Goal: Task Accomplishment & Management: Manage account settings

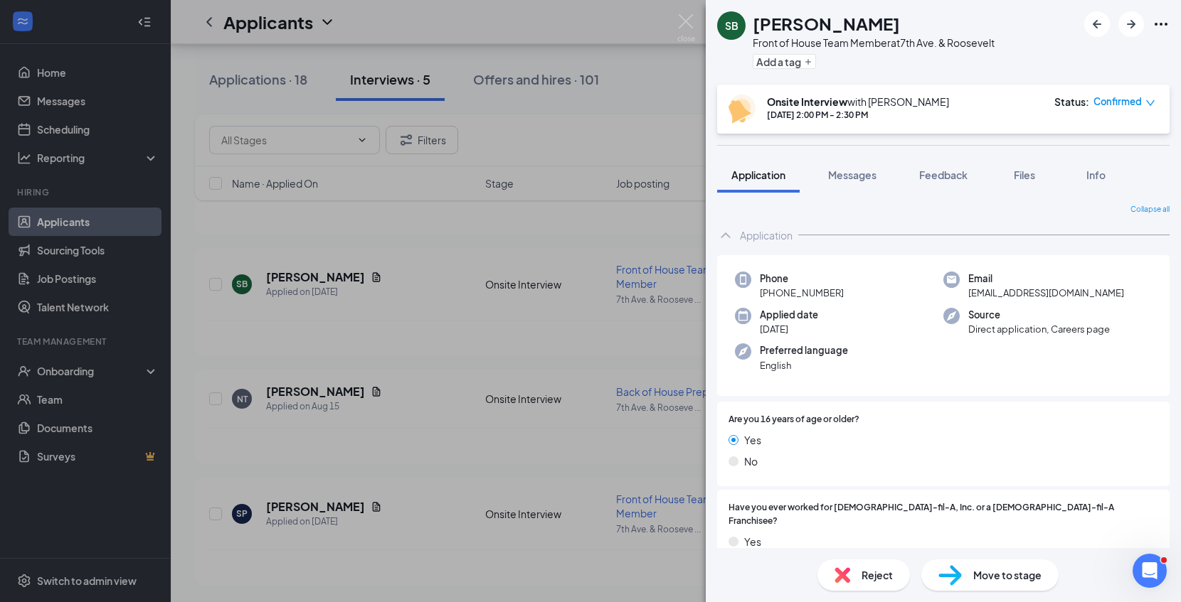
click at [980, 588] on div "Move to stage" at bounding box center [989, 575] width 137 height 31
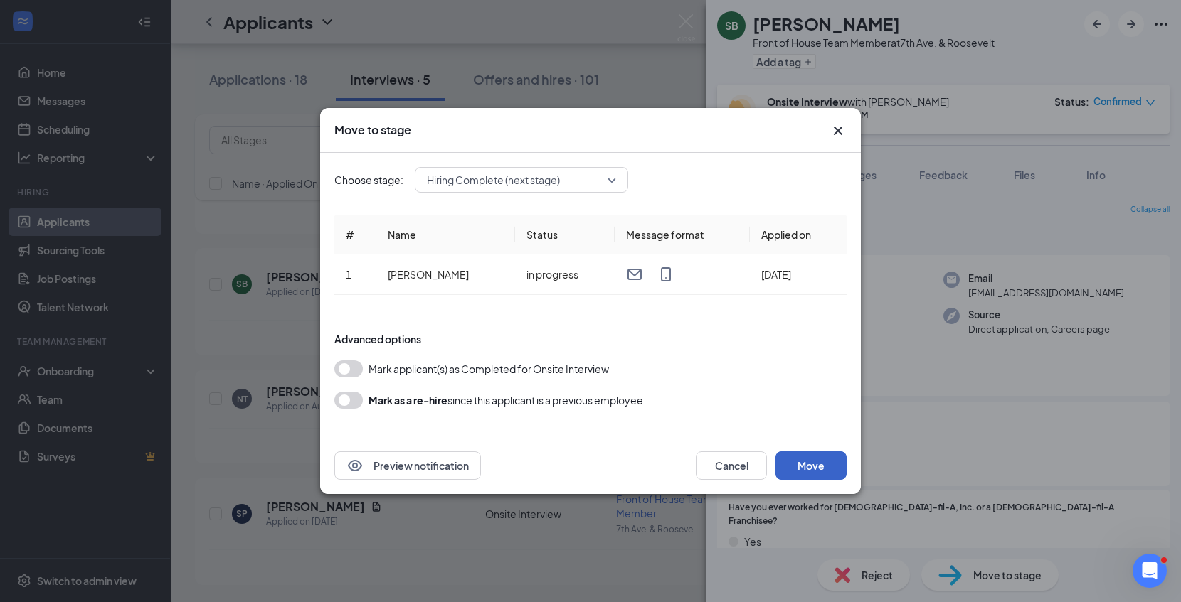
click at [814, 472] on button "Move" at bounding box center [810, 466] width 71 height 28
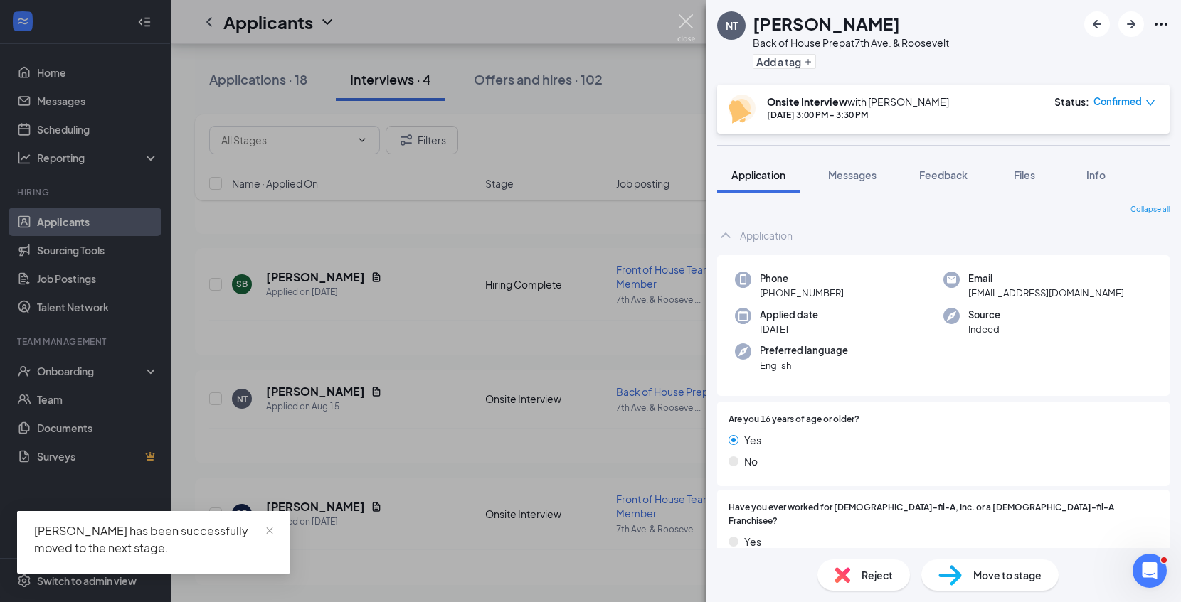
click at [681, 18] on img at bounding box center [686, 28] width 18 height 28
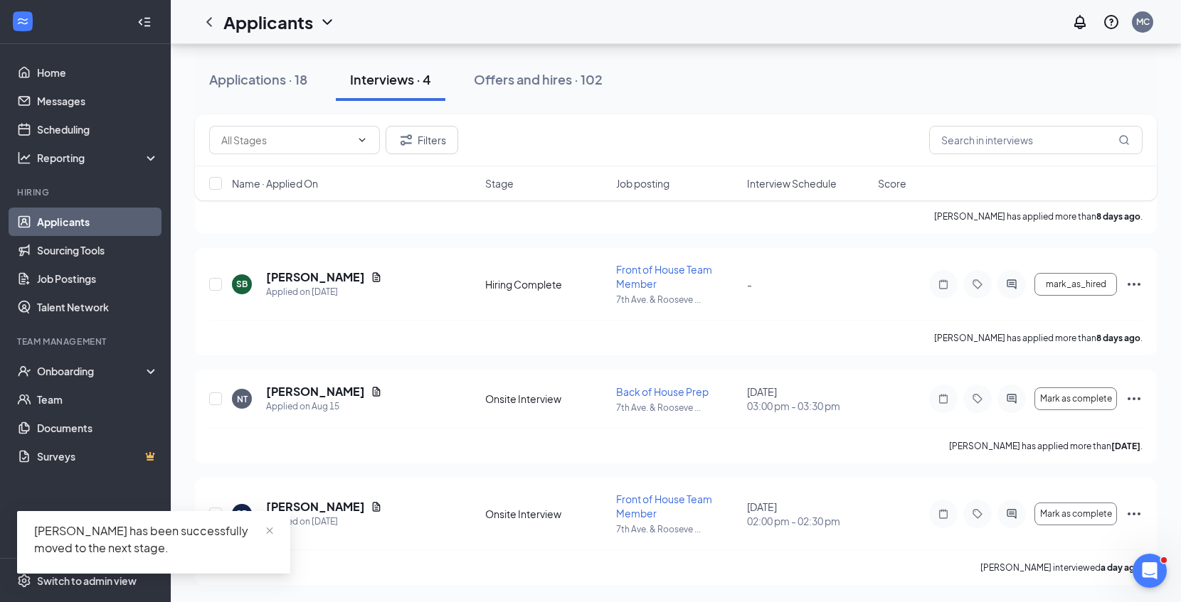
scroll to position [217, 0]
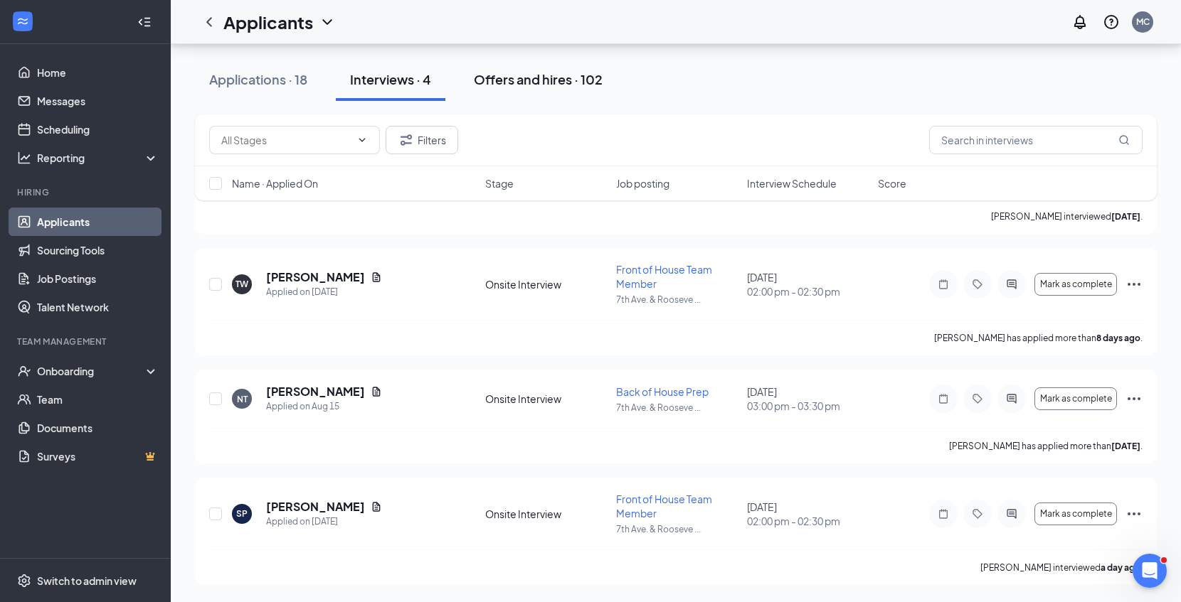
click at [521, 85] on div "Offers and hires · 102" at bounding box center [538, 79] width 129 height 18
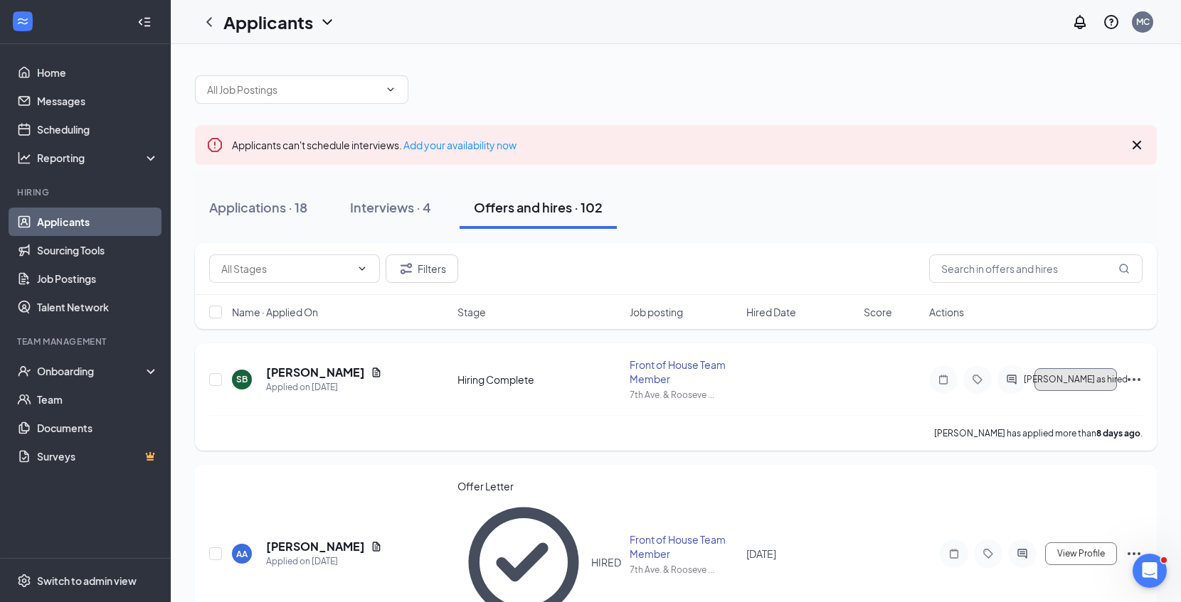
click at [1095, 376] on span "Mark as hired" at bounding box center [1076, 380] width 104 height 10
click at [1071, 373] on button "Mark as hired" at bounding box center [1075, 379] width 83 height 23
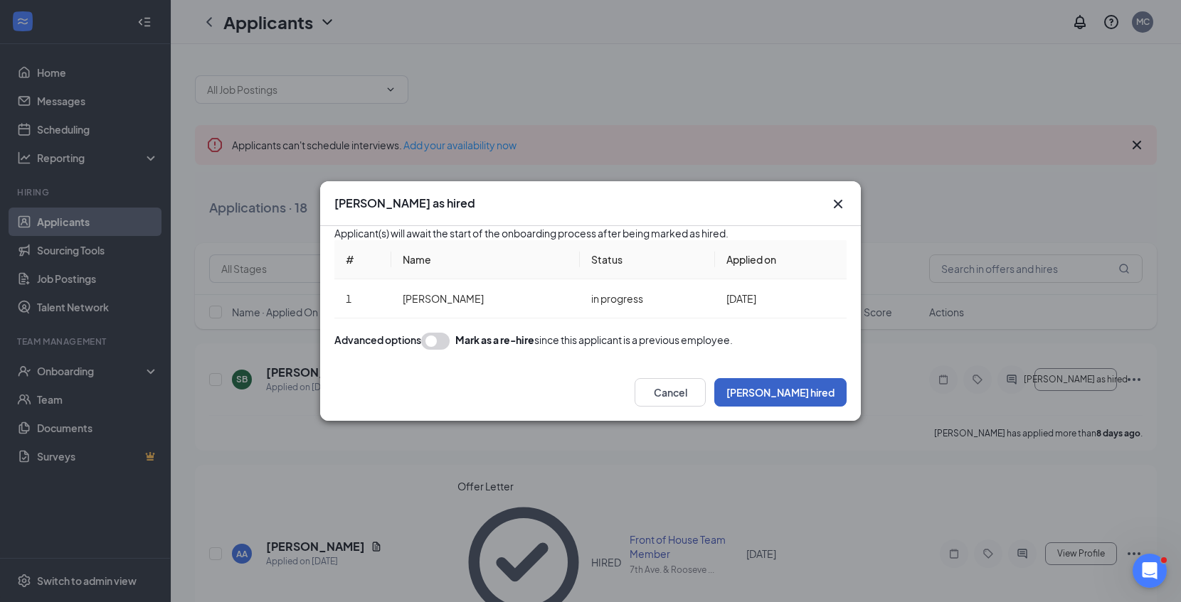
click at [827, 407] on button "Mark hired" at bounding box center [780, 392] width 132 height 28
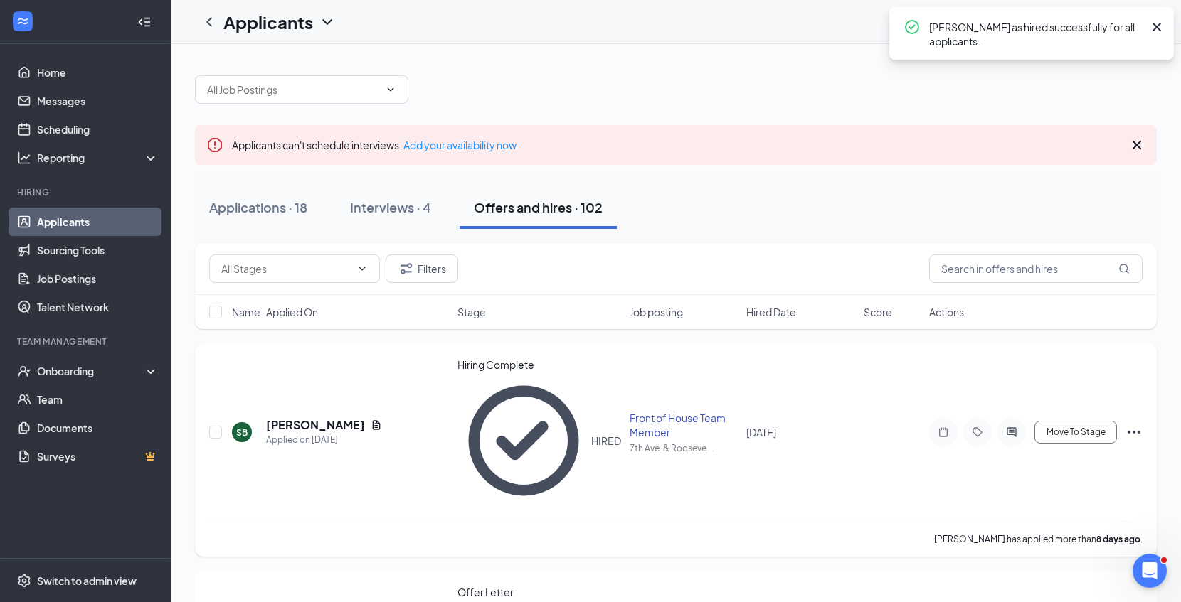
click at [1134, 424] on icon "Ellipses" at bounding box center [1133, 432] width 17 height 17
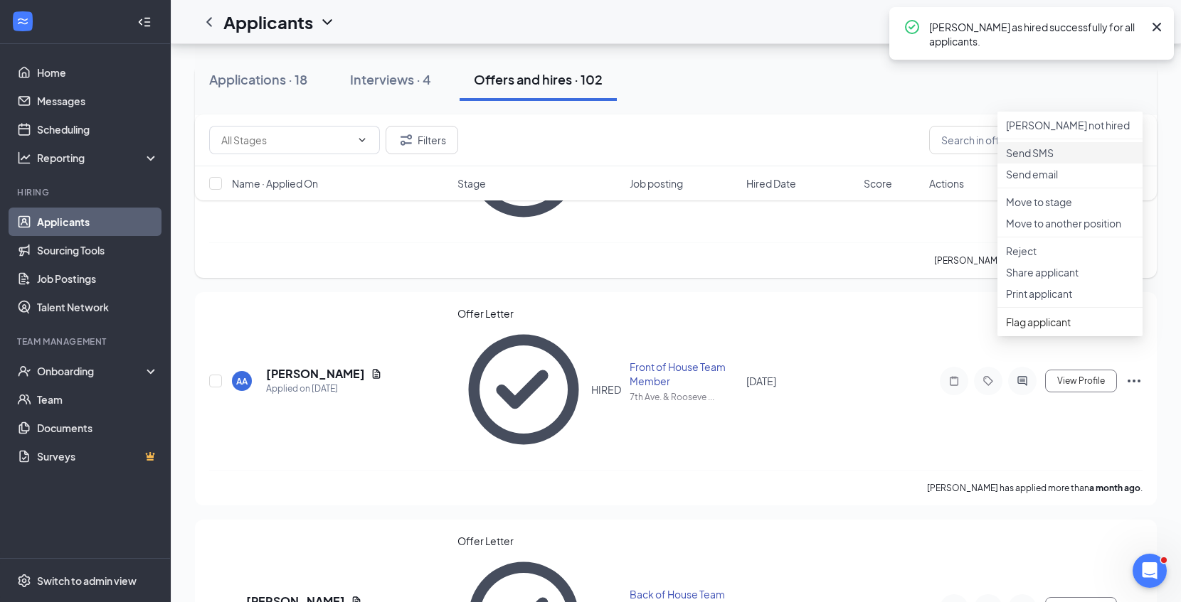
scroll to position [282, 0]
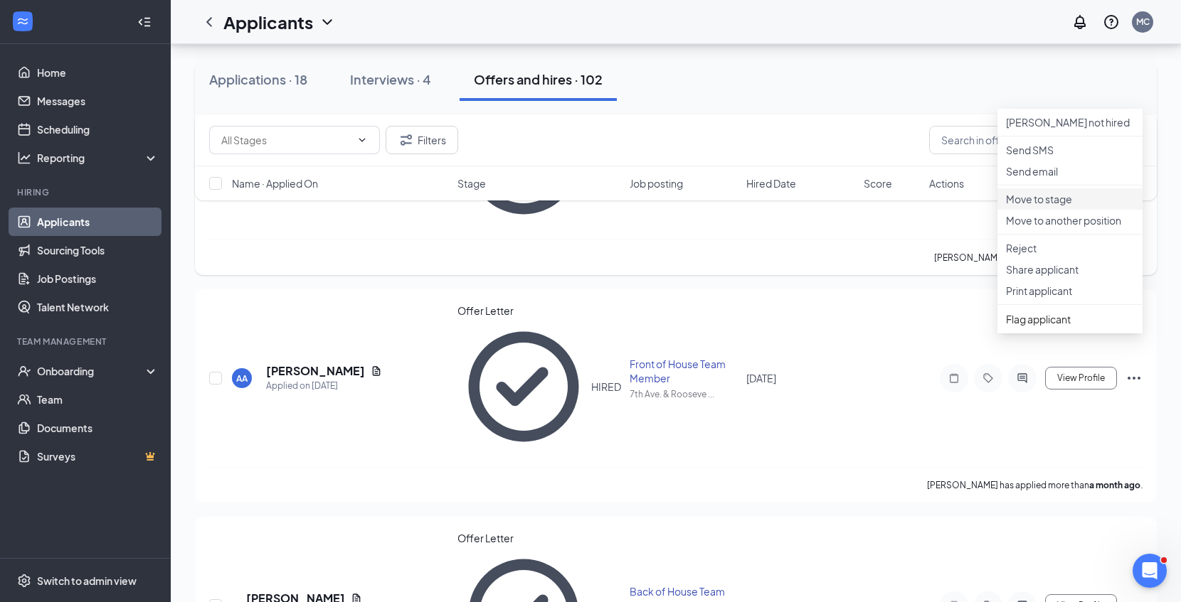
click at [1048, 206] on p "Move to stage" at bounding box center [1070, 199] width 128 height 14
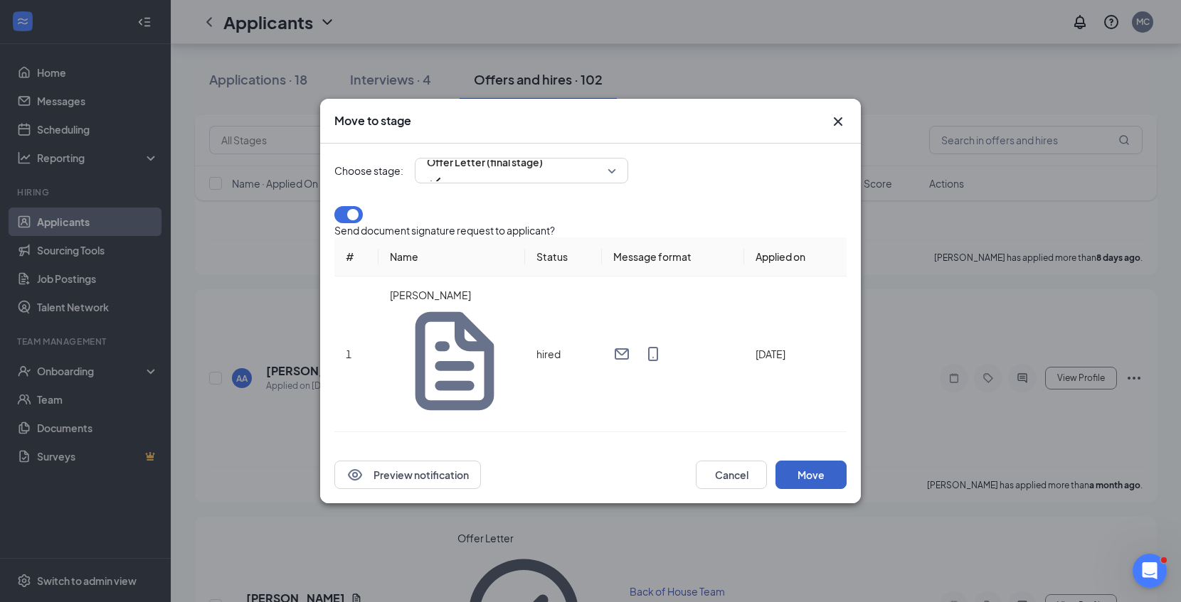
click at [817, 461] on button "Move" at bounding box center [810, 475] width 71 height 28
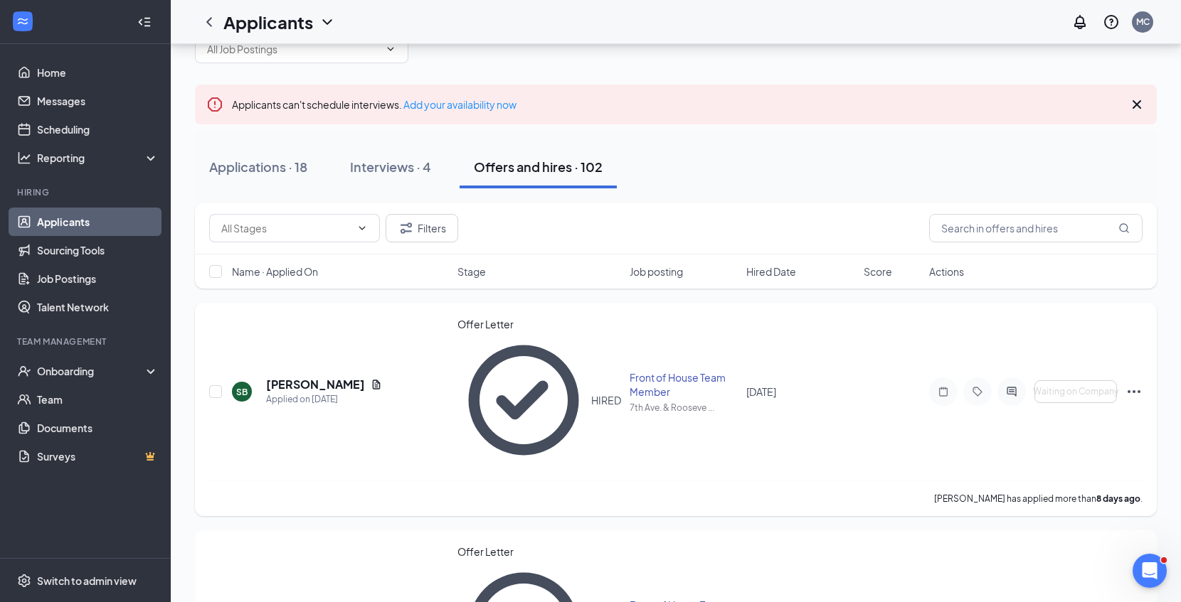
scroll to position [44, 0]
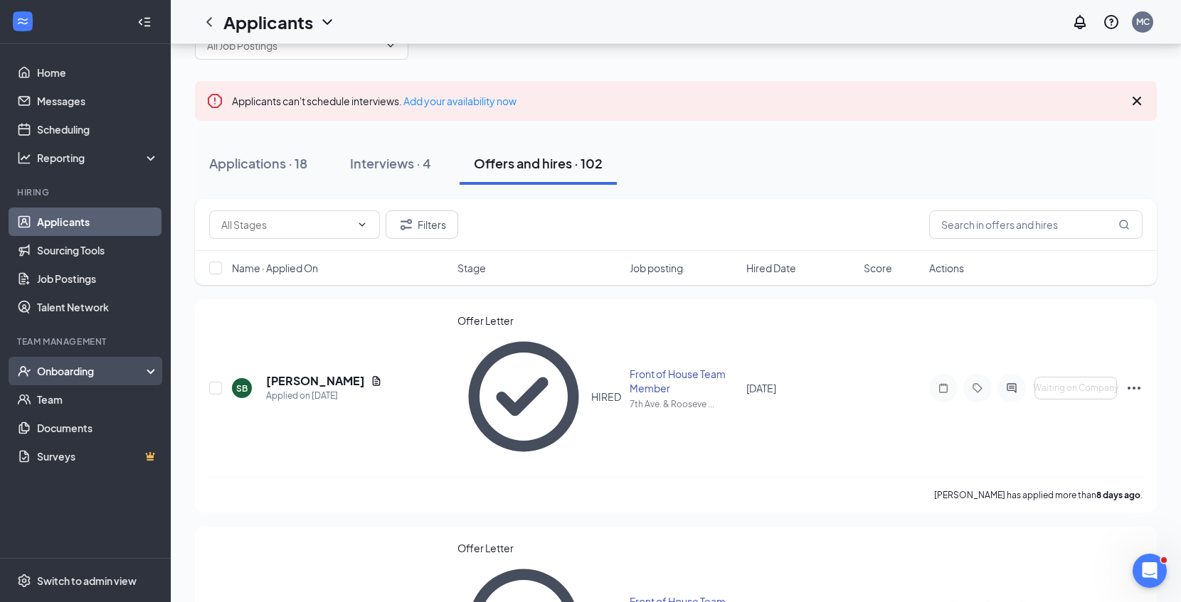
click at [105, 382] on div "Onboarding" at bounding box center [85, 371] width 171 height 28
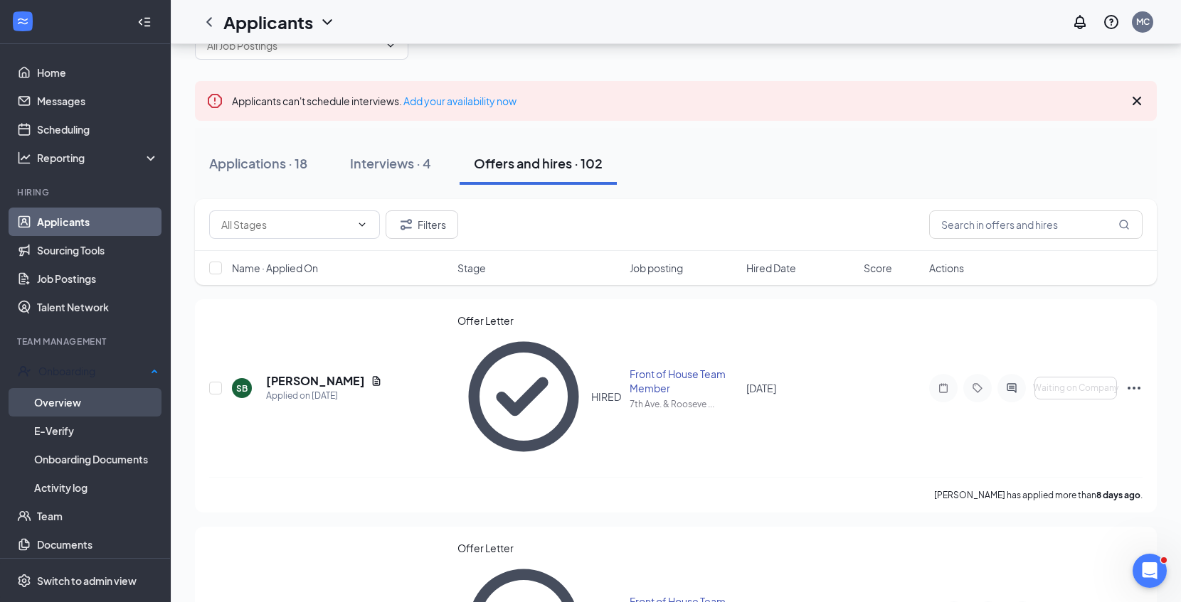
click at [97, 394] on link "Overview" at bounding box center [96, 402] width 124 height 28
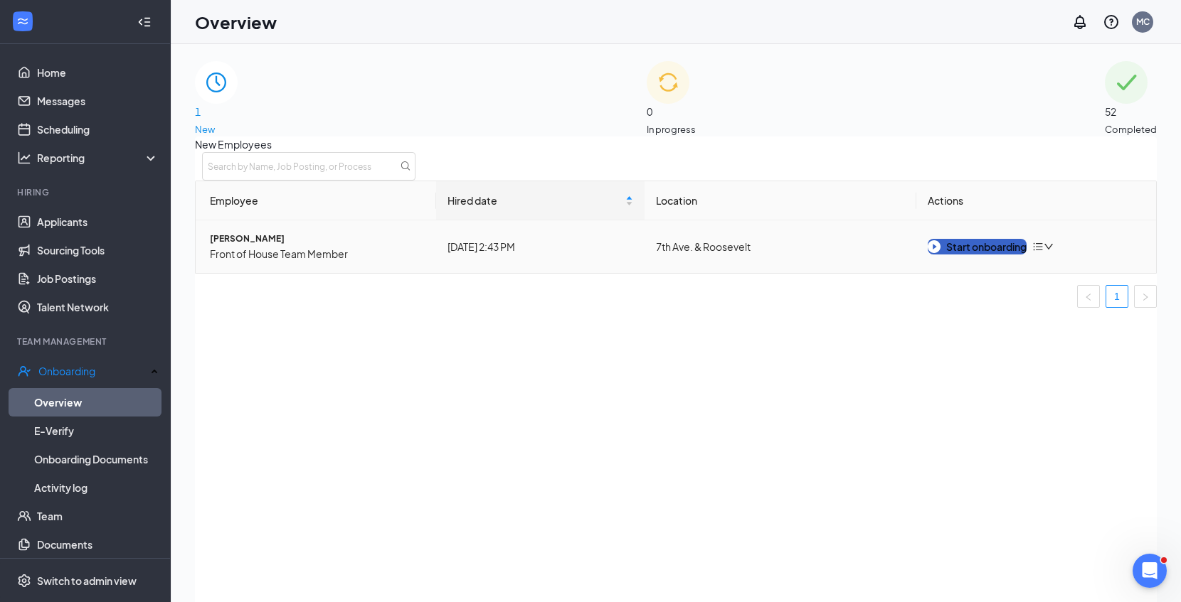
click at [1004, 255] on div "Start onboarding" at bounding box center [976, 247] width 99 height 16
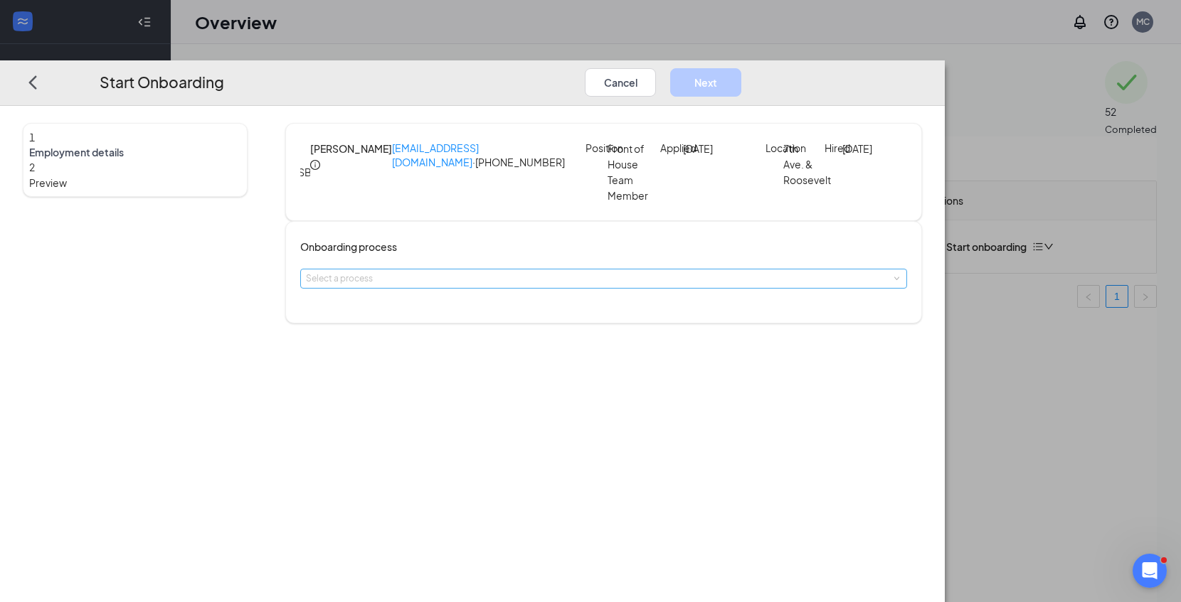
click at [486, 286] on div "Select a process" at bounding box center [600, 279] width 589 height 14
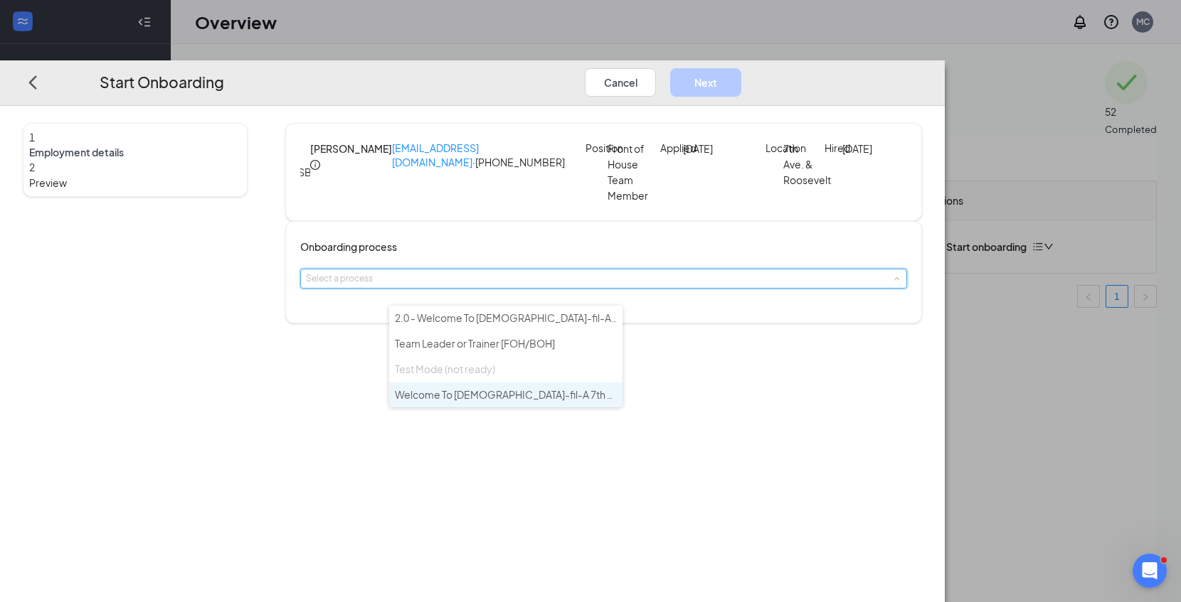
click at [468, 399] on li "Welcome To Chick-fil-A 7th Ave & Roosevelt" at bounding box center [505, 396] width 233 height 26
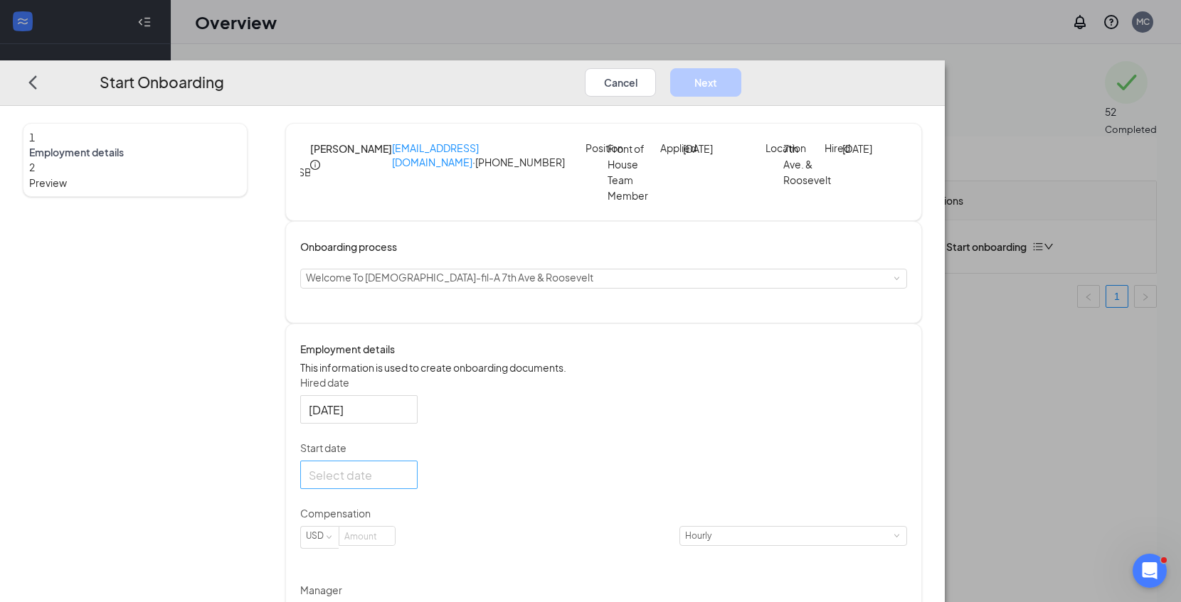
click at [418, 489] on div at bounding box center [358, 475] width 117 height 28
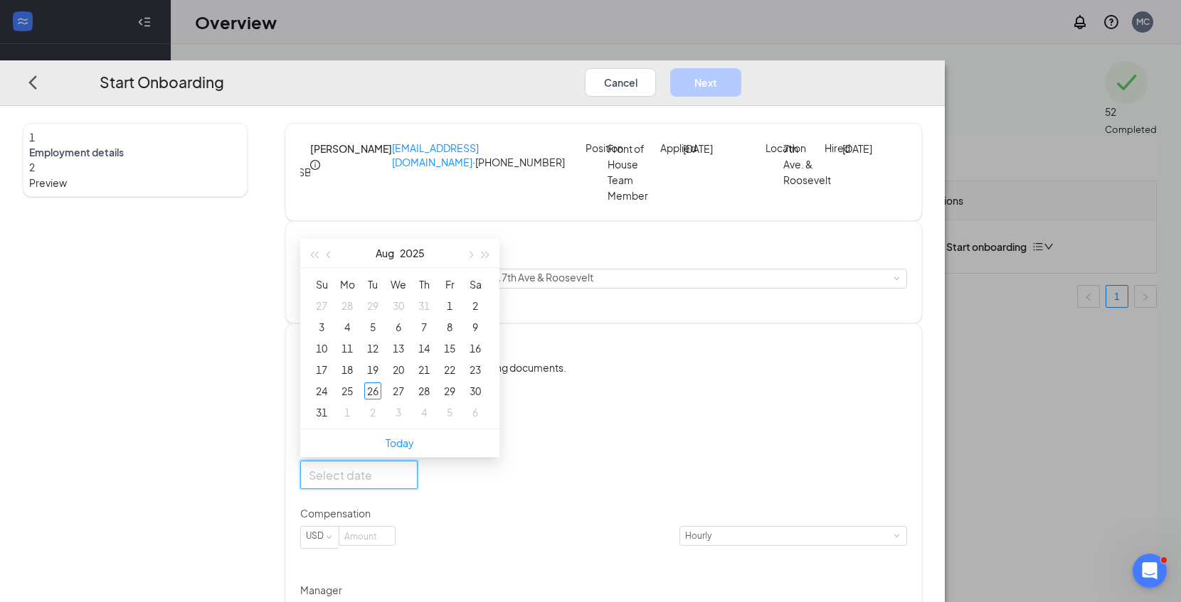
click at [418, 489] on div at bounding box center [358, 475] width 117 height 28
type input "Aug 29, 2025"
click at [458, 400] on div "29" at bounding box center [449, 391] width 17 height 17
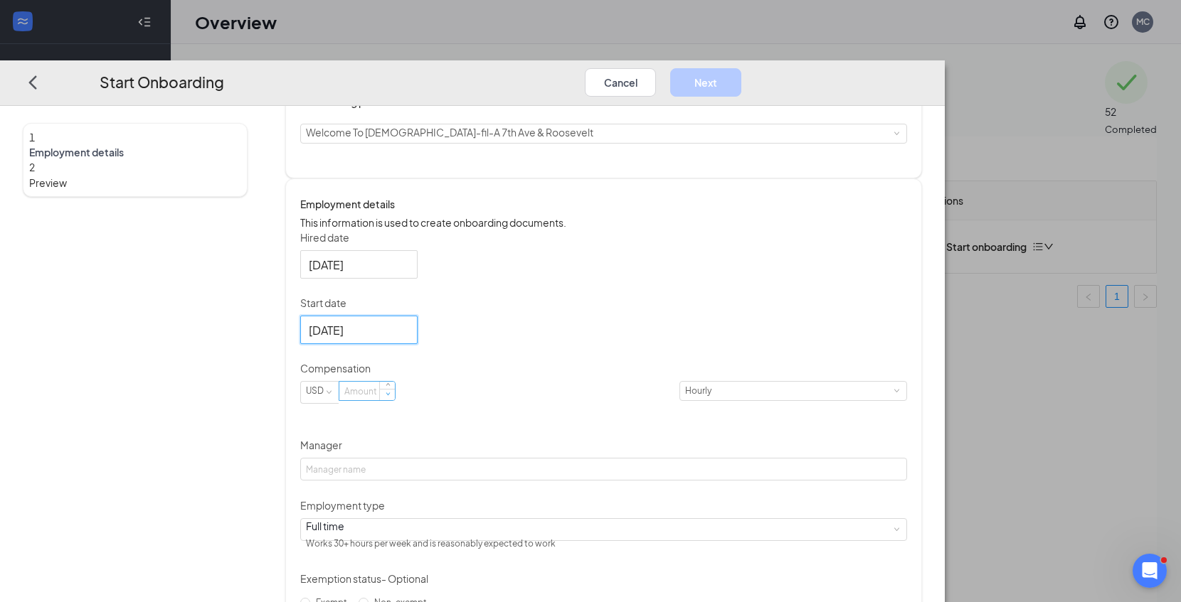
scroll to position [156, 0]
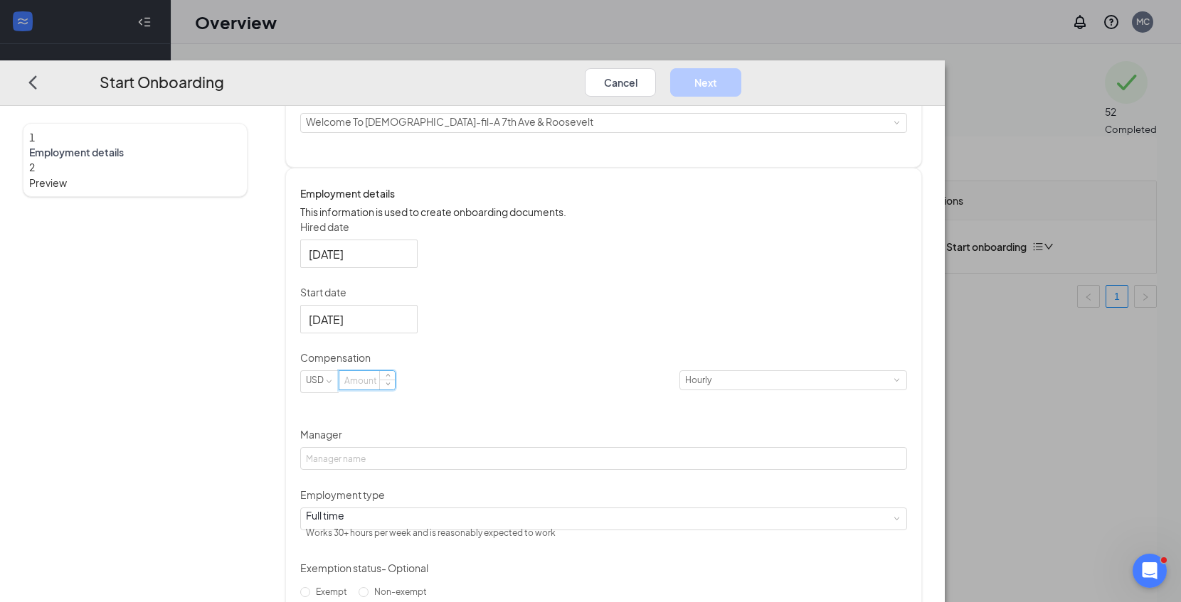
click at [395, 390] on input at bounding box center [366, 380] width 55 height 18
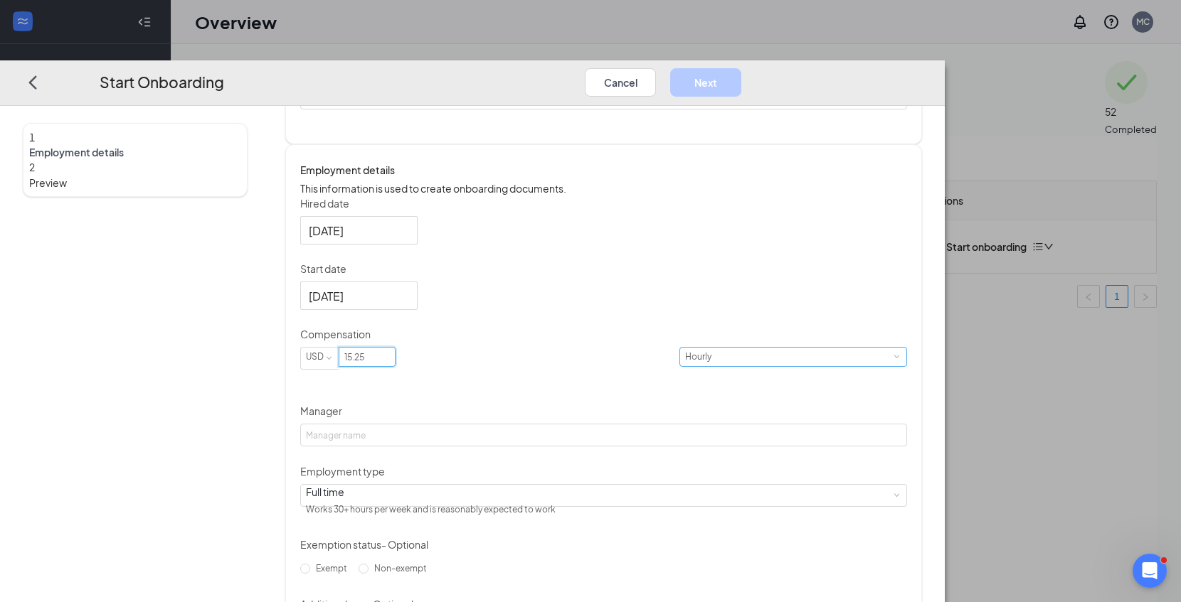
scroll to position [182, 0]
type input "15.25"
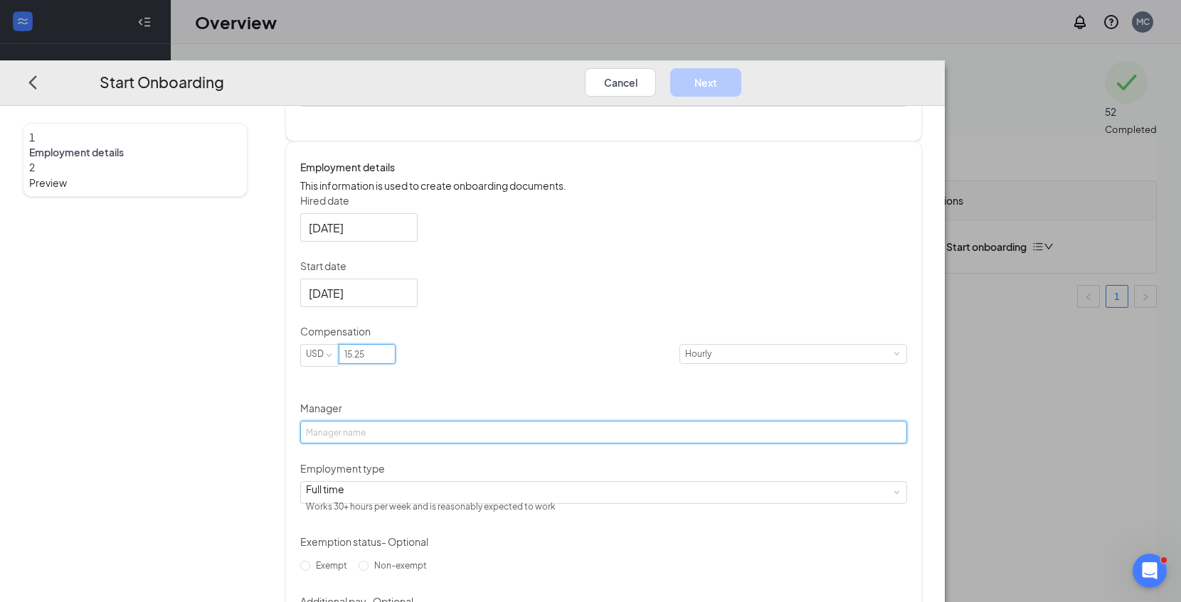
click at [452, 444] on input "Manager" at bounding box center [603, 432] width 607 height 23
type input "Madison [PERSON_NAME]"
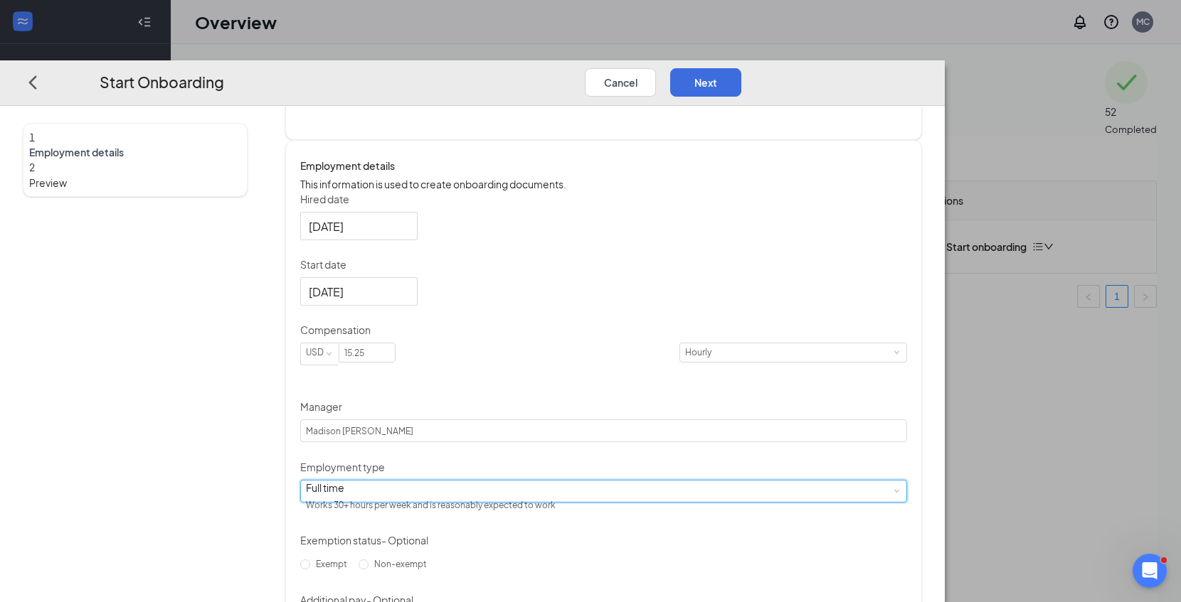
click at [484, 501] on div "Full time Works 30+ hours per week and is reasonably expected to work" at bounding box center [603, 490] width 595 height 21
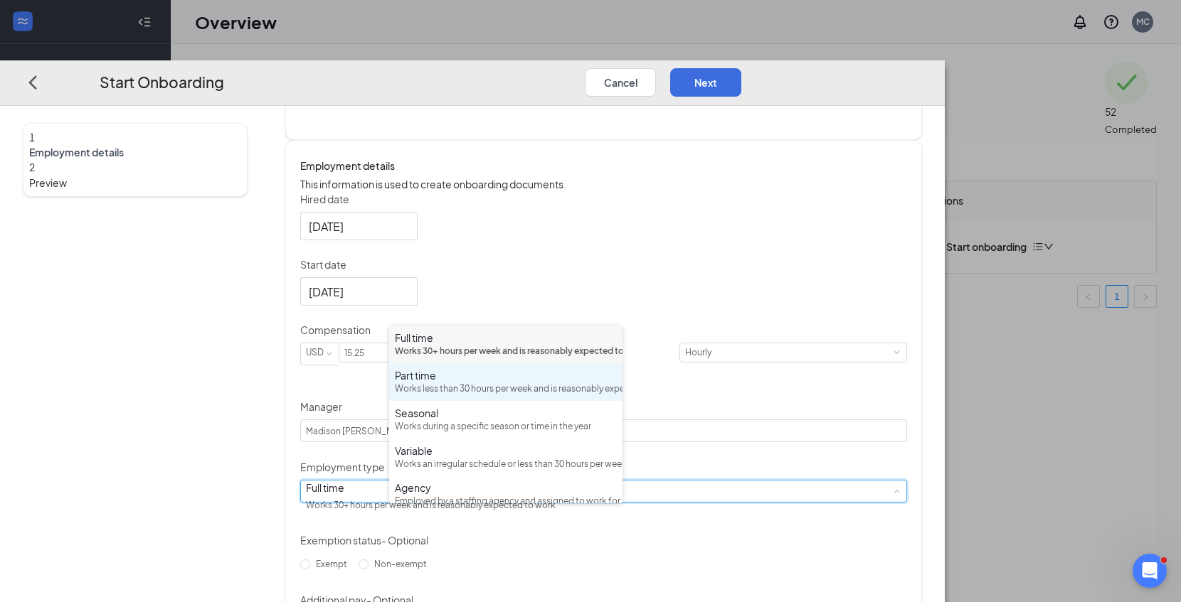
click at [471, 396] on div "Works less than 30 hours per week and is reasonably expected to work" at bounding box center [506, 390] width 222 height 14
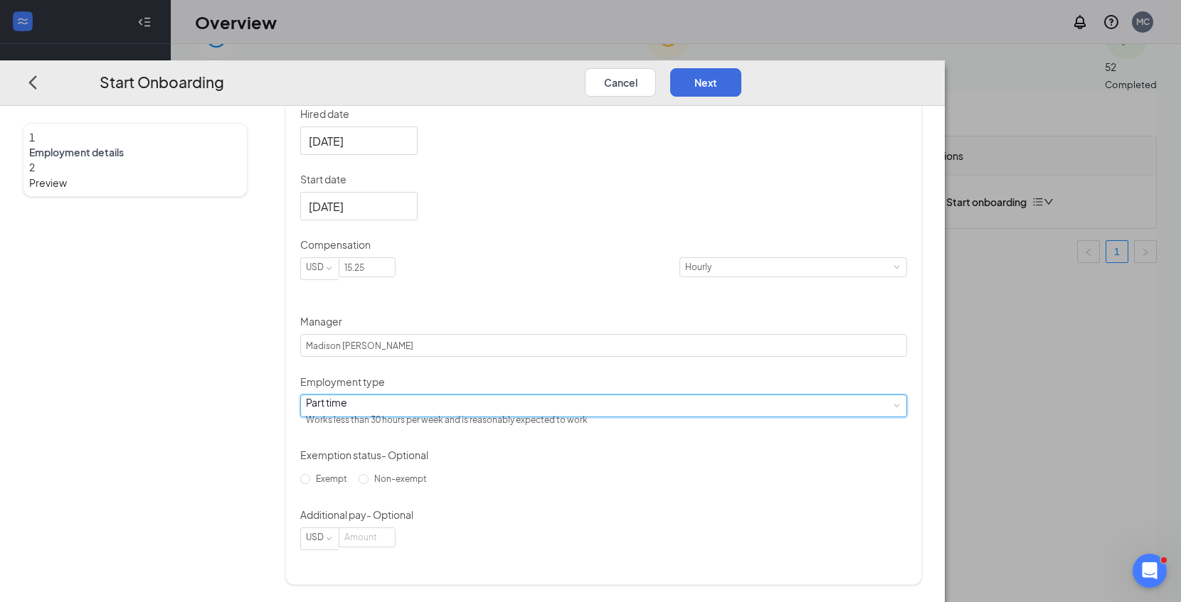
scroll to position [64, 0]
click at [741, 68] on button "Next" at bounding box center [705, 82] width 71 height 28
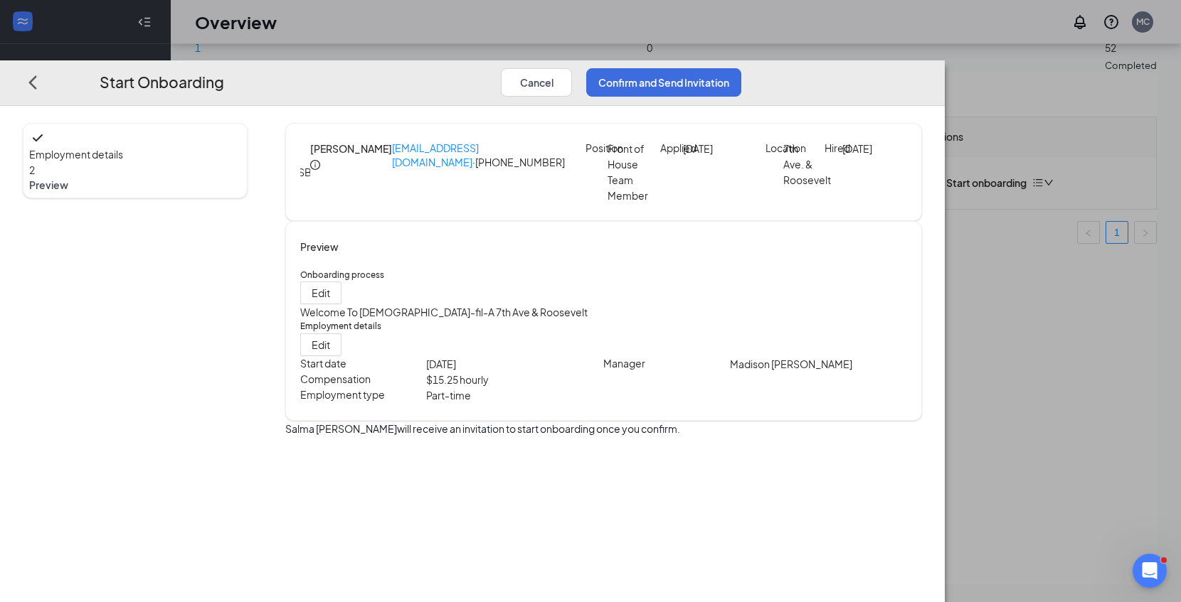
scroll to position [0, 0]
click at [741, 68] on button "Confirm and Send Invitation" at bounding box center [663, 82] width 155 height 28
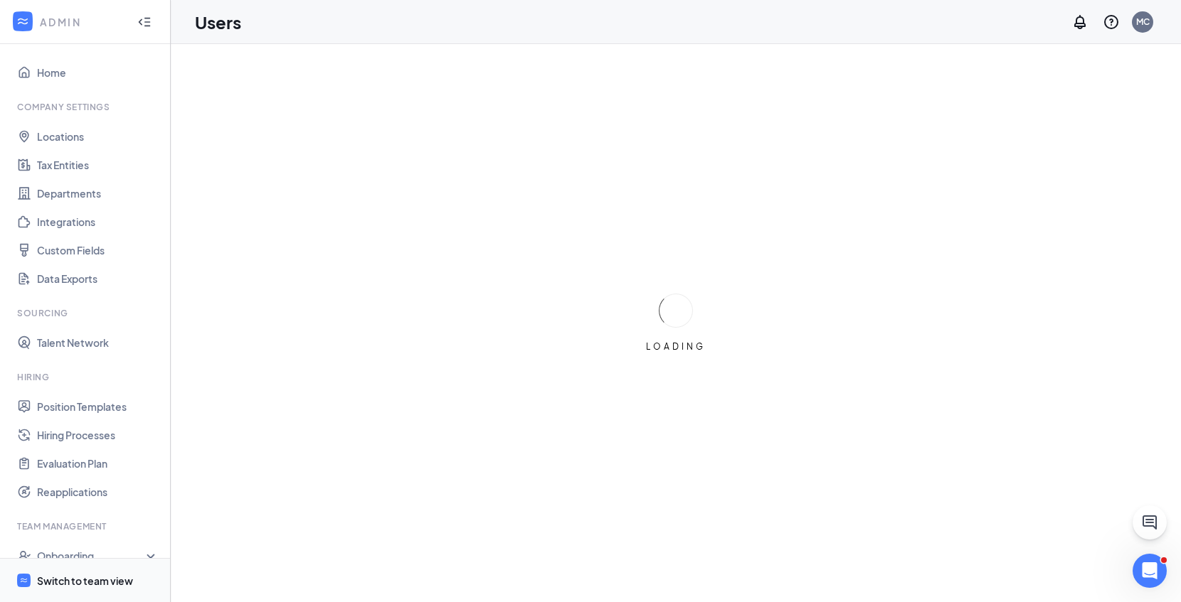
click at [121, 582] on div "Switch to team view" at bounding box center [85, 581] width 96 height 14
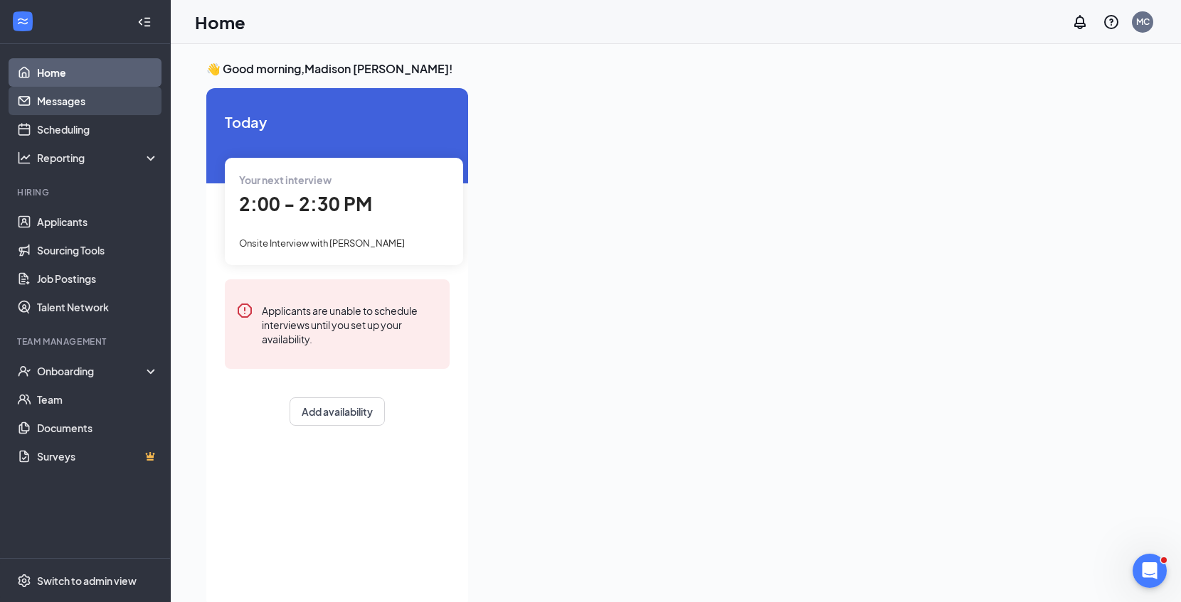
click at [122, 97] on link "Messages" at bounding box center [98, 101] width 122 height 28
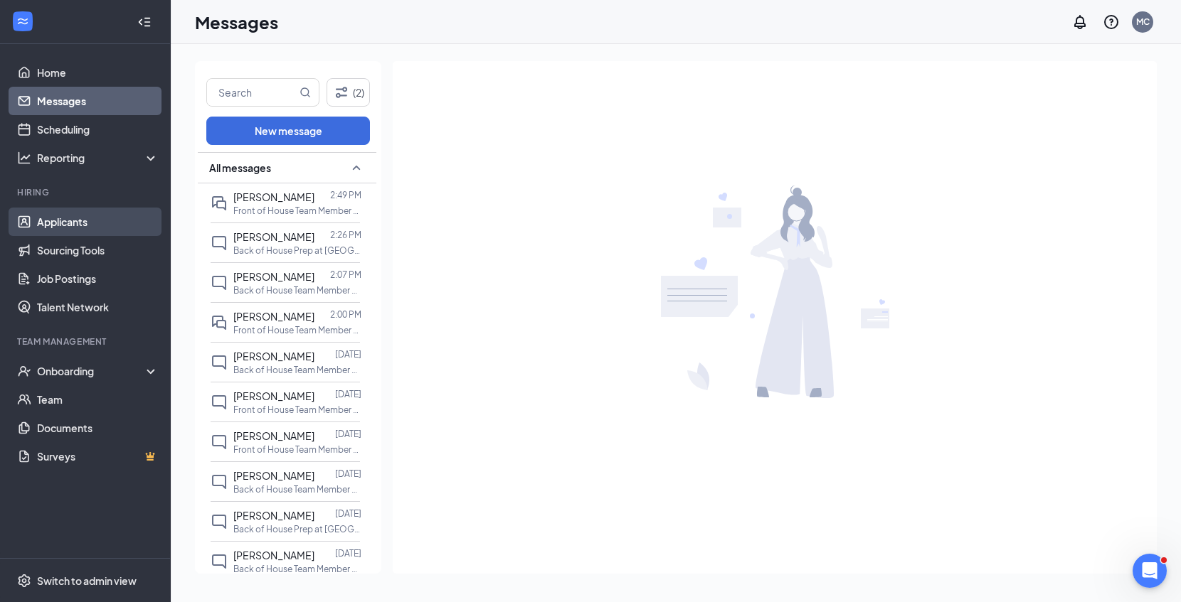
click at [112, 217] on link "Applicants" at bounding box center [98, 222] width 122 height 28
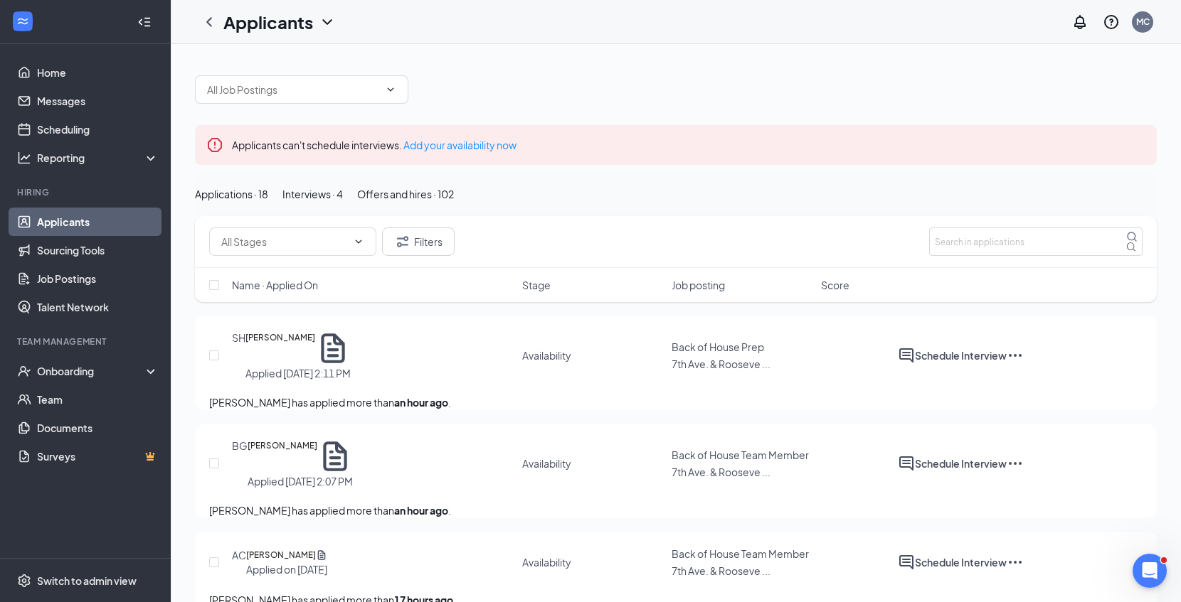
click at [343, 202] on div "Interviews · 4" at bounding box center [312, 194] width 60 height 16
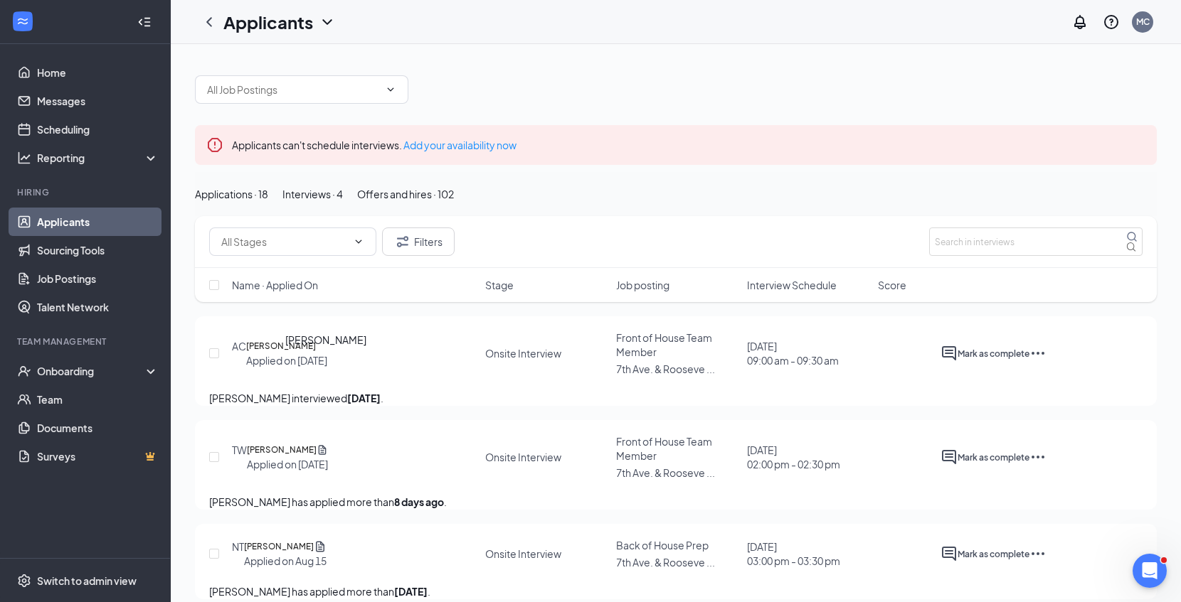
click at [316, 353] on h5 "[PERSON_NAME]" at bounding box center [281, 346] width 70 height 14
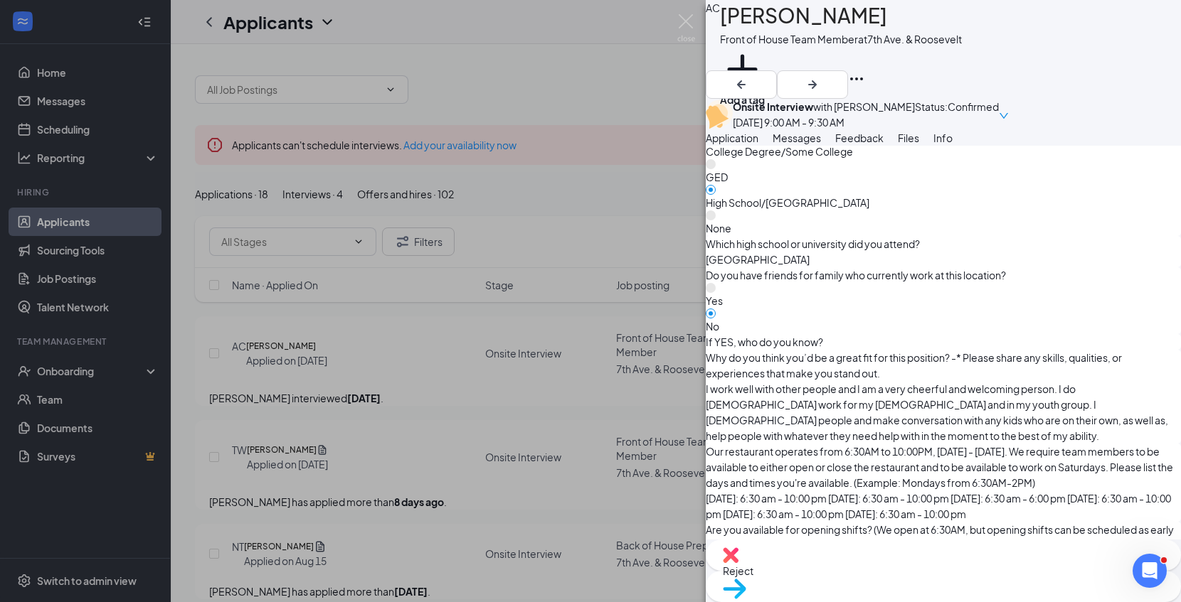
scroll to position [898, 0]
click at [625, 404] on div "AC Analysia Marie Contreras-Annis Front of House Team Member at 7th Ave. & Roos…" at bounding box center [590, 301] width 1181 height 602
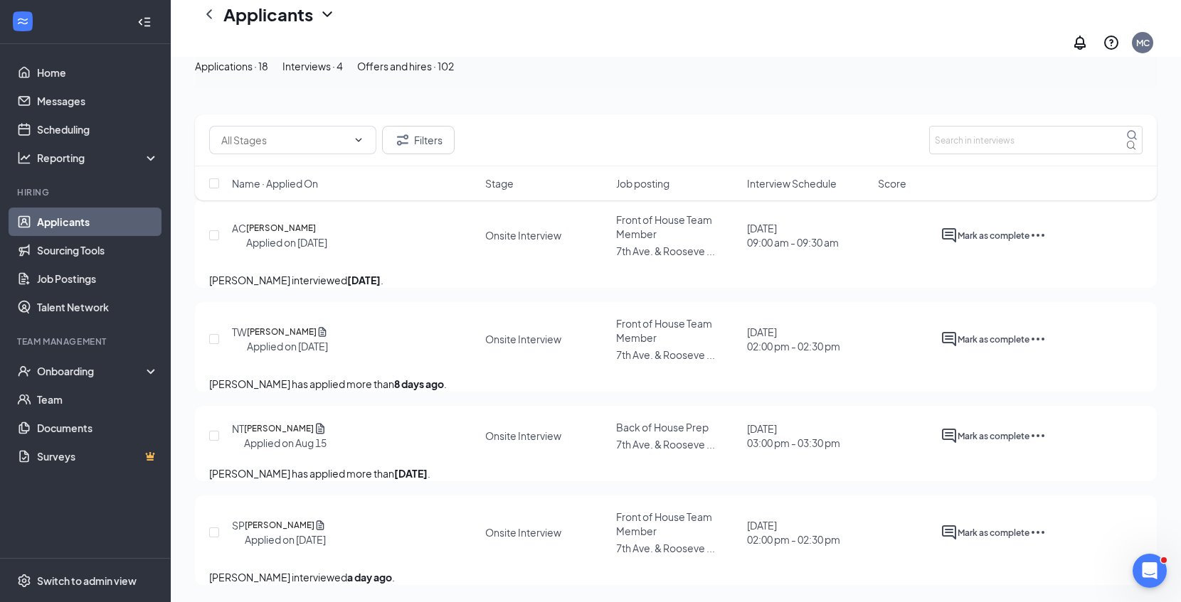
scroll to position [217, 0]
click at [99, 87] on link "Messages" at bounding box center [98, 101] width 122 height 28
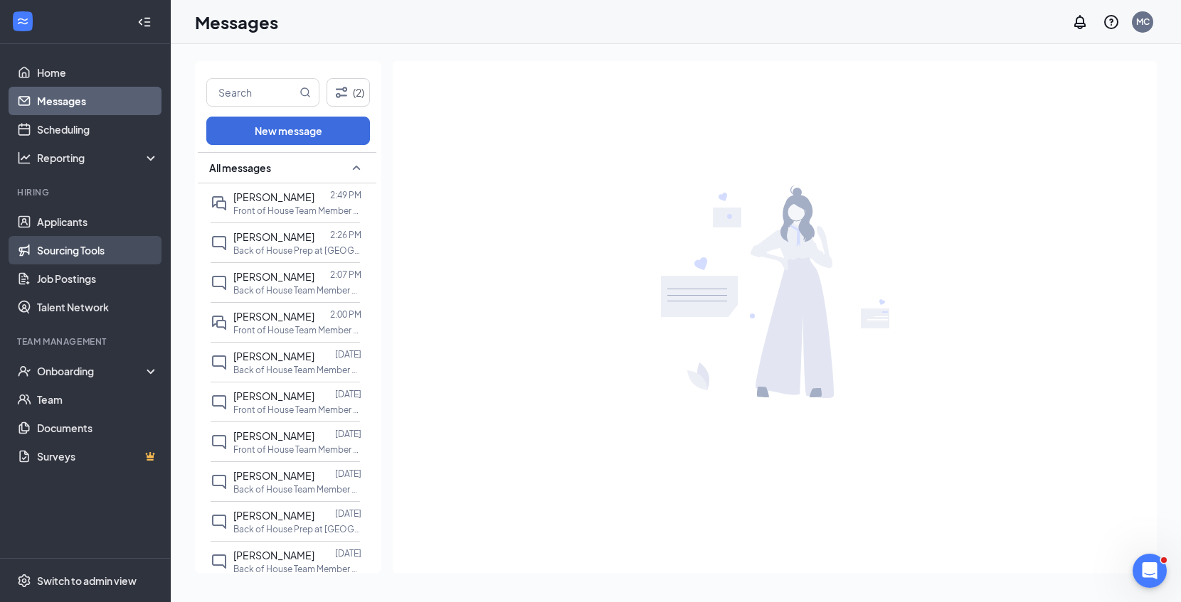
click at [91, 240] on link "Sourcing Tools" at bounding box center [98, 250] width 122 height 28
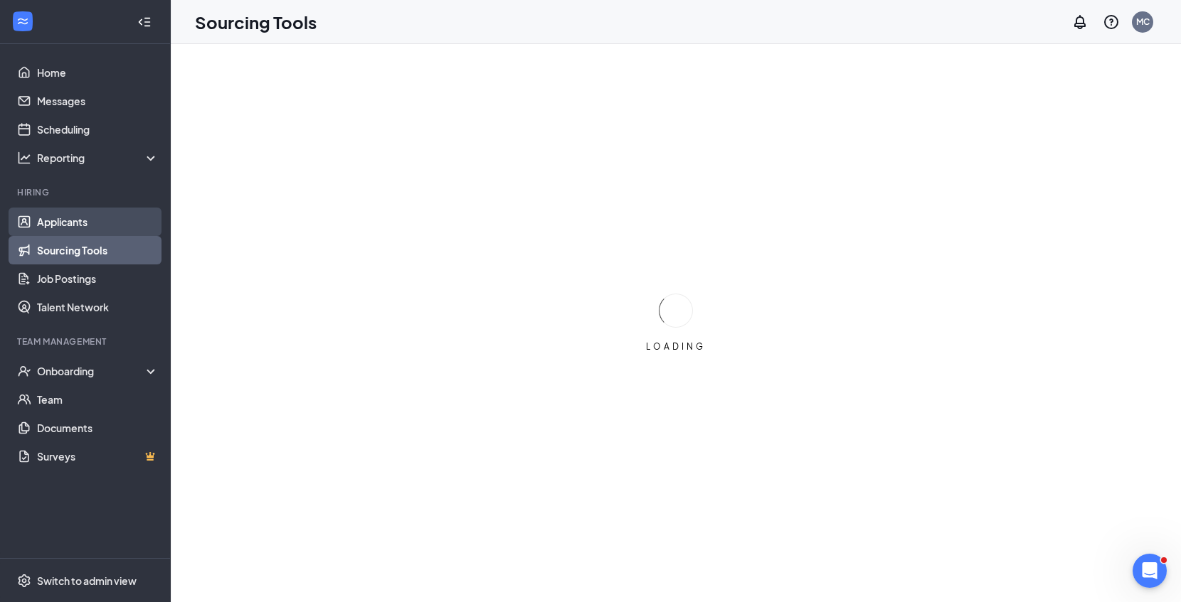
click at [91, 231] on link "Applicants" at bounding box center [98, 222] width 122 height 28
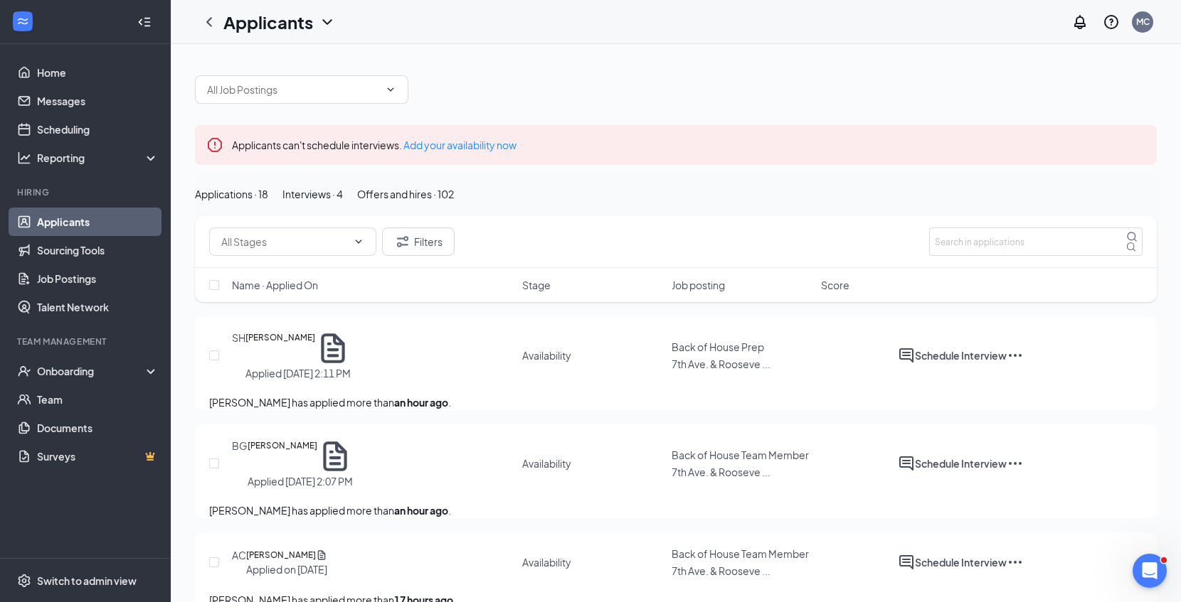
click at [306, 366] on h5 "[PERSON_NAME]" at bounding box center [280, 349] width 70 height 36
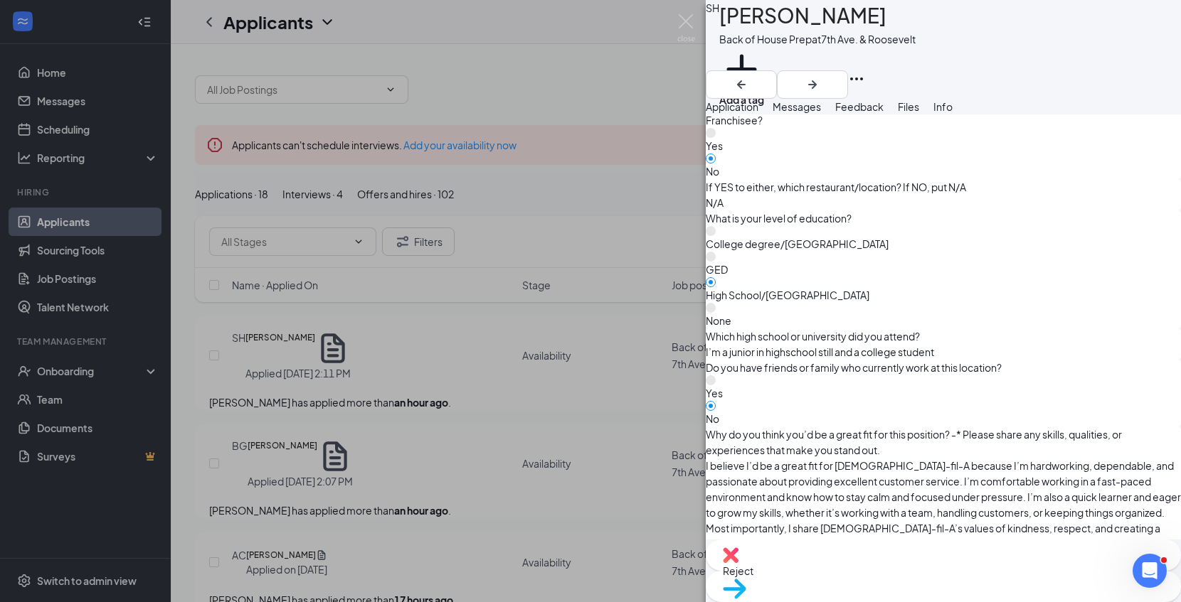
scroll to position [789, 0]
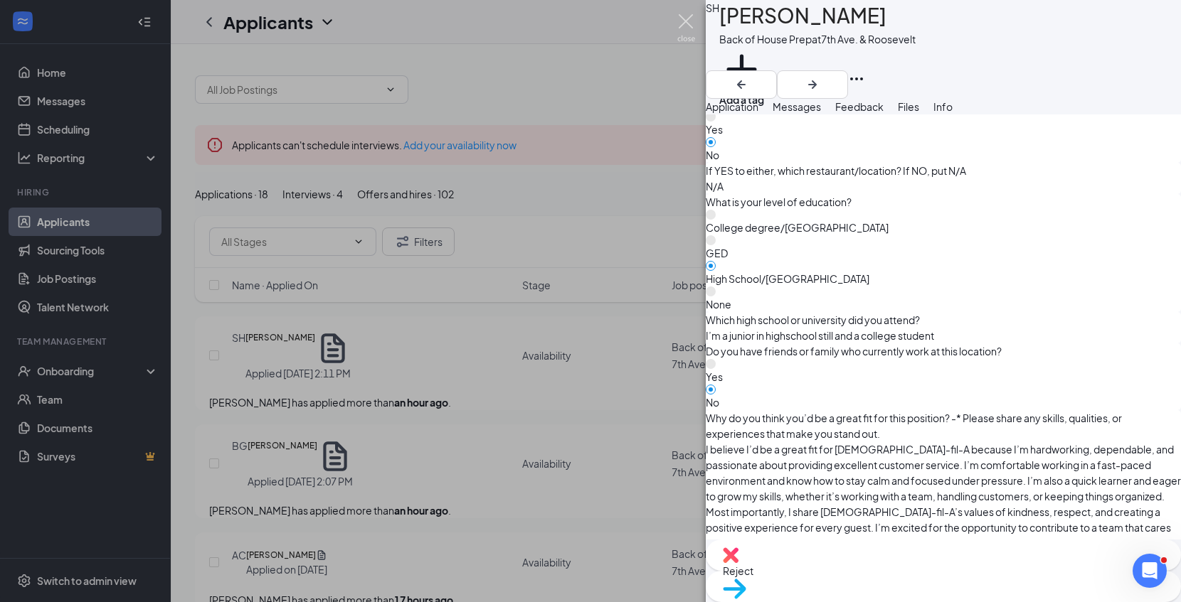
click at [684, 31] on img at bounding box center [686, 28] width 18 height 28
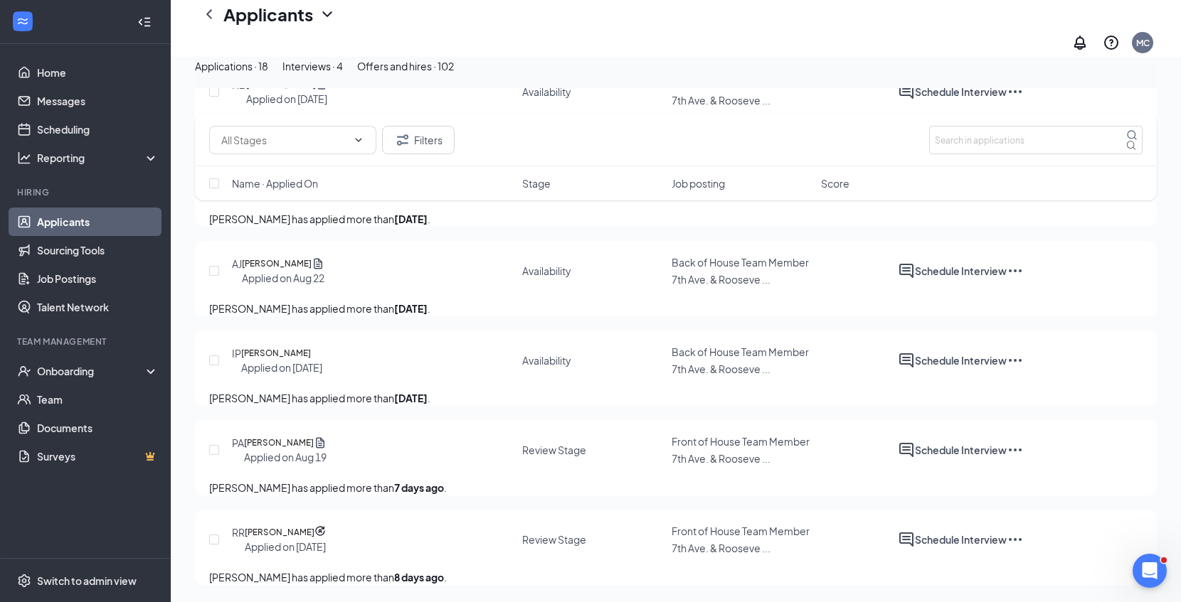
scroll to position [1722, 0]
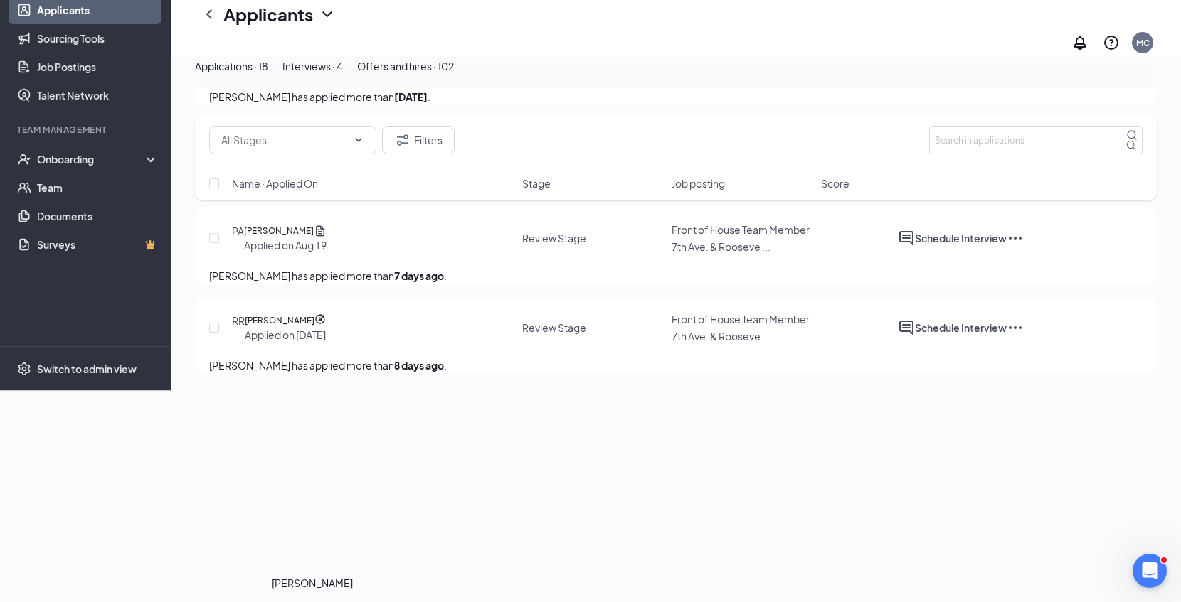
click at [314, 328] on h5 "Renat Robinson" at bounding box center [280, 321] width 70 height 14
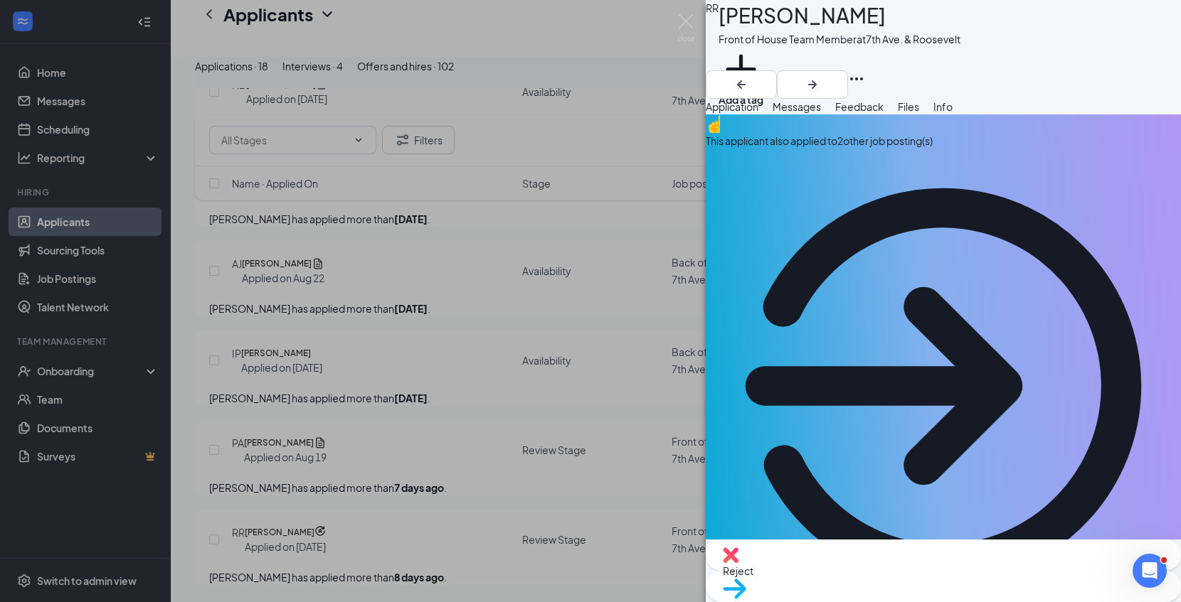
click at [878, 578] on span "Reject" at bounding box center [943, 571] width 441 height 16
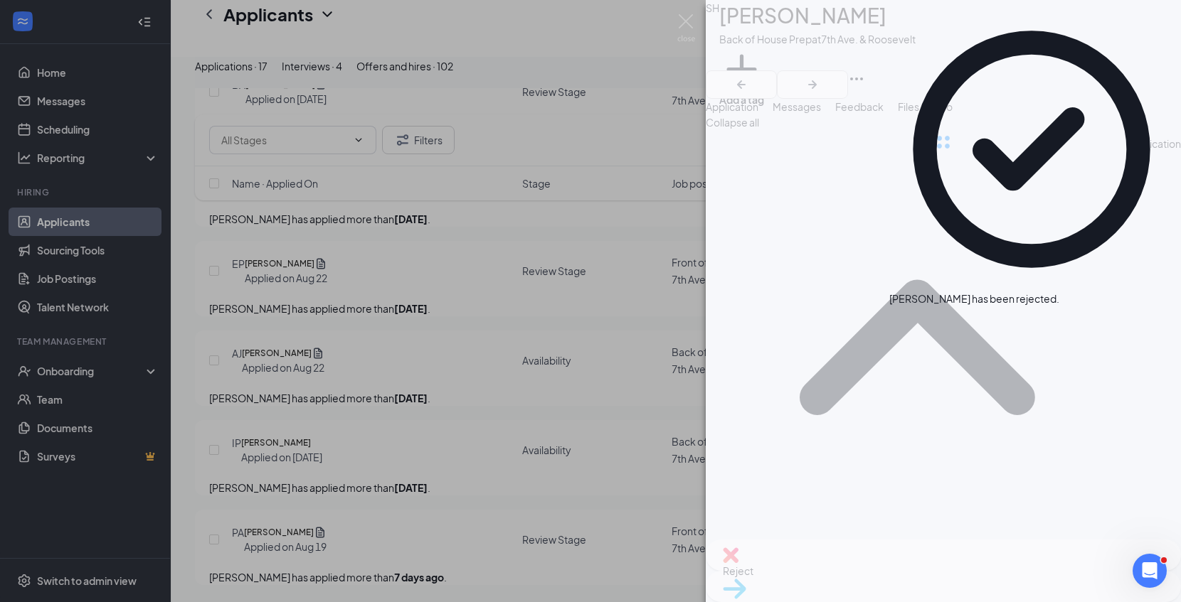
scroll to position [1612, 0]
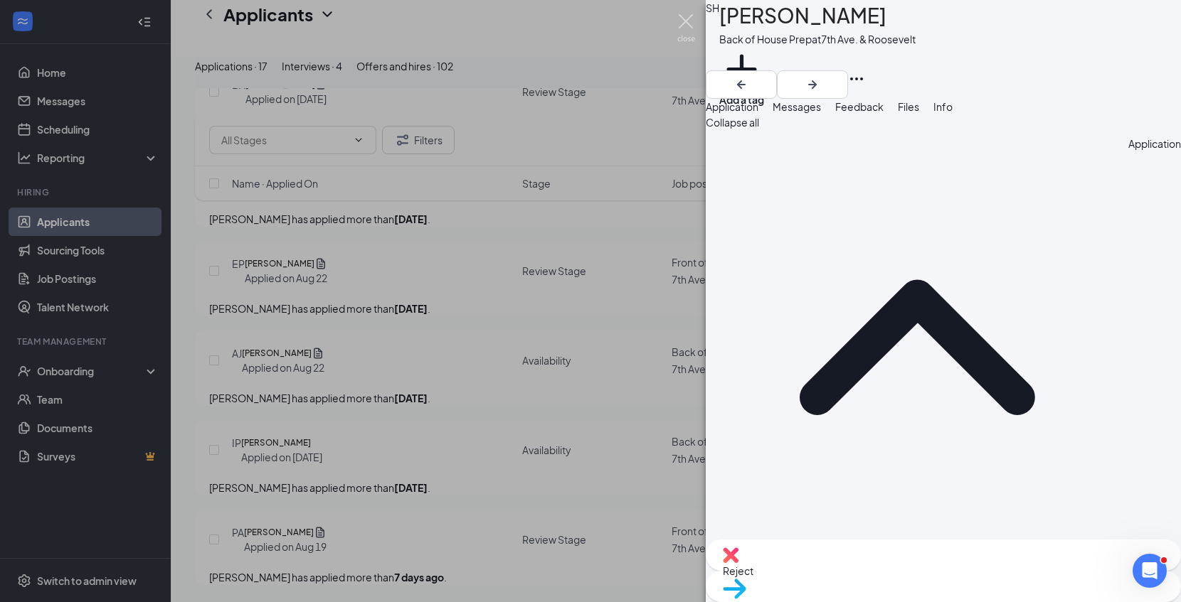
click at [688, 18] on img at bounding box center [686, 28] width 18 height 28
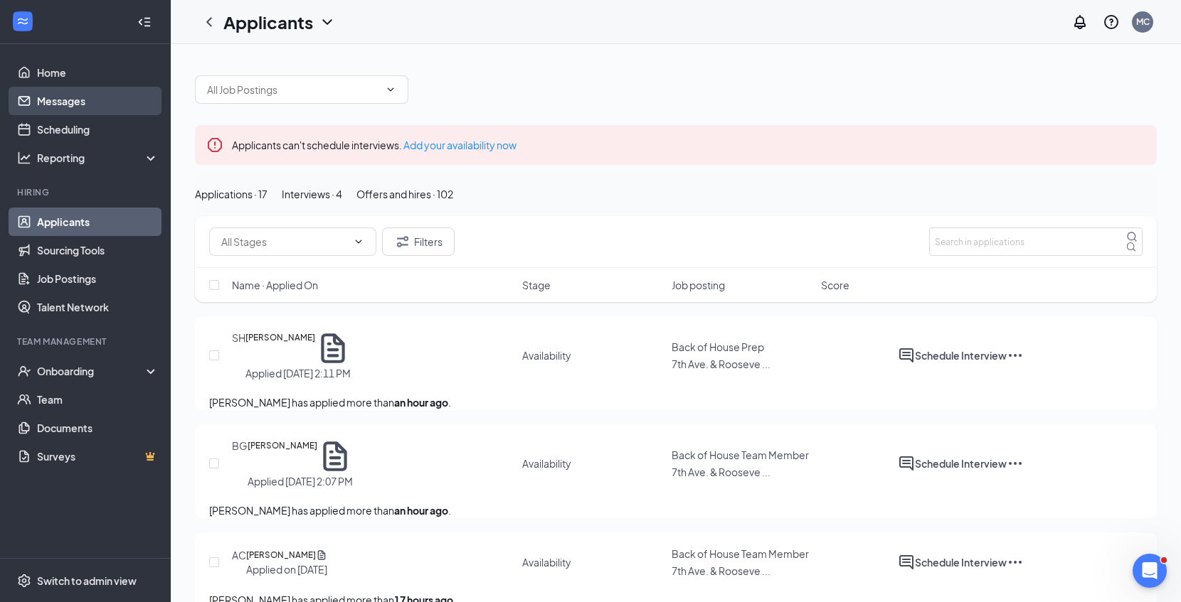
click at [105, 103] on link "Messages" at bounding box center [98, 101] width 122 height 28
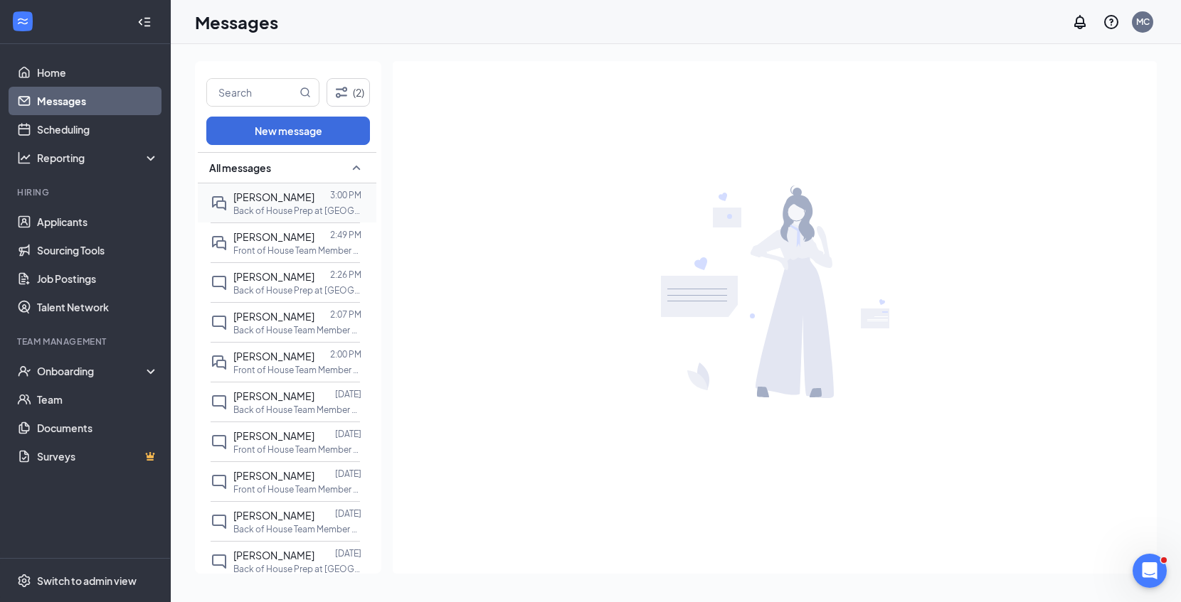
click at [266, 217] on p "Back of House Prep at [GEOGRAPHIC_DATA]. & Roosevelt" at bounding box center [297, 211] width 128 height 12
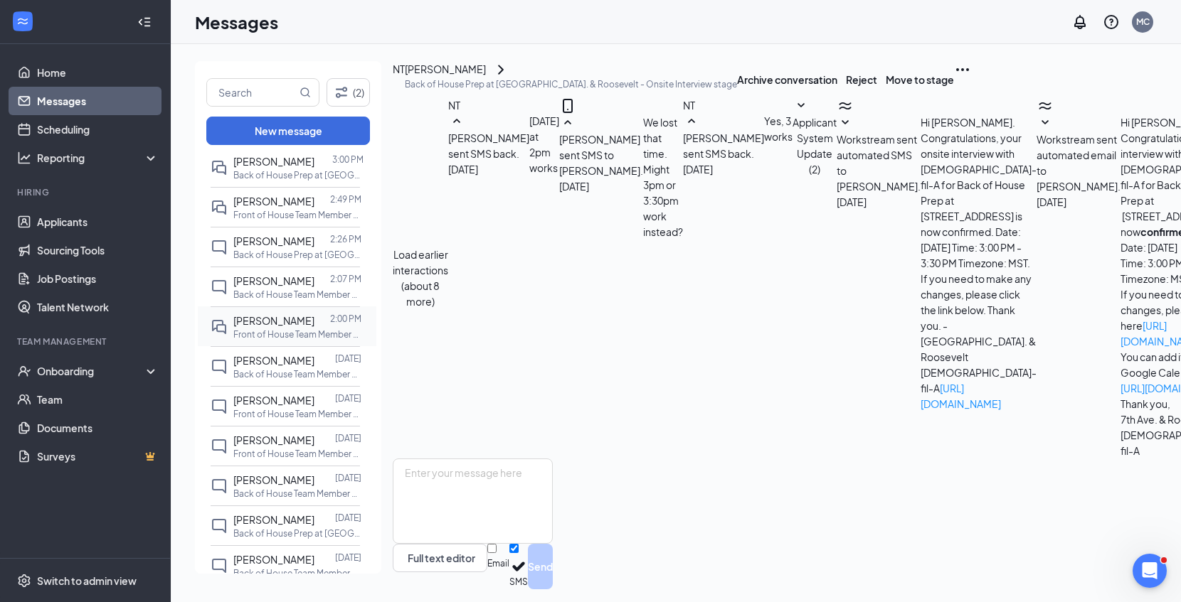
scroll to position [37, 0]
click at [69, 590] on span "Switch to admin view" at bounding box center [98, 580] width 122 height 43
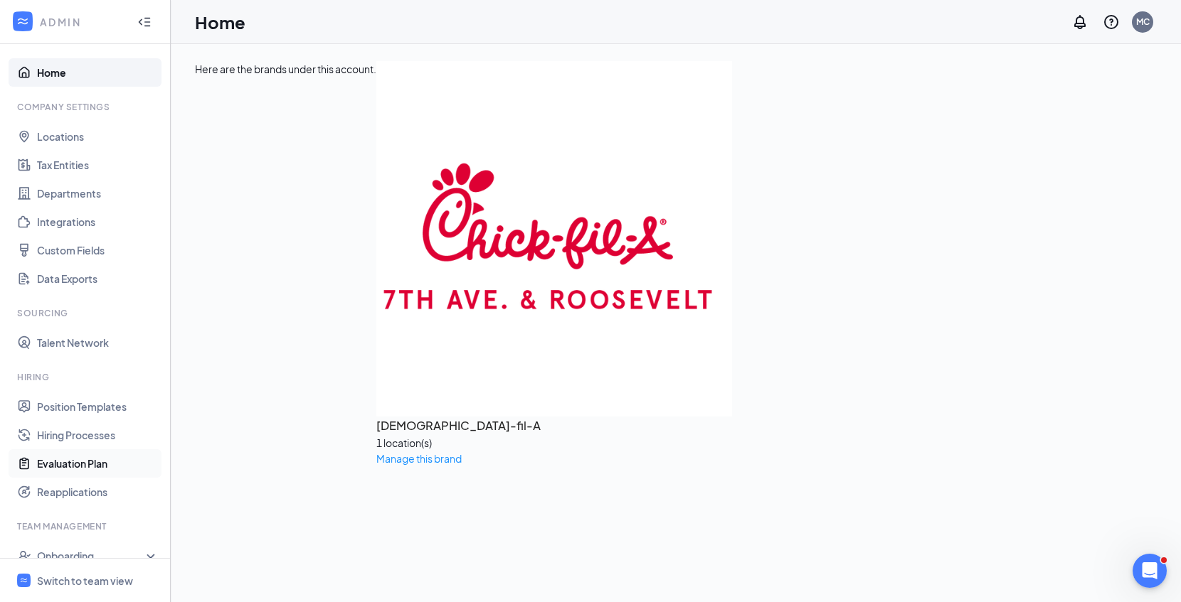
click at [76, 452] on link "Evaluation Plan" at bounding box center [98, 464] width 122 height 28
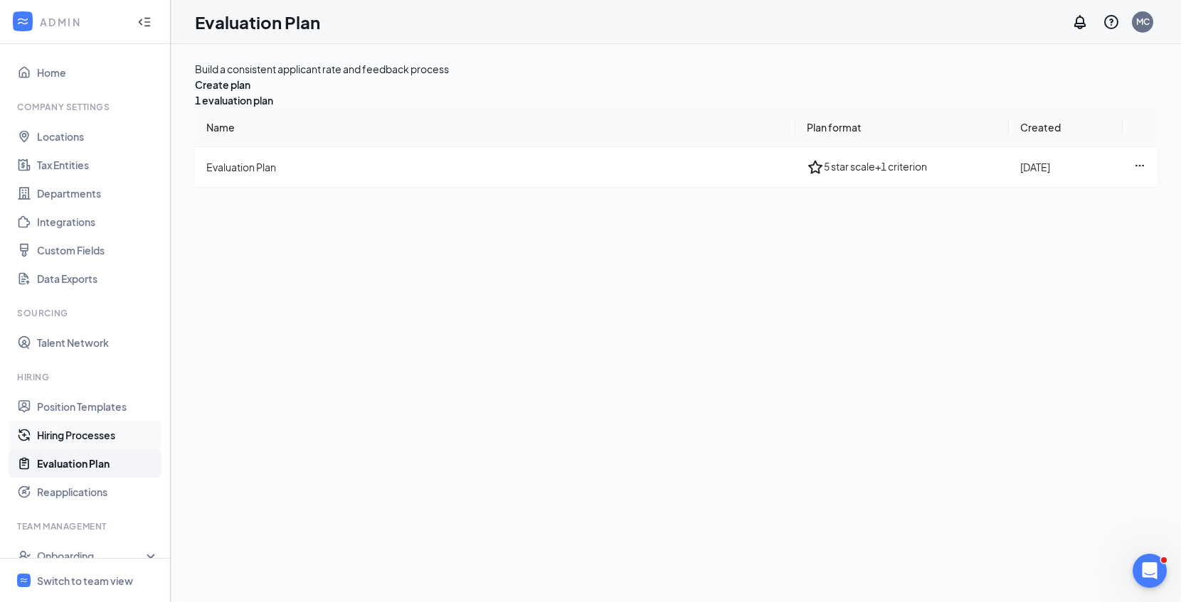
click at [85, 425] on link "Hiring Processes" at bounding box center [98, 435] width 122 height 28
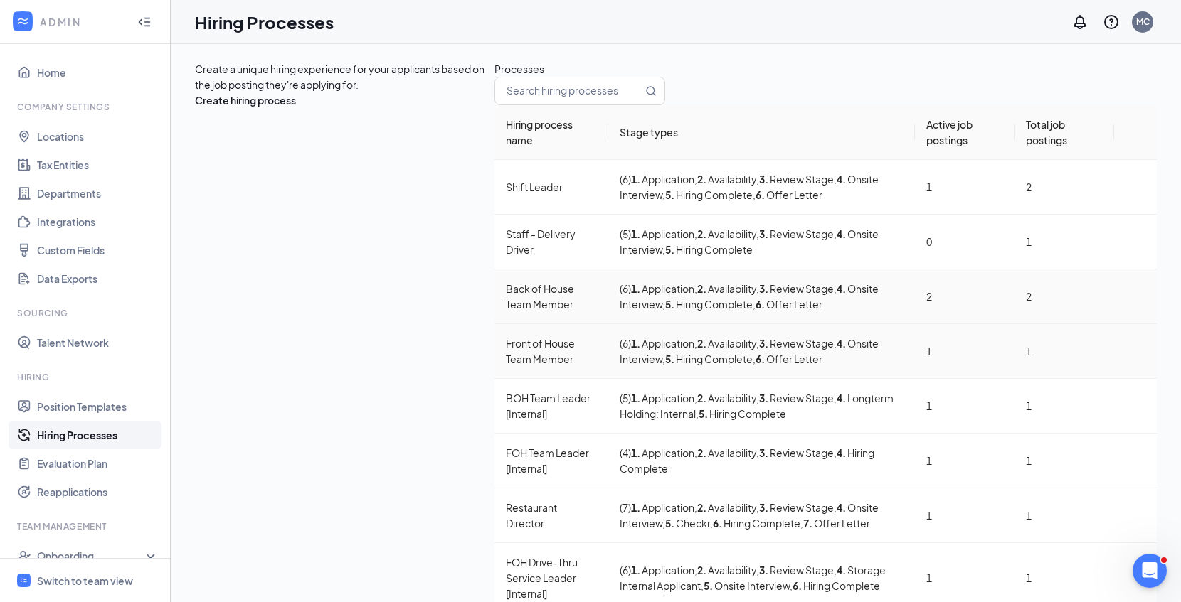
scroll to position [38, 0]
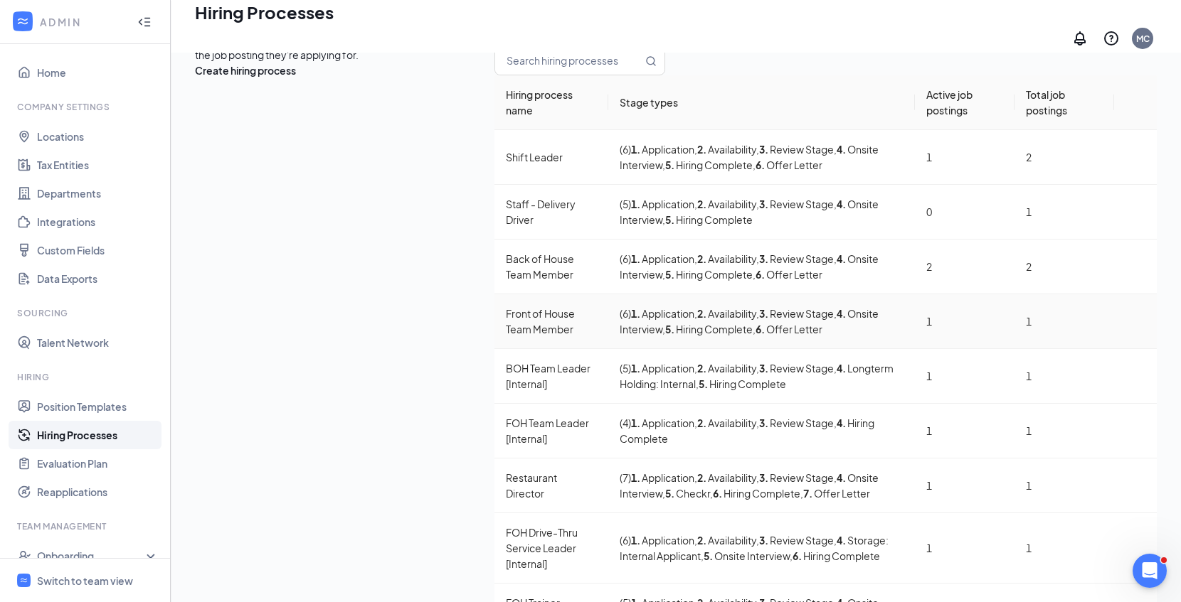
click at [1135, 321] on icon "Ellipses" at bounding box center [1135, 321] width 0 height 0
click at [1044, 338] on span "Edit" at bounding box center [1056, 330] width 128 height 16
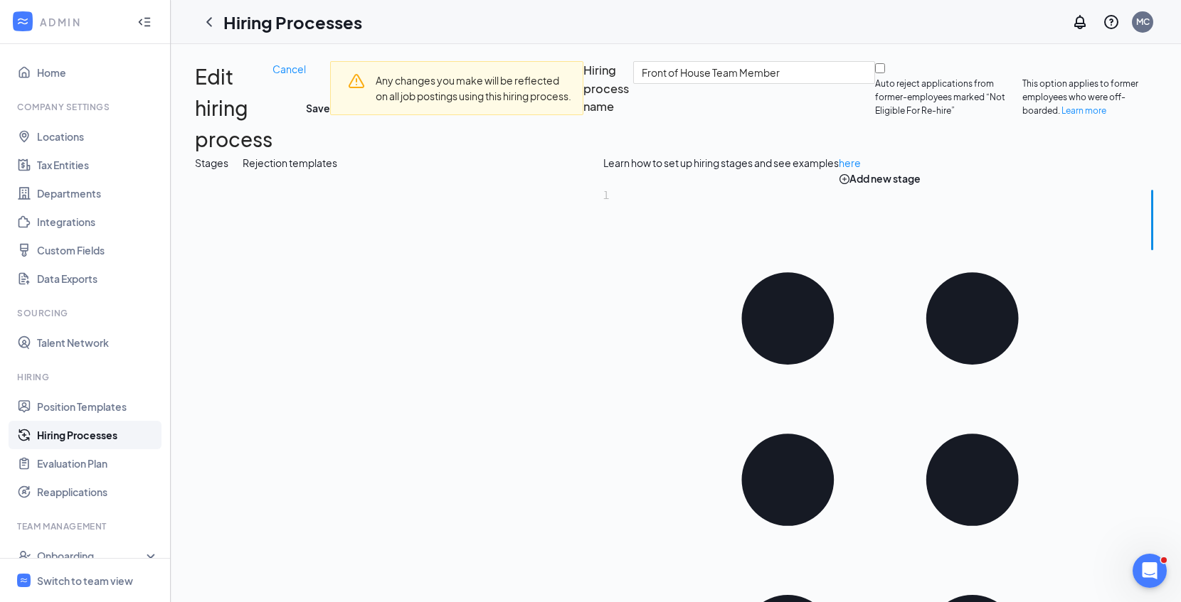
click at [337, 171] on div "Rejection templates" at bounding box center [290, 163] width 95 height 16
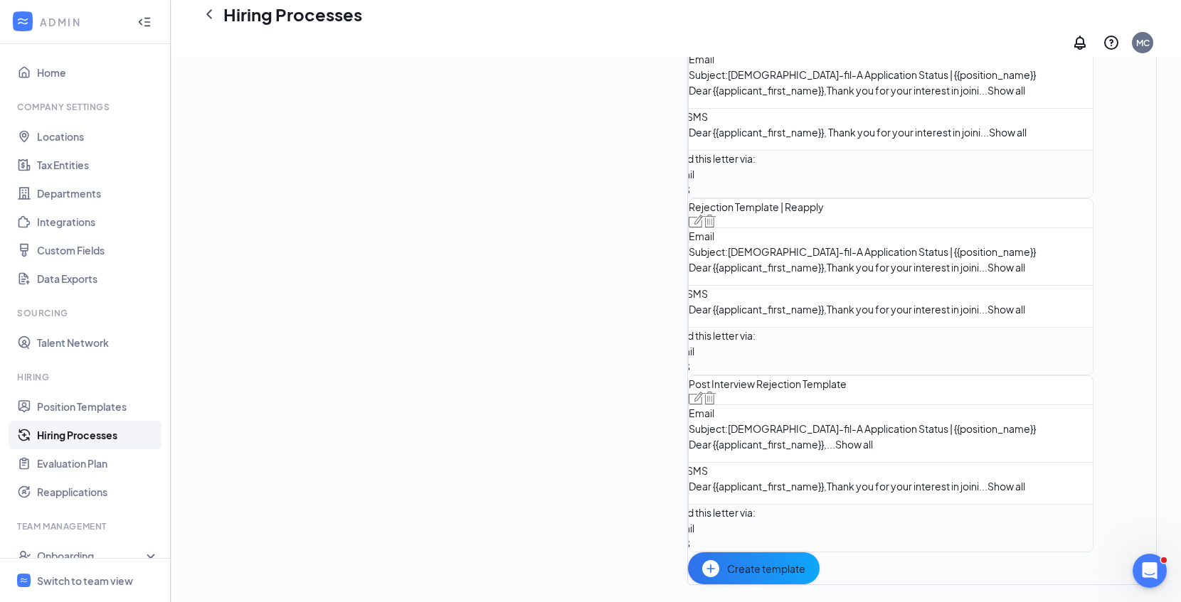
scroll to position [553, 0]
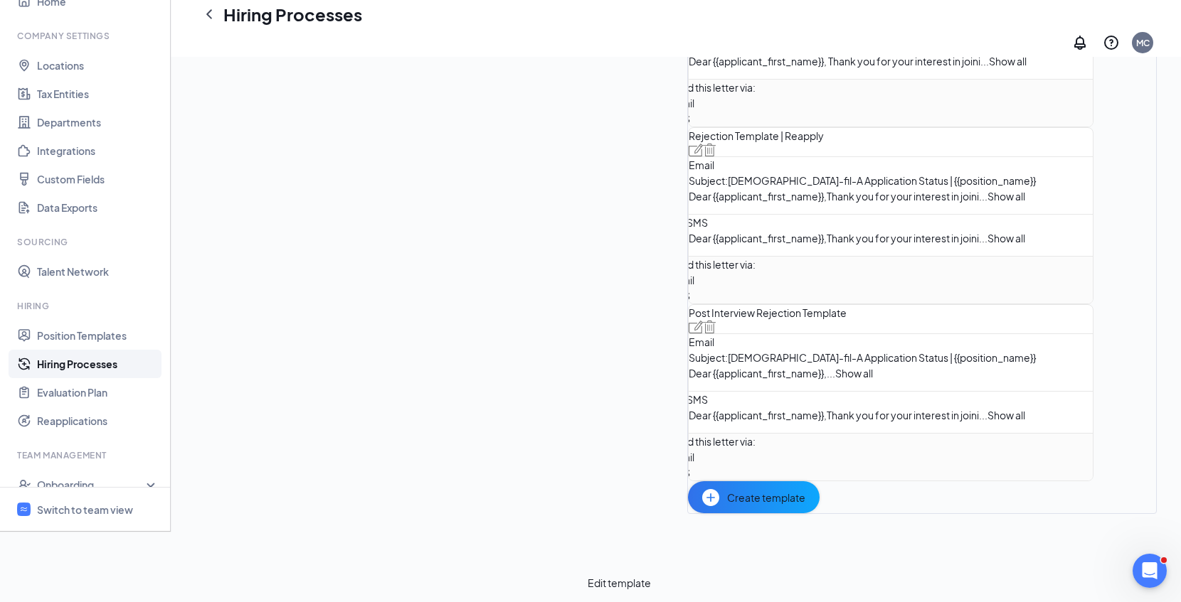
click at [689, 329] on img at bounding box center [696, 327] width 14 height 13
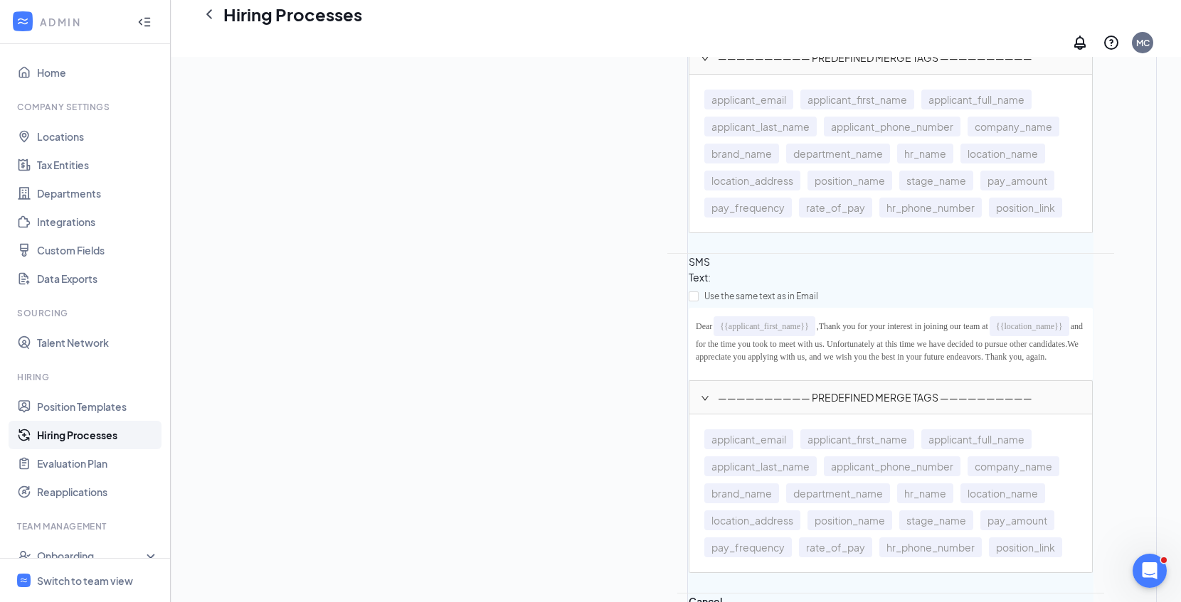
scroll to position [919, 0]
drag, startPoint x: 420, startPoint y: 465, endPoint x: 293, endPoint y: 326, distance: 188.8
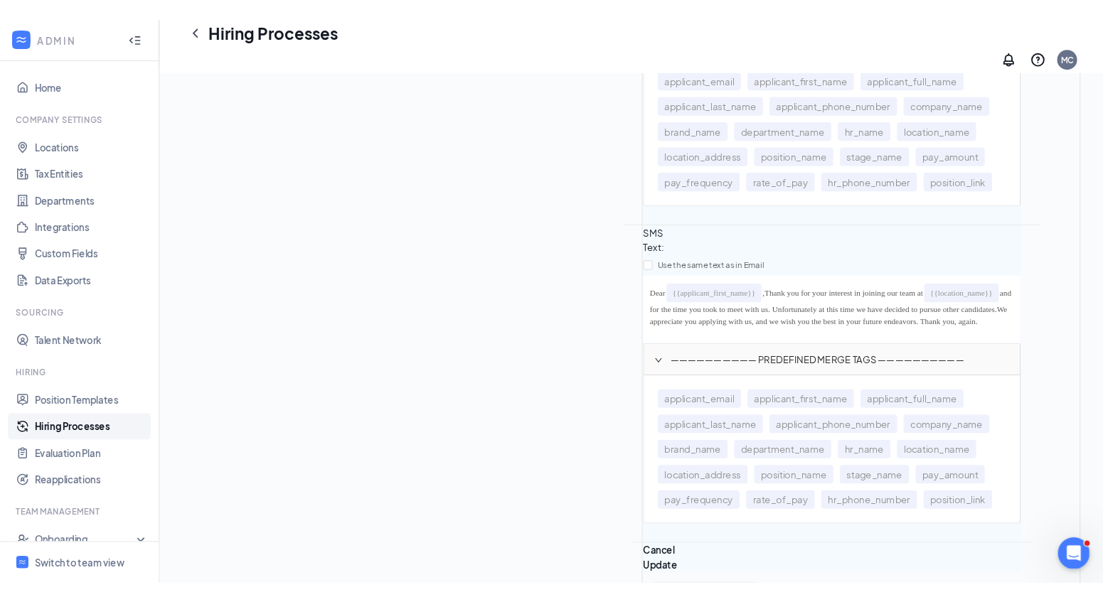
scroll to position [944, 0]
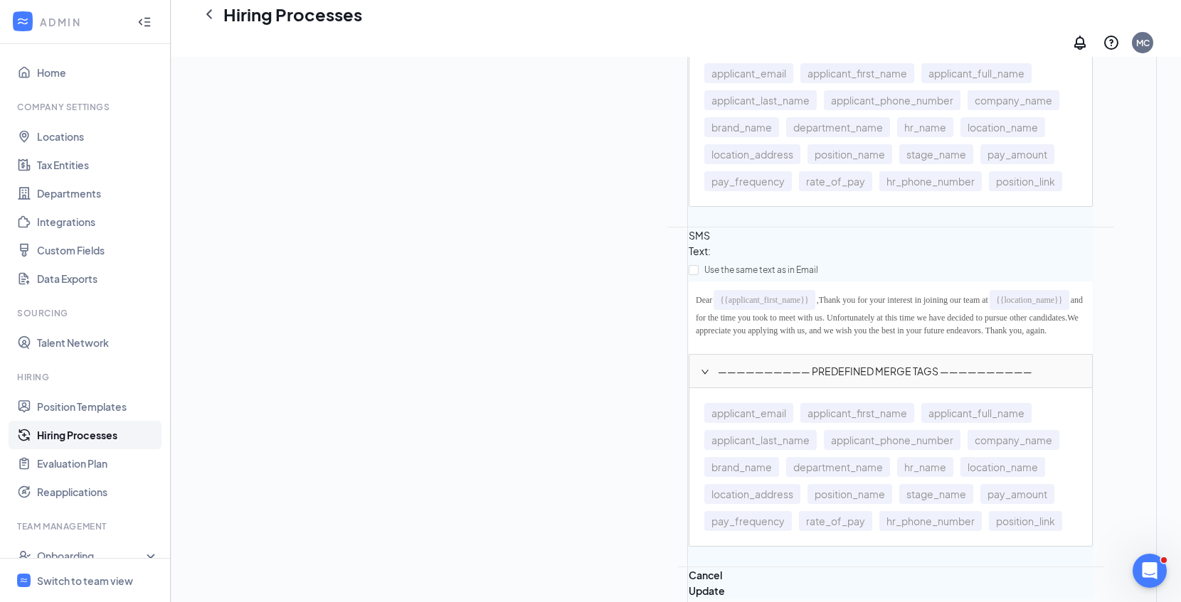
copy div "Thank you for your interest in joining our team at {{location_name}} and for th…"
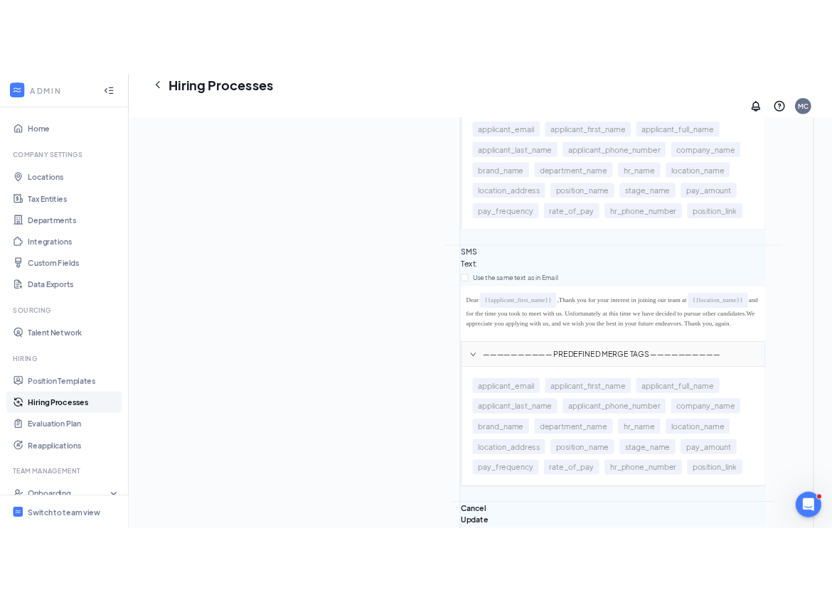
scroll to position [959, 0]
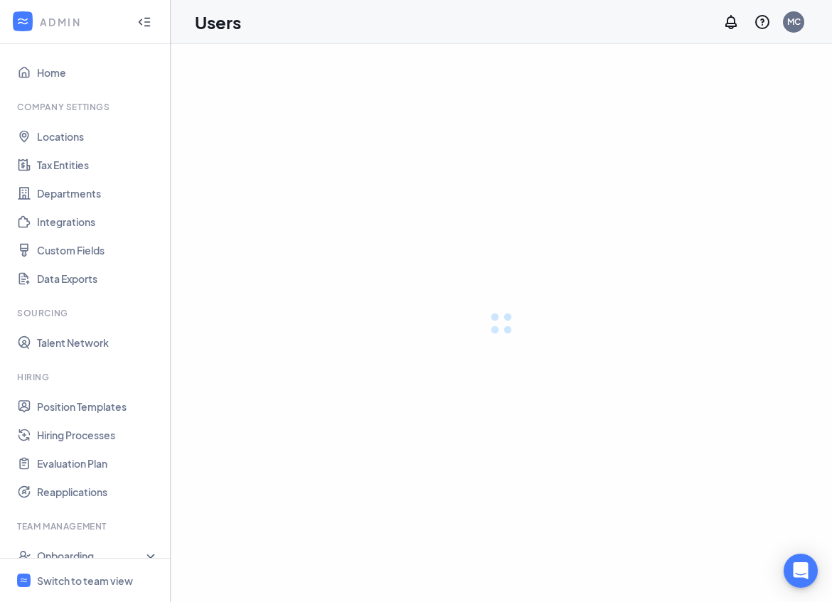
click at [3, 90] on ul "Home Company Settings Locations Tax Entities Departments Integrations Custom Fi…" at bounding box center [85, 356] width 170 height 624
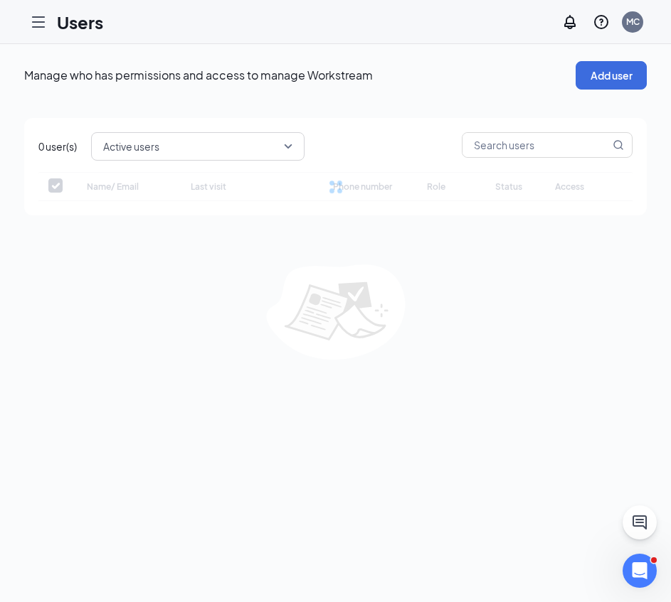
checkbox input "false"
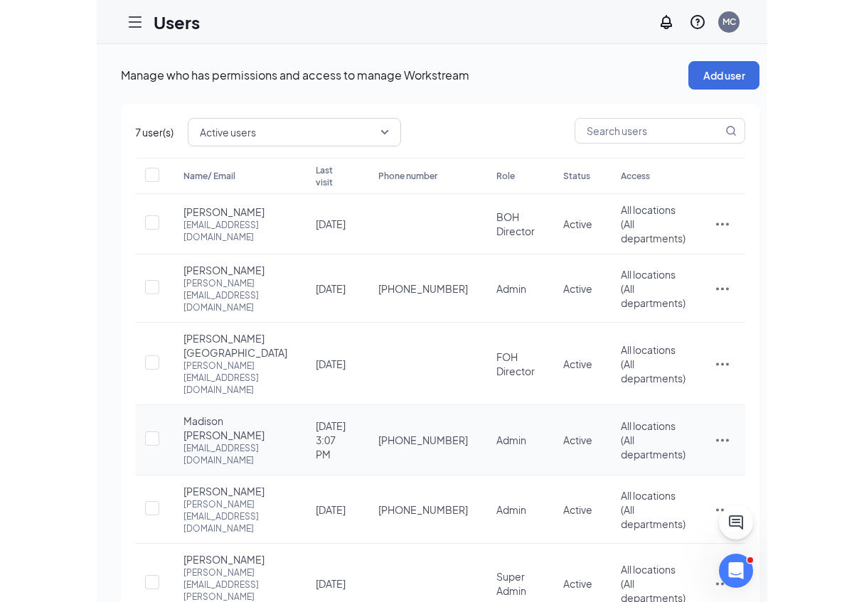
scroll to position [75, 0]
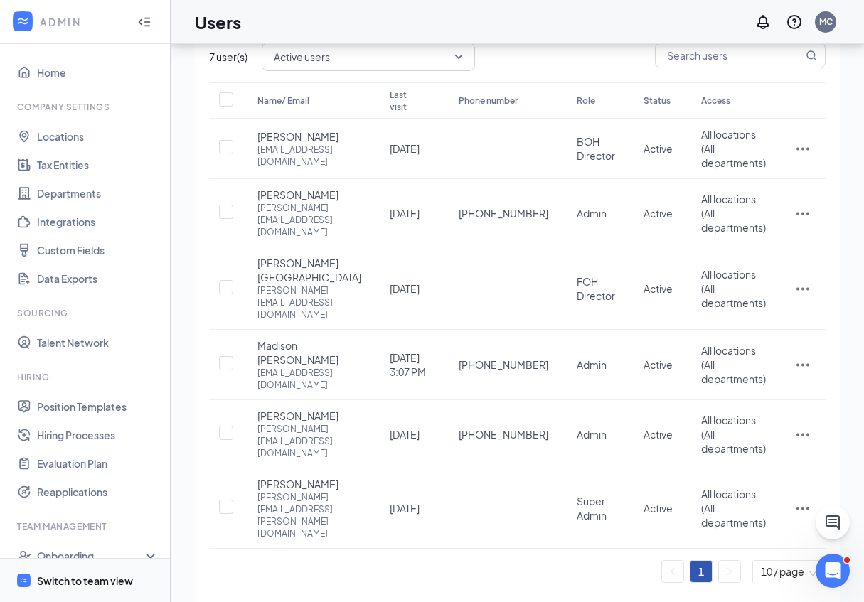
click at [105, 581] on div "Switch to team view" at bounding box center [85, 581] width 96 height 14
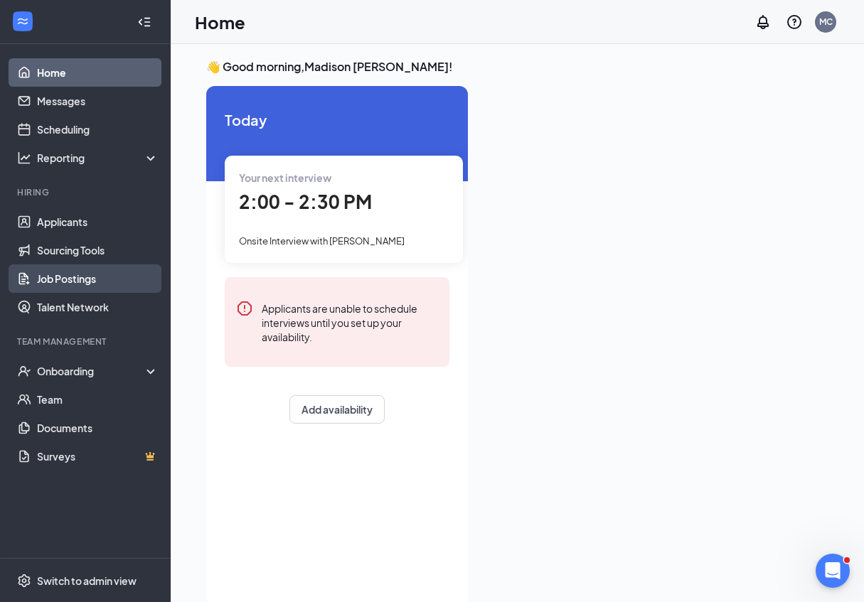
scroll to position [30, 0]
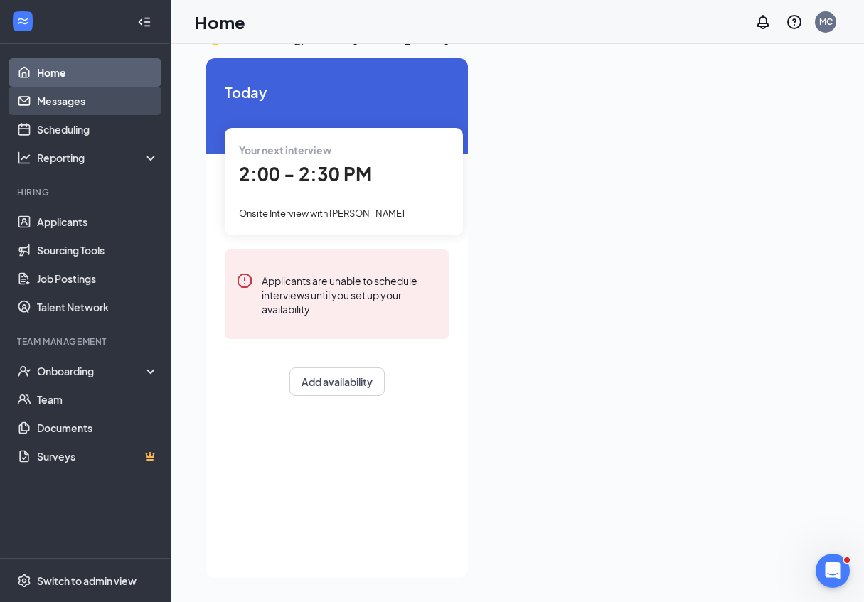
click at [85, 102] on link "Messages" at bounding box center [98, 101] width 122 height 28
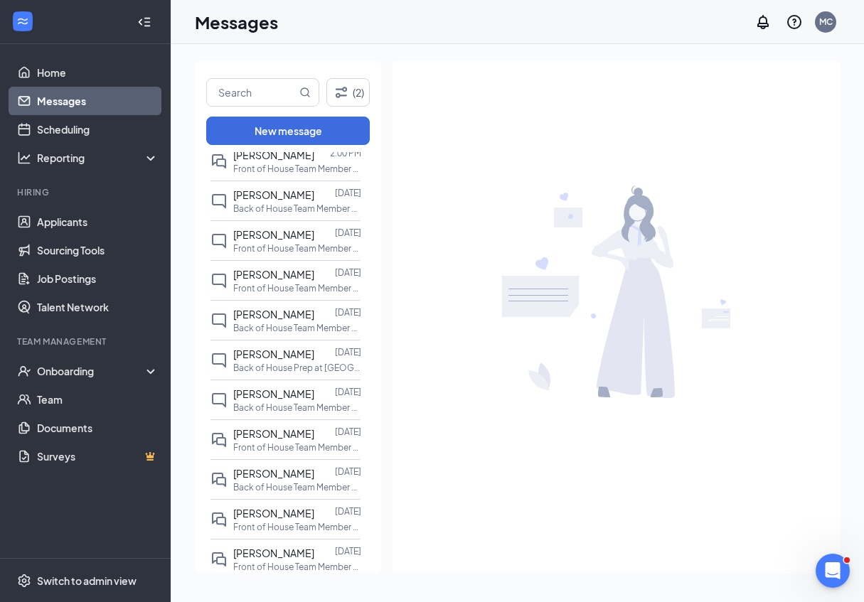
scroll to position [254, 0]
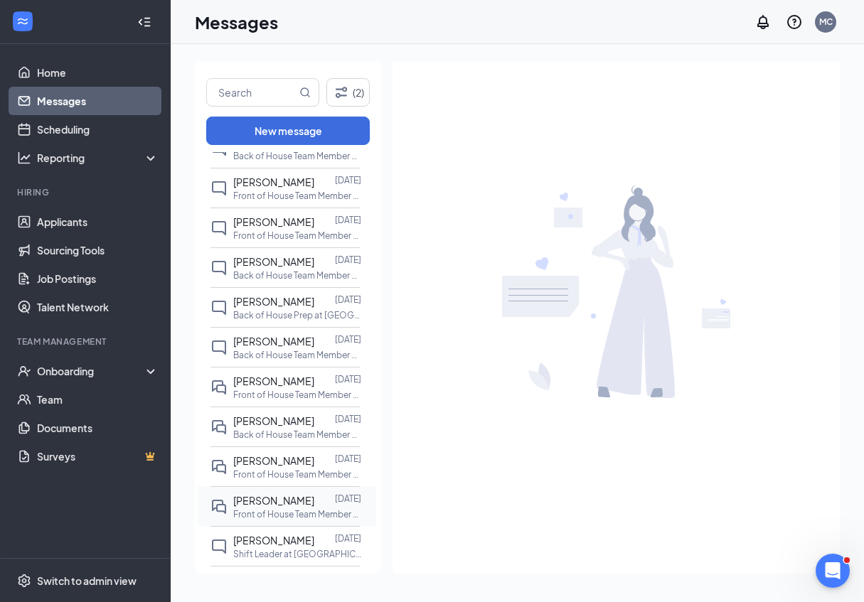
click at [285, 507] on span "[PERSON_NAME]" at bounding box center [273, 500] width 81 height 13
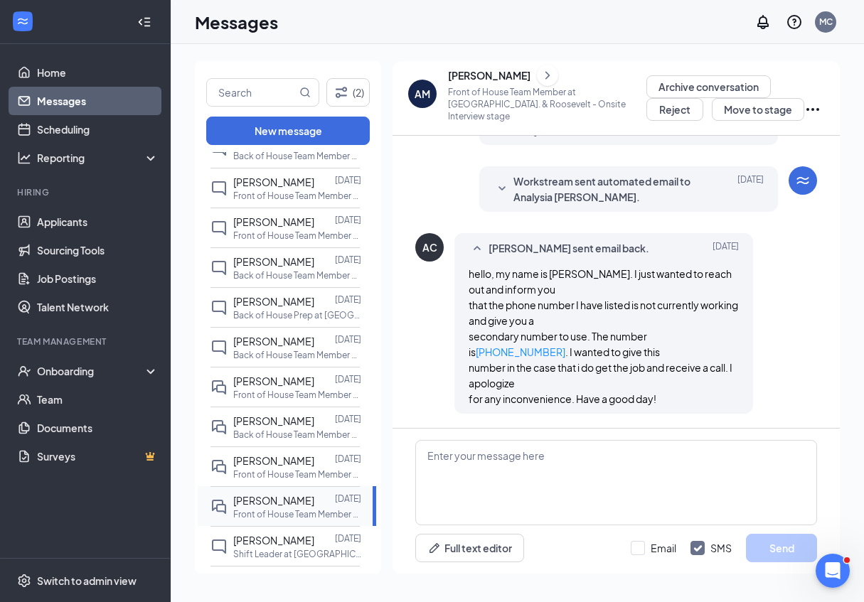
scroll to position [676, 0]
click at [532, 471] on textarea at bounding box center [616, 482] width 402 height 85
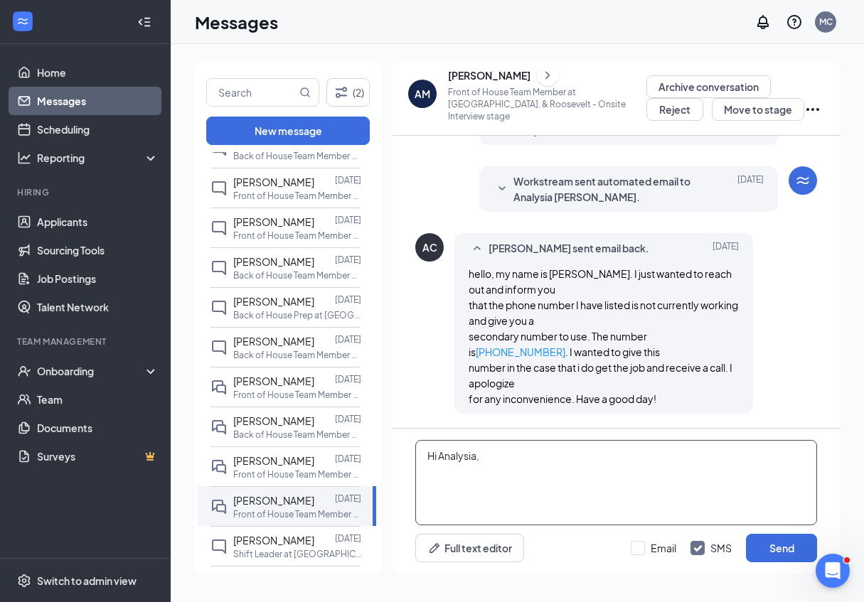
paste textarea "Thank you for your interest in joining our team at {{location_name}} and for th…"
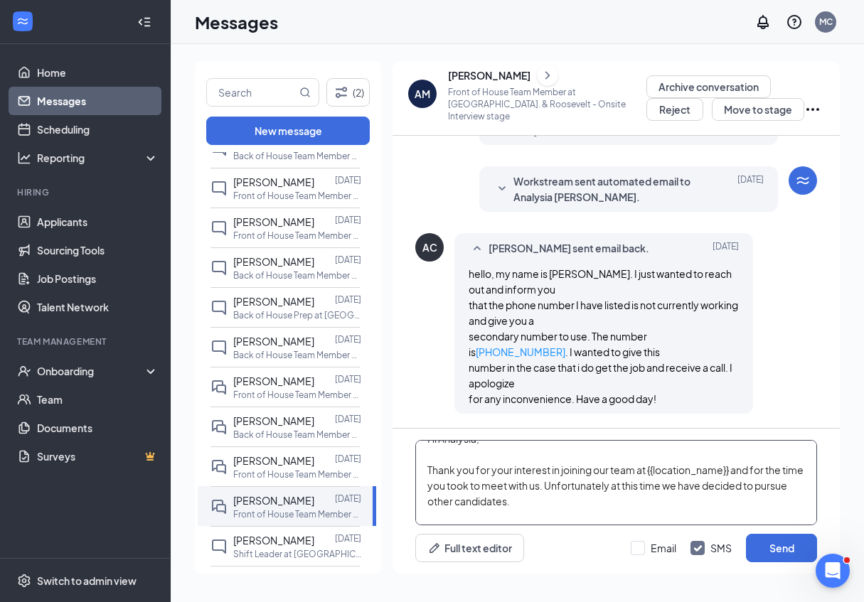
scroll to position [18, 0]
drag, startPoint x: 735, startPoint y: 466, endPoint x: 649, endPoint y: 462, distance: 85.4
click at [649, 462] on textarea "Hi Analysia, Thank you for your interest in joining our team at {{location_name…" at bounding box center [616, 482] width 402 height 85
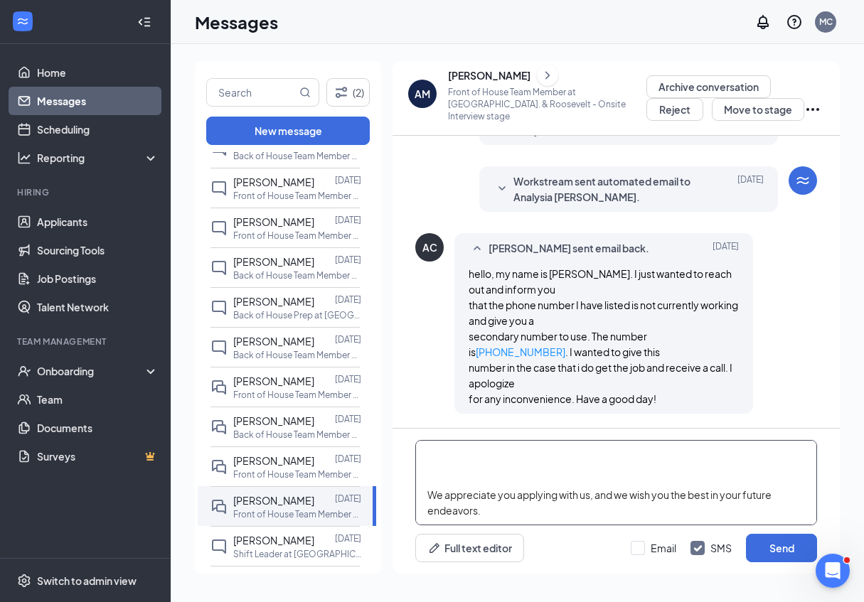
scroll to position [81, 0]
click at [501, 484] on textarea "Hi Analysia, Thank you for your interest in joining our team at [DEMOGRAPHIC_DA…" at bounding box center [616, 482] width 402 height 85
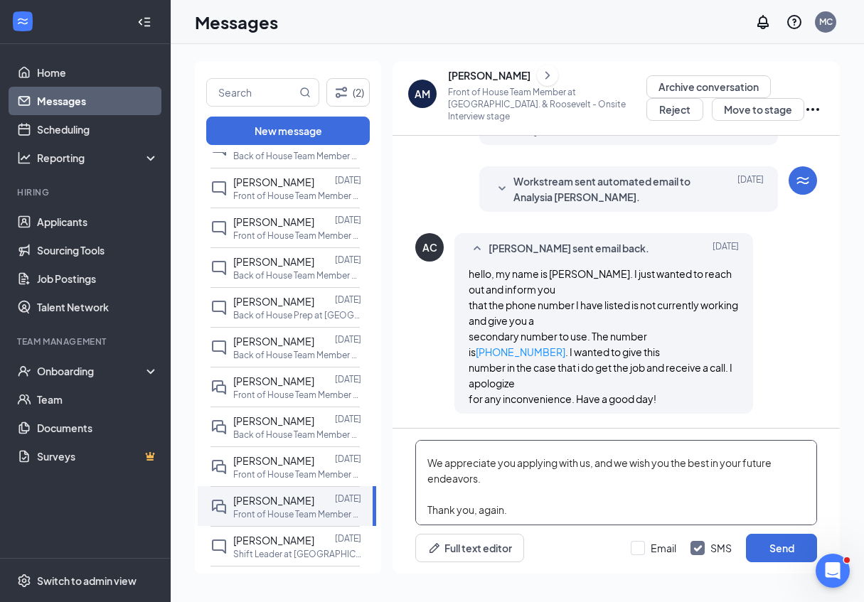
scroll to position [87, 0]
click at [543, 477] on textarea "Hi Analysia, Thank you for your interest in joining our team at [DEMOGRAPHIC_DA…" at bounding box center [616, 482] width 402 height 85
click at [578, 517] on textarea "Hi Analysia, Thank you for your interest in joining our team at [DEMOGRAPHIC_DA…" at bounding box center [616, 482] width 402 height 85
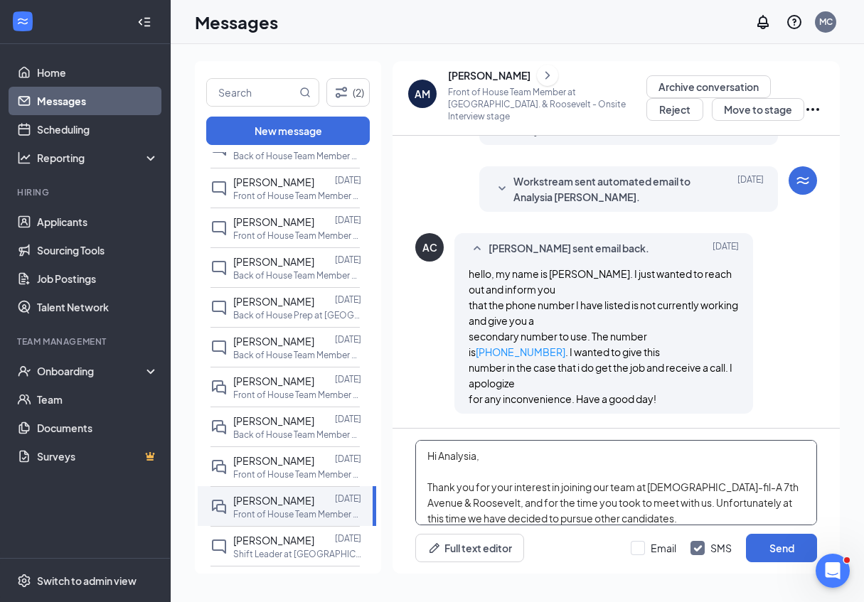
click at [431, 455] on textarea "Hi Analysia, Thank you for your interest in joining our team at [DEMOGRAPHIC_DA…" at bounding box center [616, 482] width 402 height 85
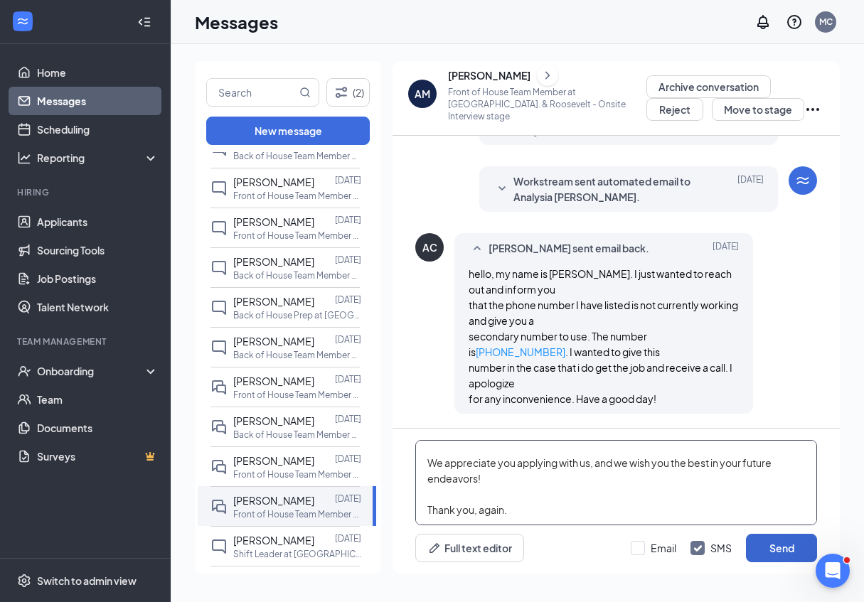
type textarea "Hi Analysia, Thank you for your interest in joining our team at [DEMOGRAPHIC_DA…"
click at [770, 545] on button "Send" at bounding box center [781, 548] width 71 height 28
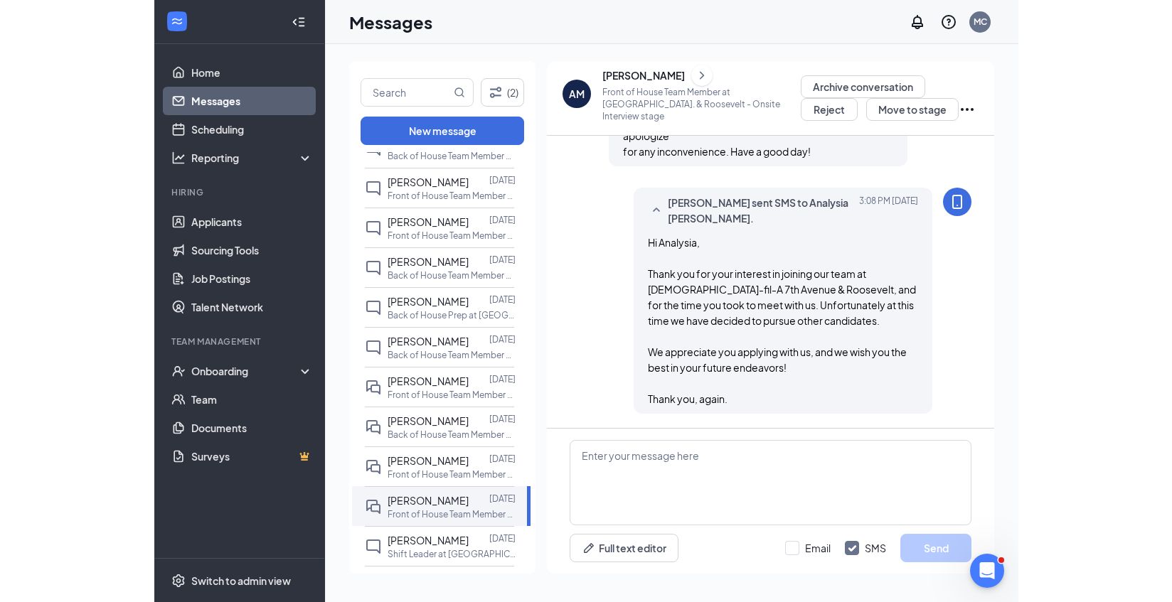
scroll to position [924, 0]
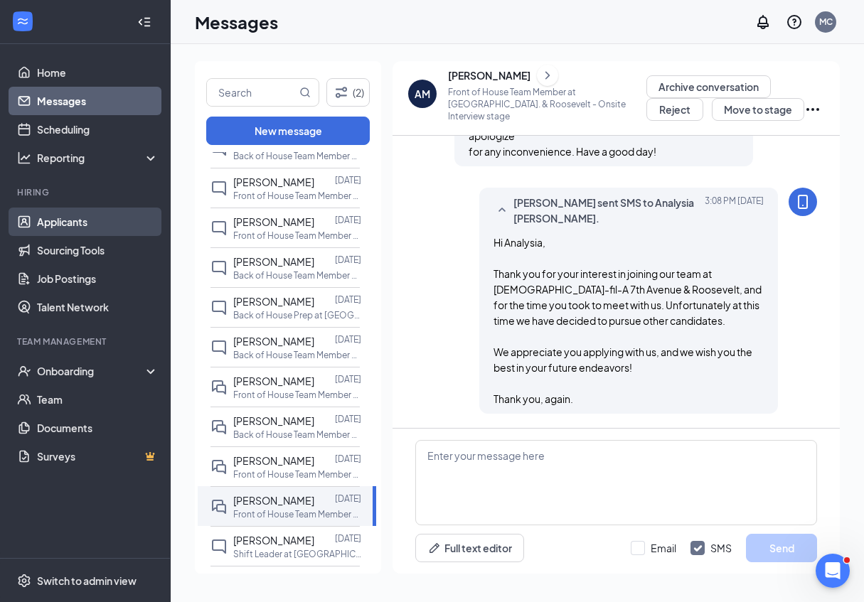
click at [130, 220] on link "Applicants" at bounding box center [98, 222] width 122 height 28
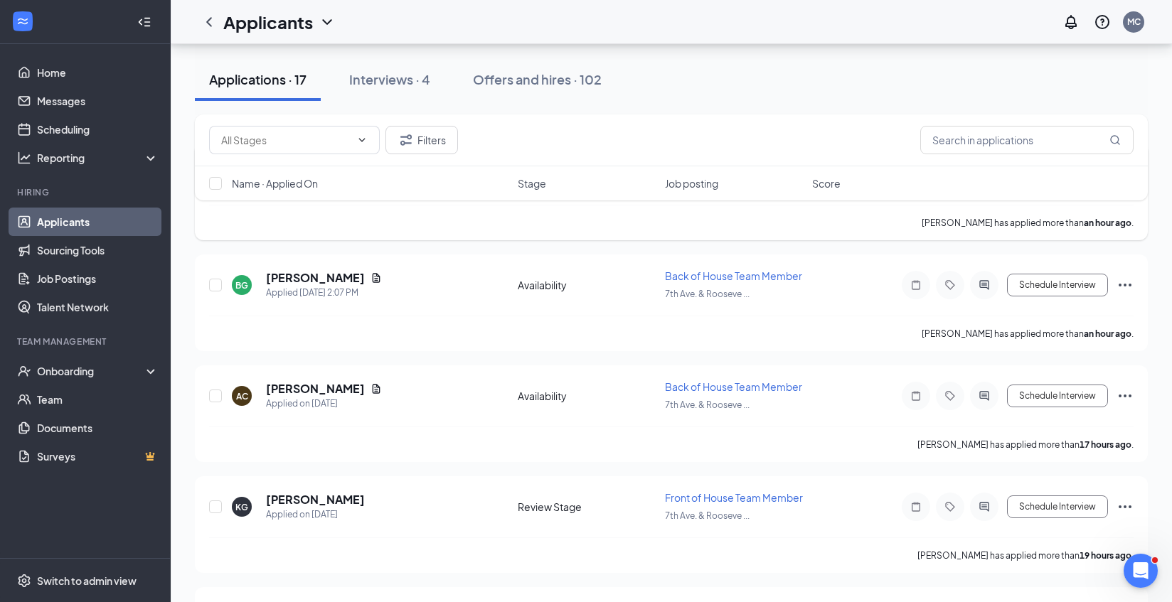
scroll to position [226, 0]
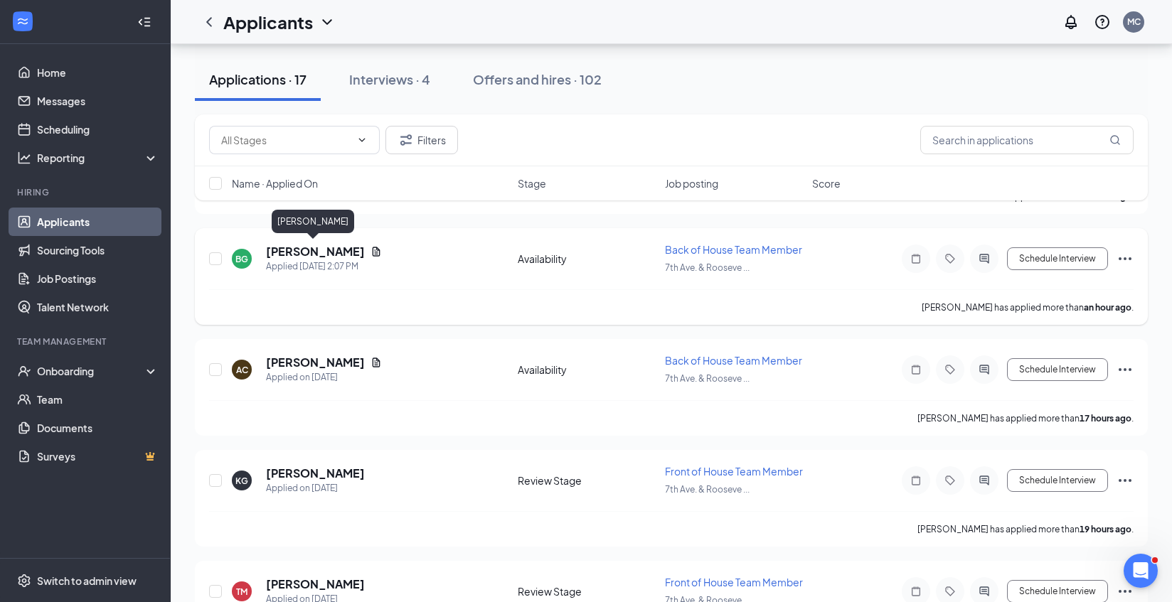
click at [316, 246] on h5 "[PERSON_NAME]" at bounding box center [315, 252] width 99 height 16
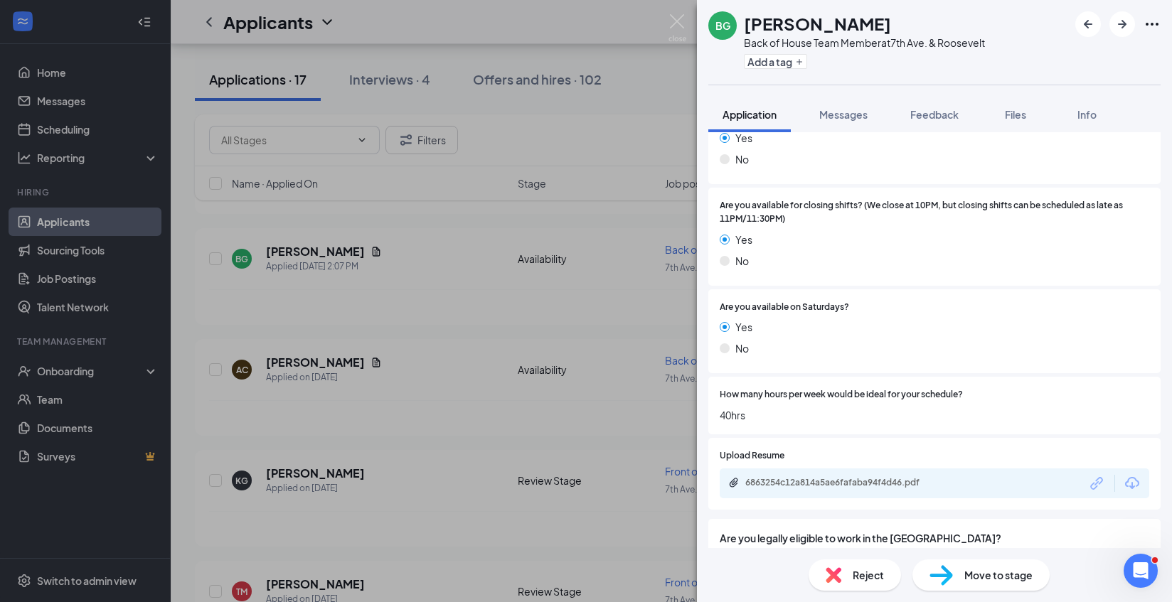
scroll to position [1063, 0]
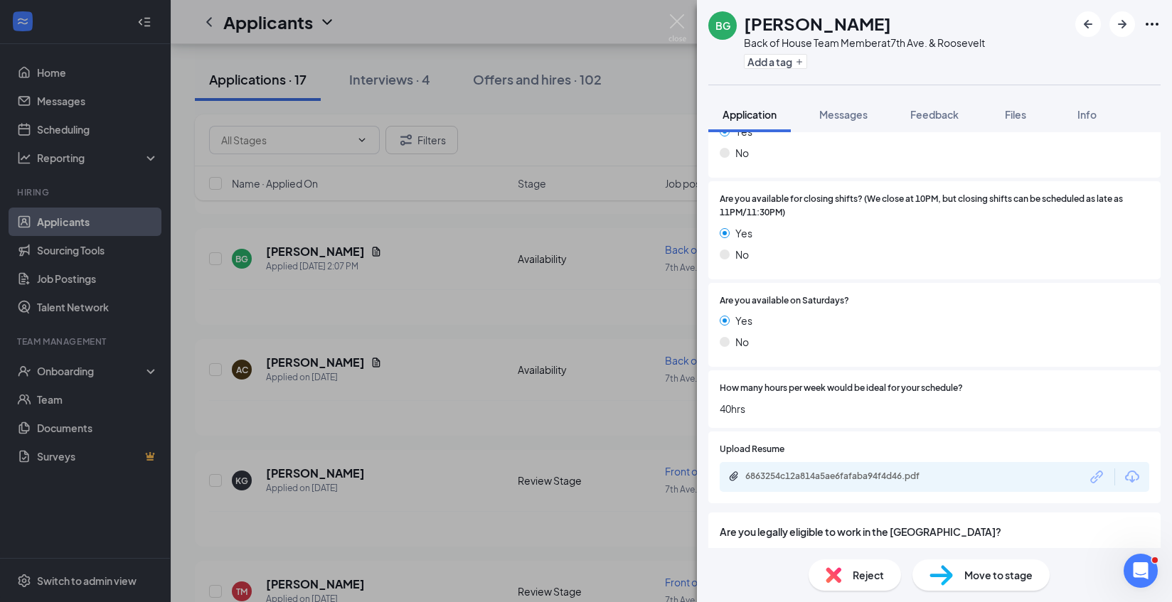
click at [847, 472] on div "6863254c12a814a5ae6fafaba94f4d46.pdf" at bounding box center [935, 477] width 430 height 30
click at [846, 471] on div "6863254c12a814a5ae6fafaba94f4d46.pdf" at bounding box center [844, 476] width 199 height 11
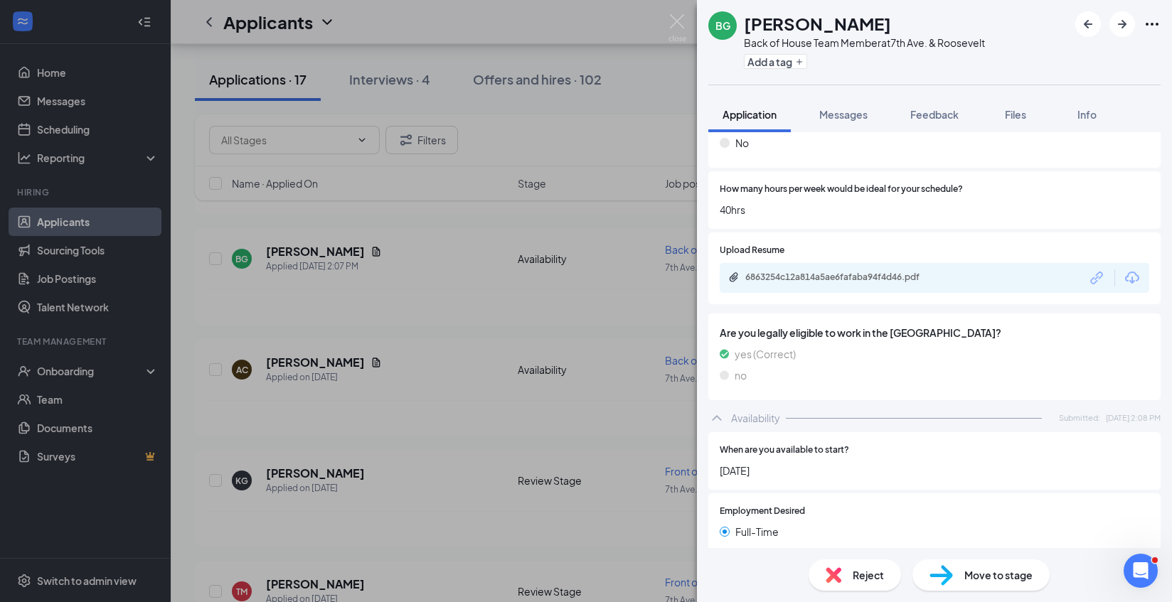
scroll to position [1455, 0]
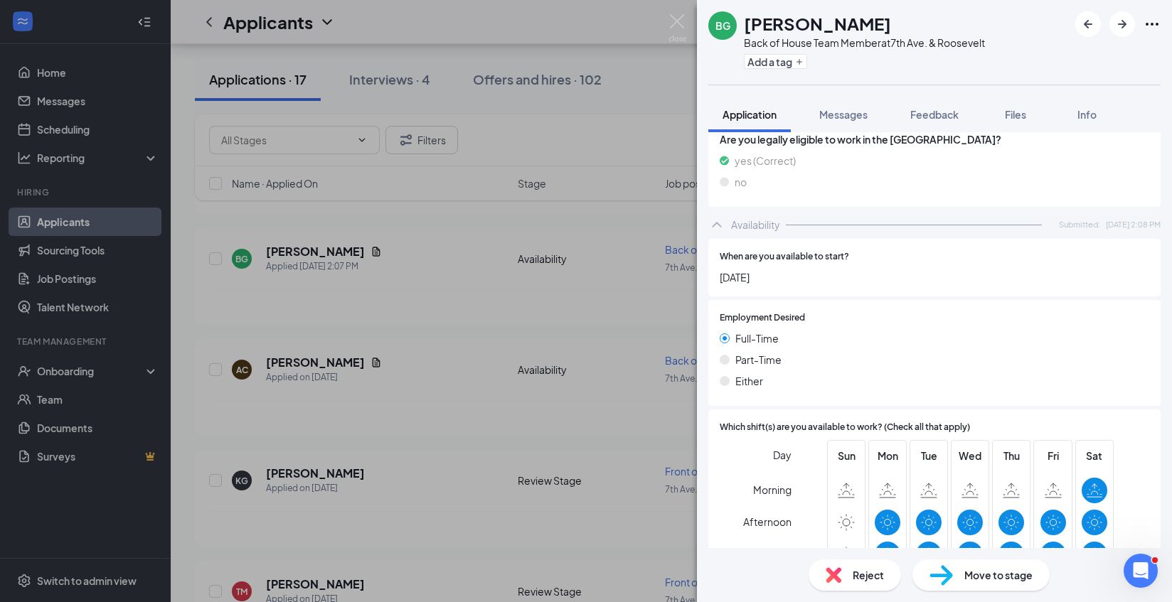
click at [867, 576] on span "Reject" at bounding box center [868, 576] width 31 height 16
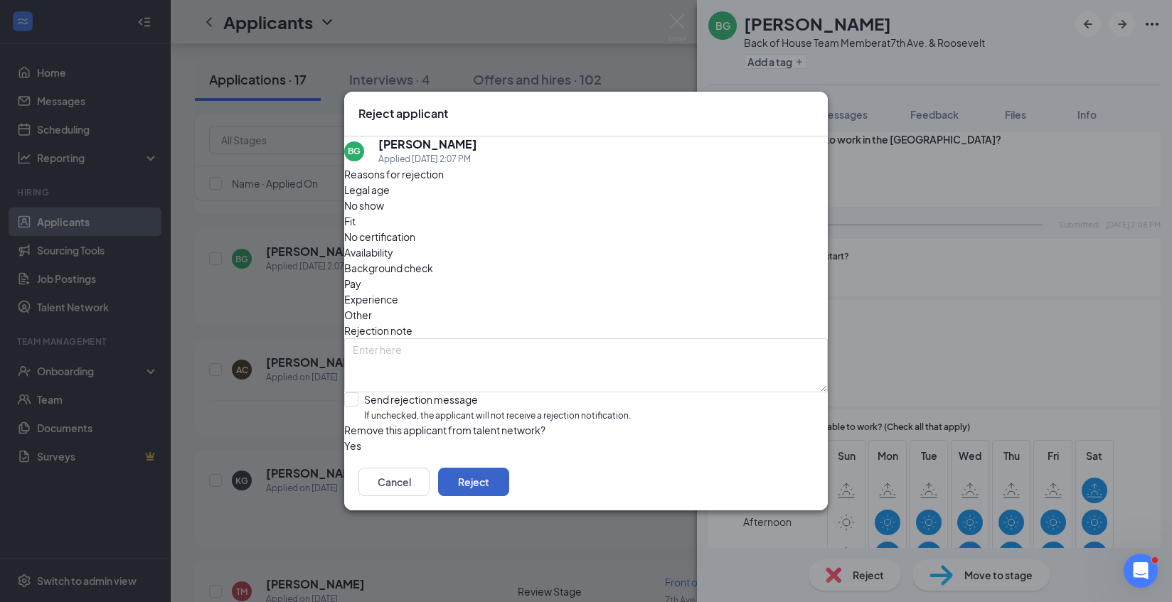
click at [509, 496] on button "Reject" at bounding box center [473, 482] width 71 height 28
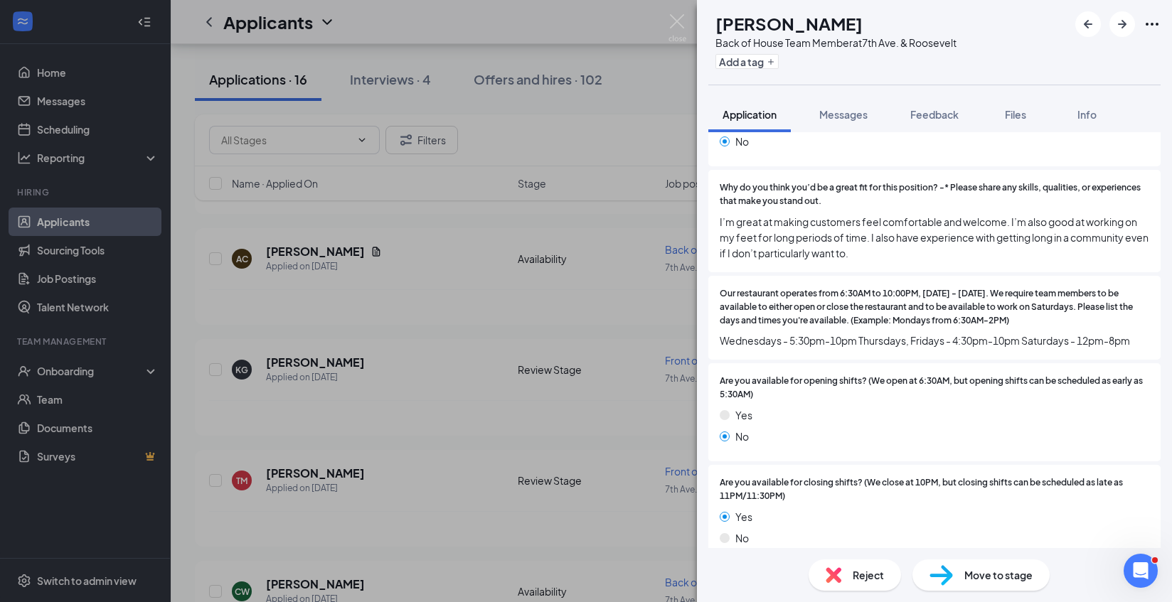
scroll to position [703, 0]
click at [861, 576] on span "Reject" at bounding box center [868, 576] width 31 height 16
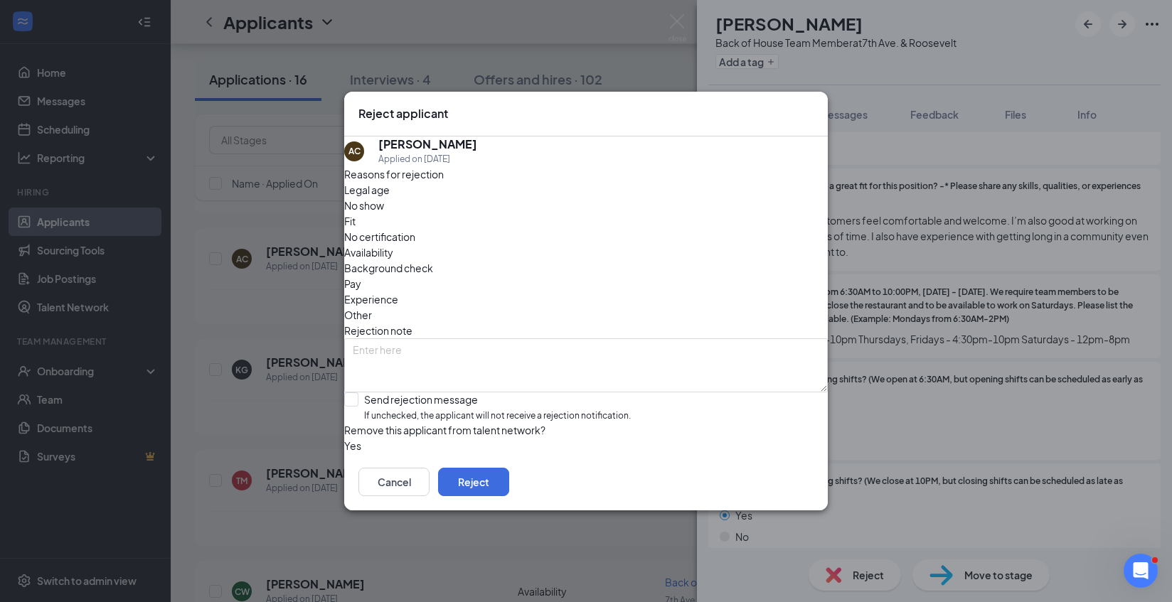
click at [814, 106] on icon "Cross" at bounding box center [814, 106] width 0 height 0
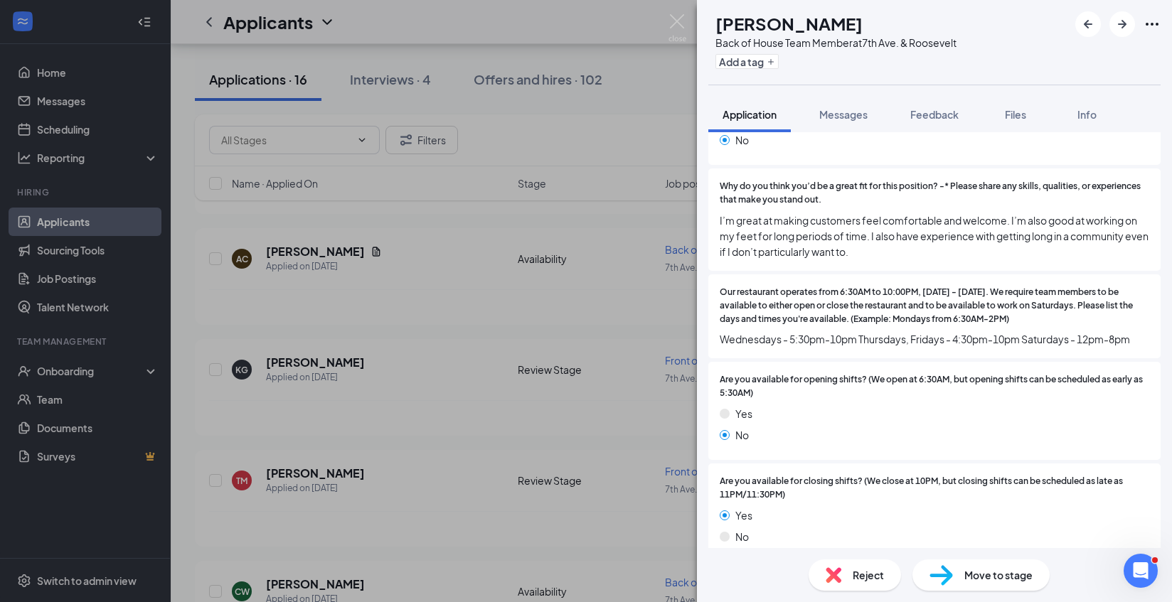
click at [864, 575] on span "Reject" at bounding box center [868, 576] width 31 height 16
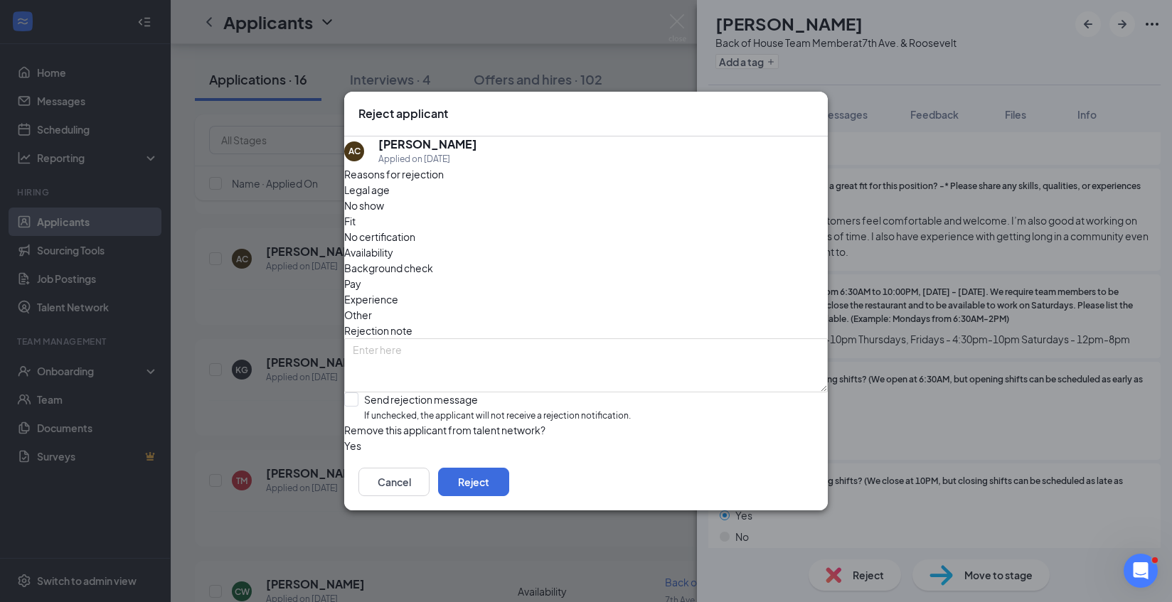
click at [393, 245] on span "Availability" at bounding box center [368, 253] width 49 height 16
click at [509, 486] on button "Reject" at bounding box center [473, 482] width 71 height 28
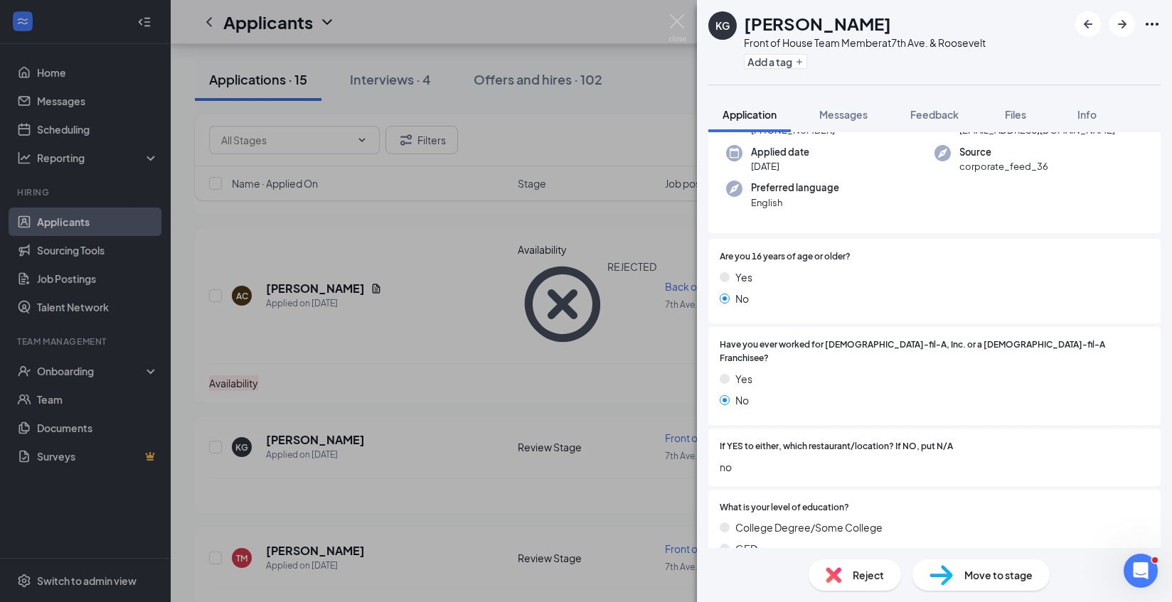
scroll to position [103, 0]
click at [854, 573] on span "Reject" at bounding box center [868, 576] width 31 height 16
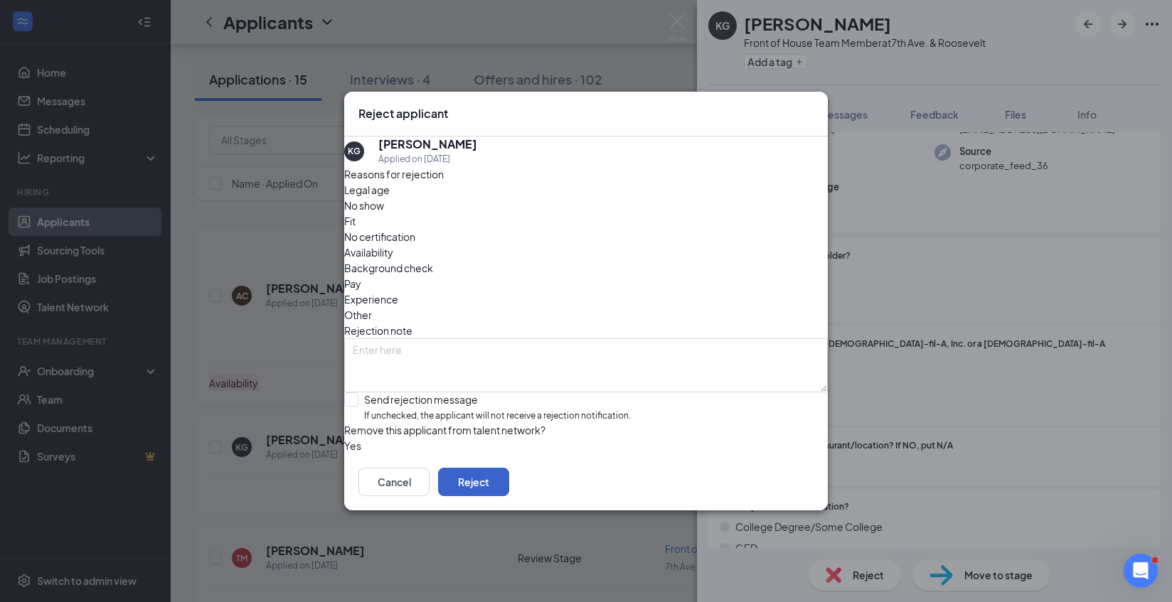
click at [509, 496] on button "Reject" at bounding box center [473, 482] width 71 height 28
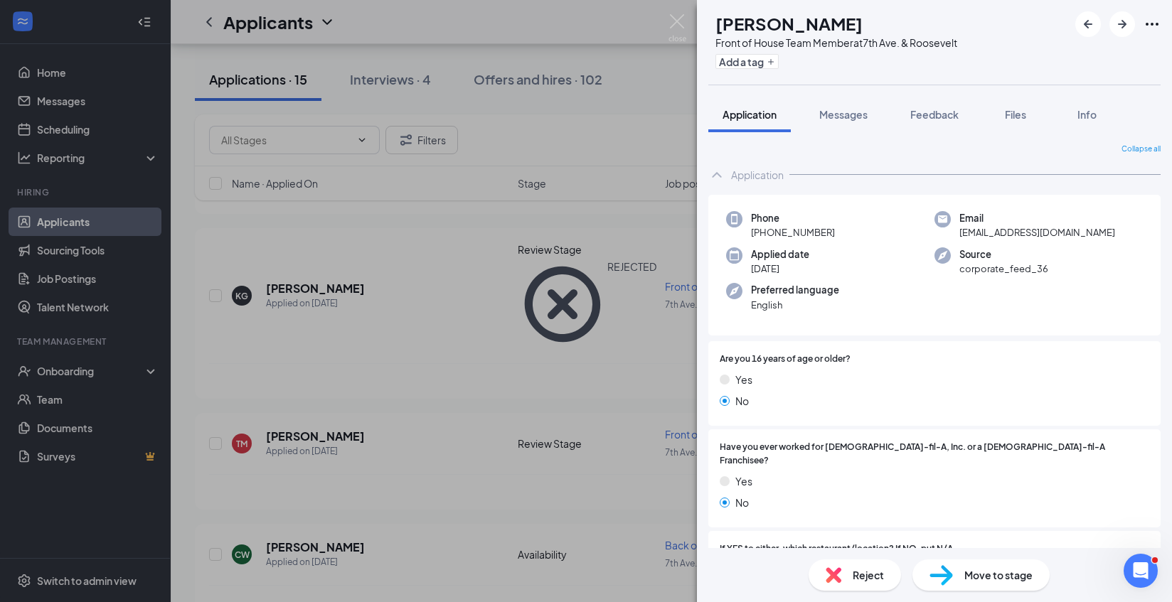
click at [839, 577] on img at bounding box center [834, 576] width 16 height 16
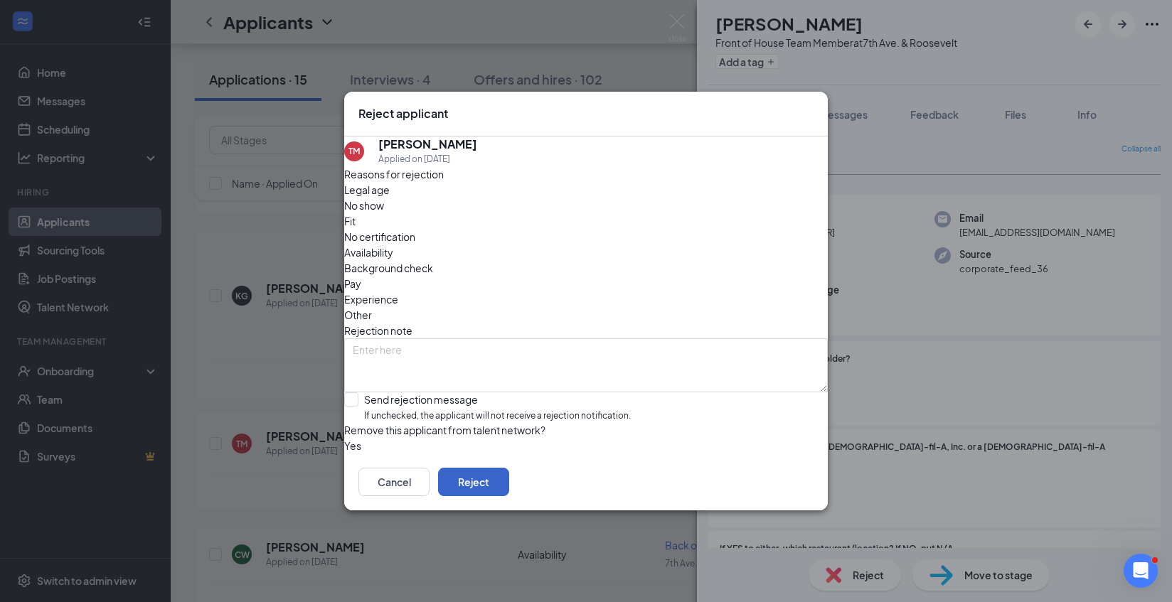
click at [509, 496] on button "Reject" at bounding box center [473, 482] width 71 height 28
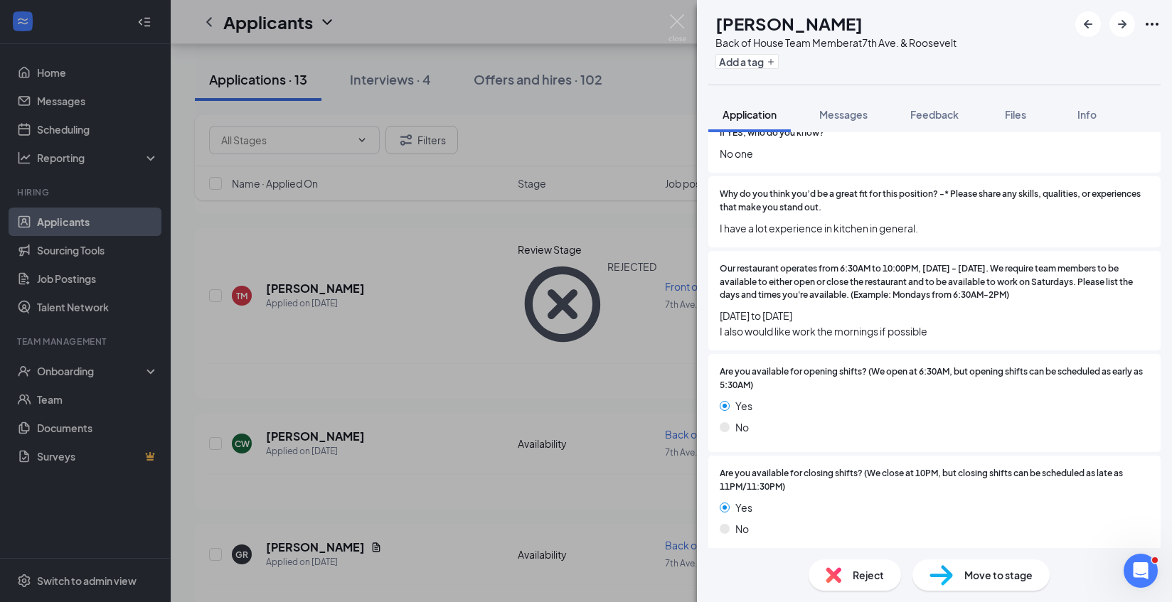
scroll to position [785, 0]
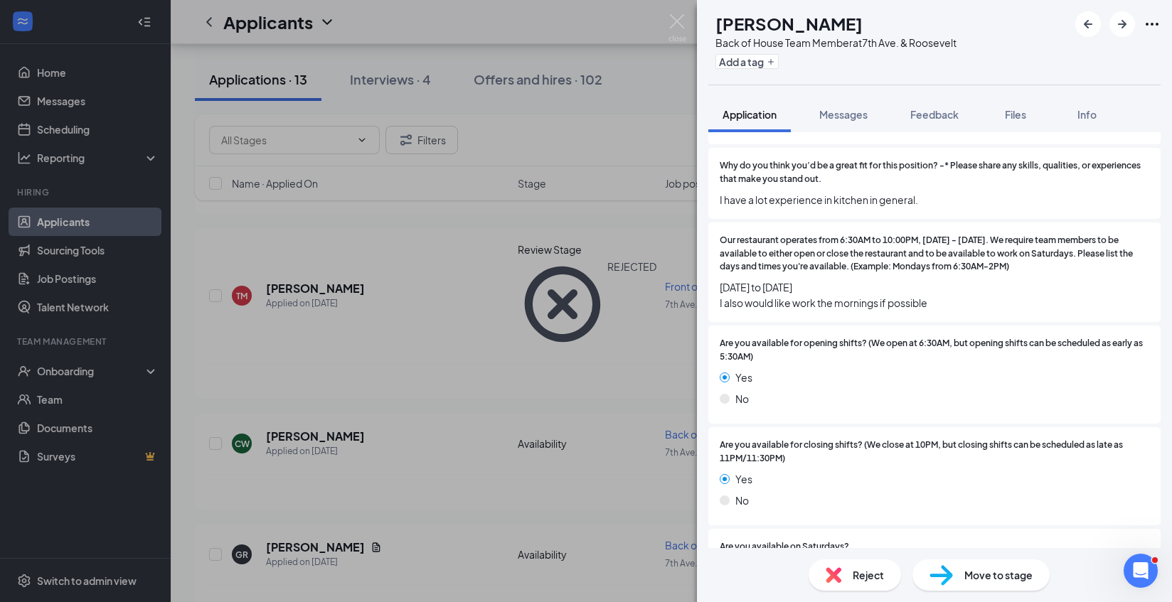
click at [840, 577] on img at bounding box center [834, 576] width 16 height 16
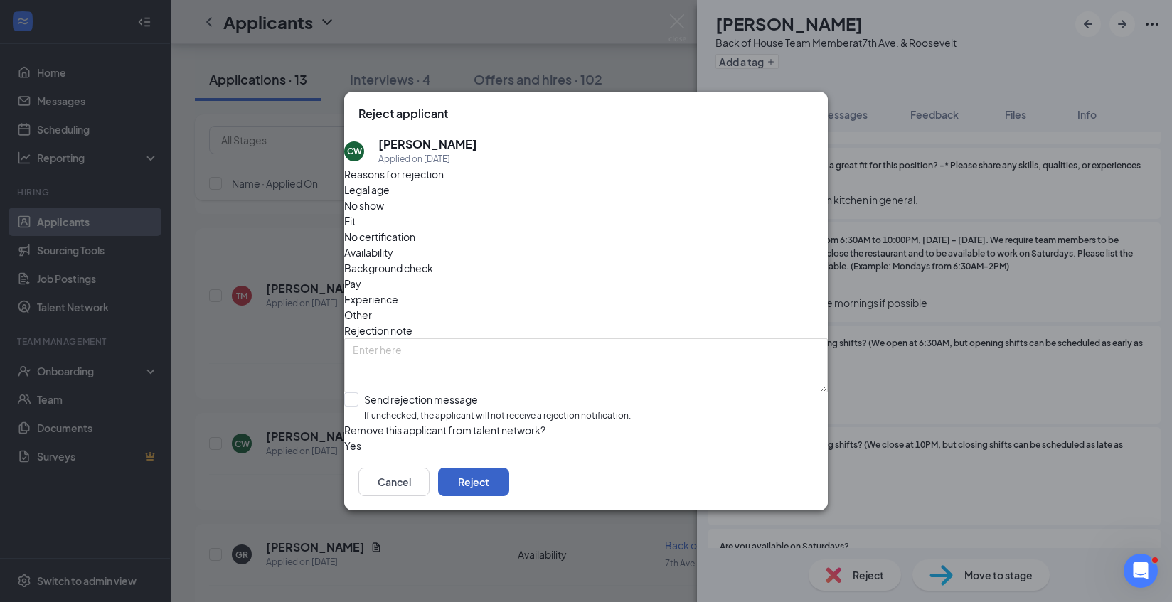
click at [509, 495] on button "Reject" at bounding box center [473, 482] width 71 height 28
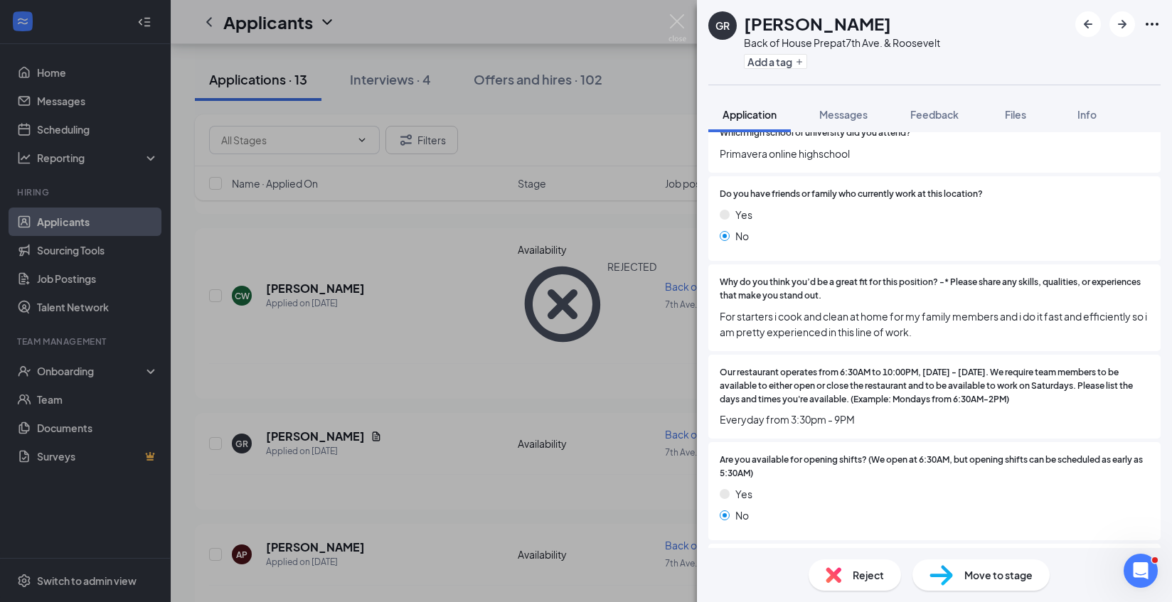
scroll to position [610, 0]
click at [828, 576] on img at bounding box center [834, 576] width 16 height 16
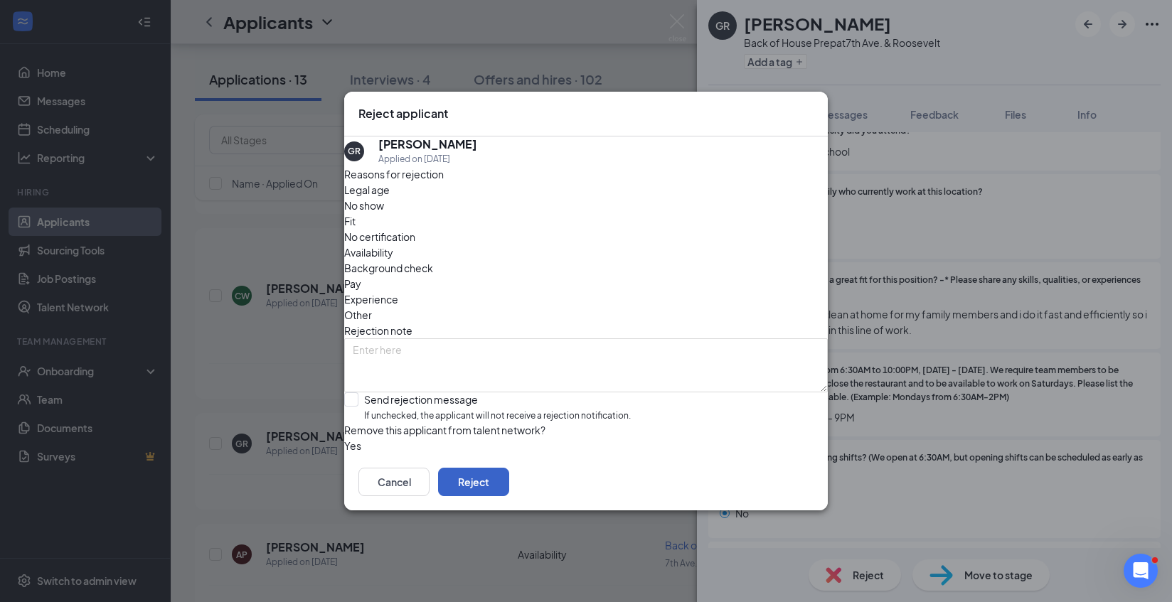
click at [509, 496] on button "Reject" at bounding box center [473, 482] width 71 height 28
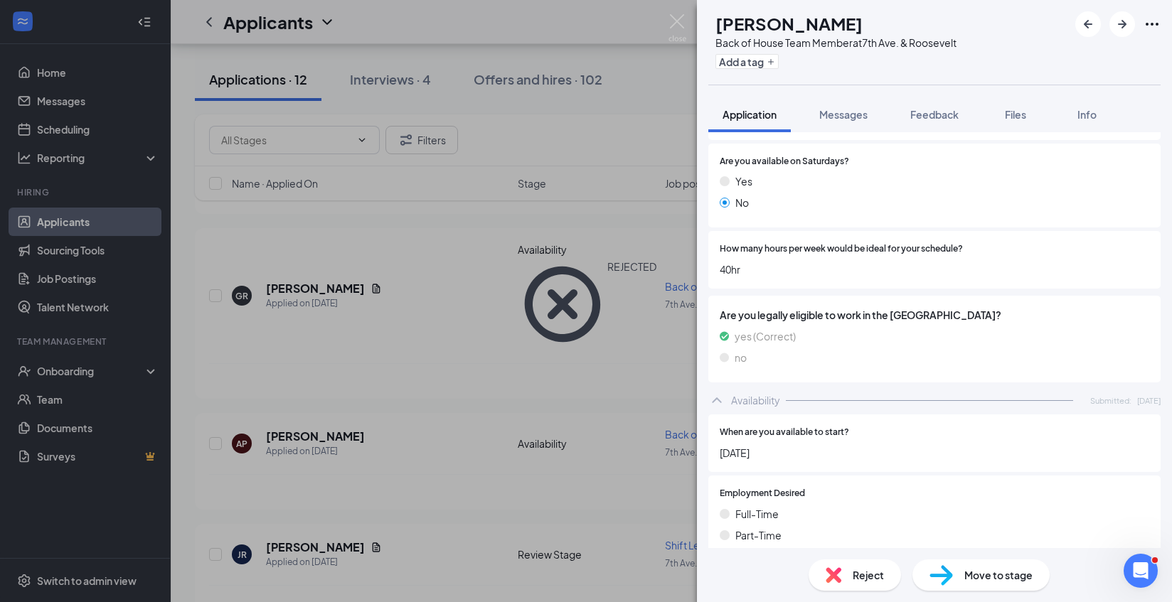
scroll to position [1172, 0]
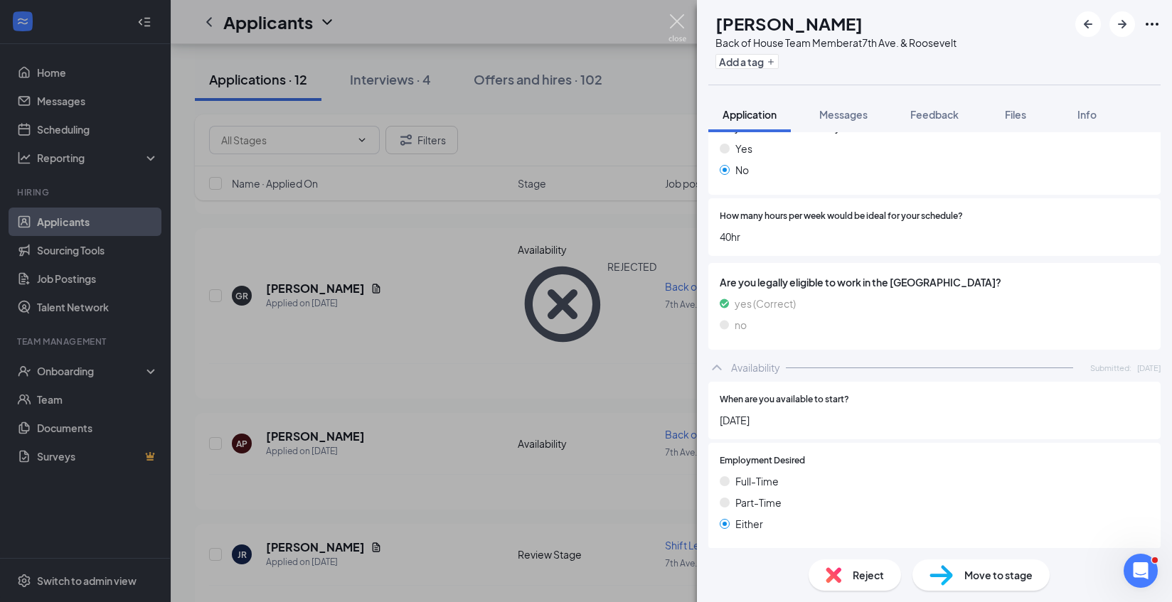
click at [681, 17] on img at bounding box center [678, 28] width 18 height 28
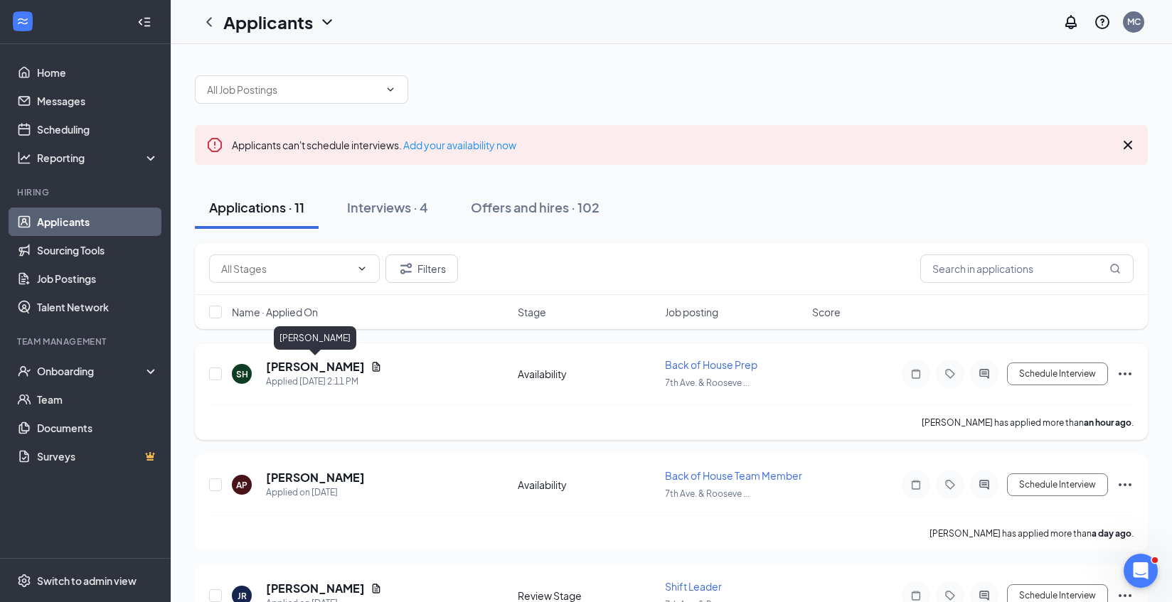
click at [334, 366] on h5 "[PERSON_NAME]" at bounding box center [315, 367] width 99 height 16
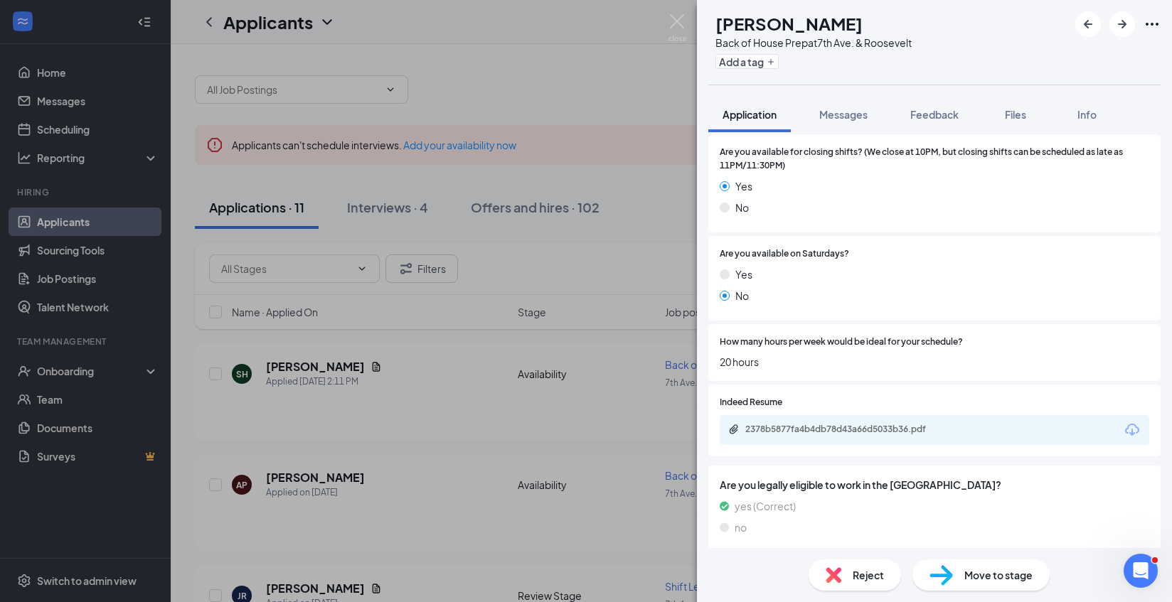
scroll to position [1224, 0]
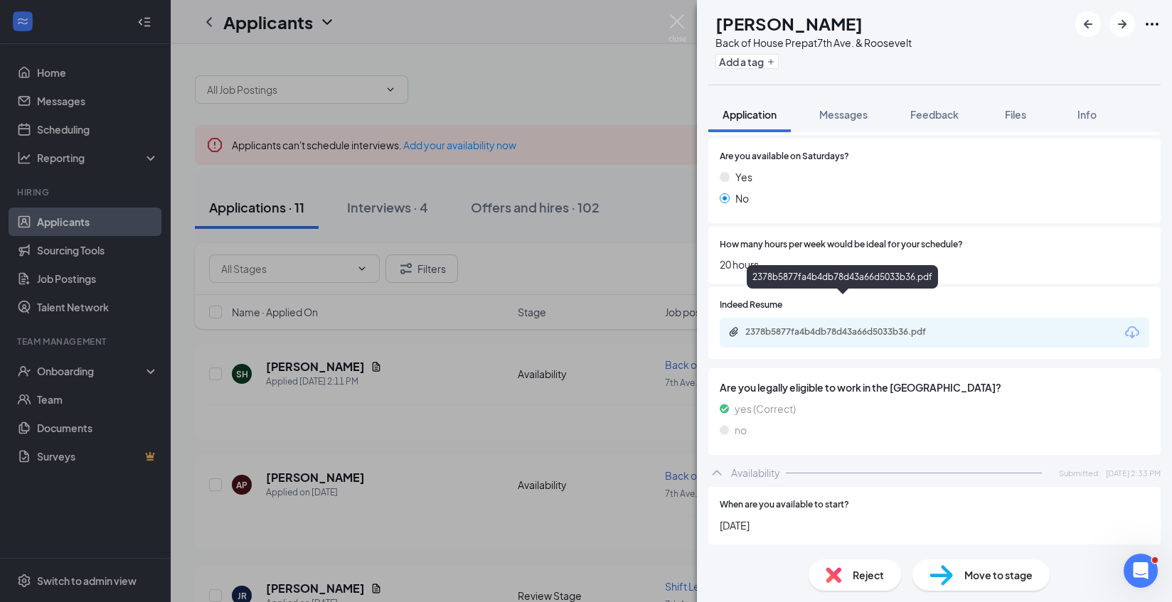
click at [803, 326] on div "2378b5877fa4b4db78d43a66d5033b36.pdf" at bounding box center [844, 331] width 199 height 11
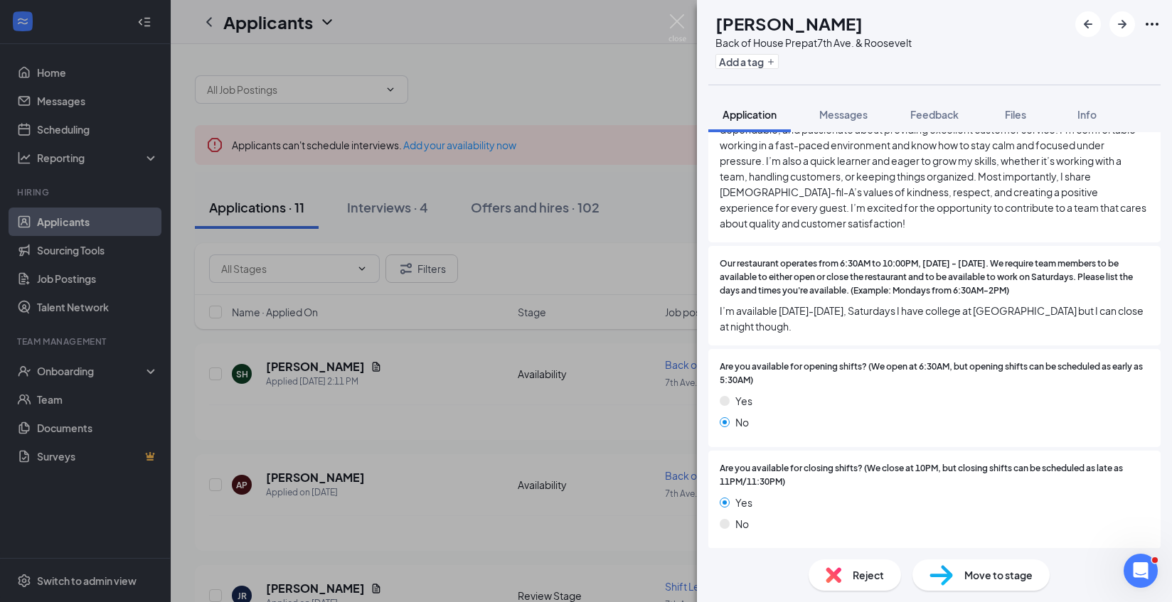
scroll to position [805, 0]
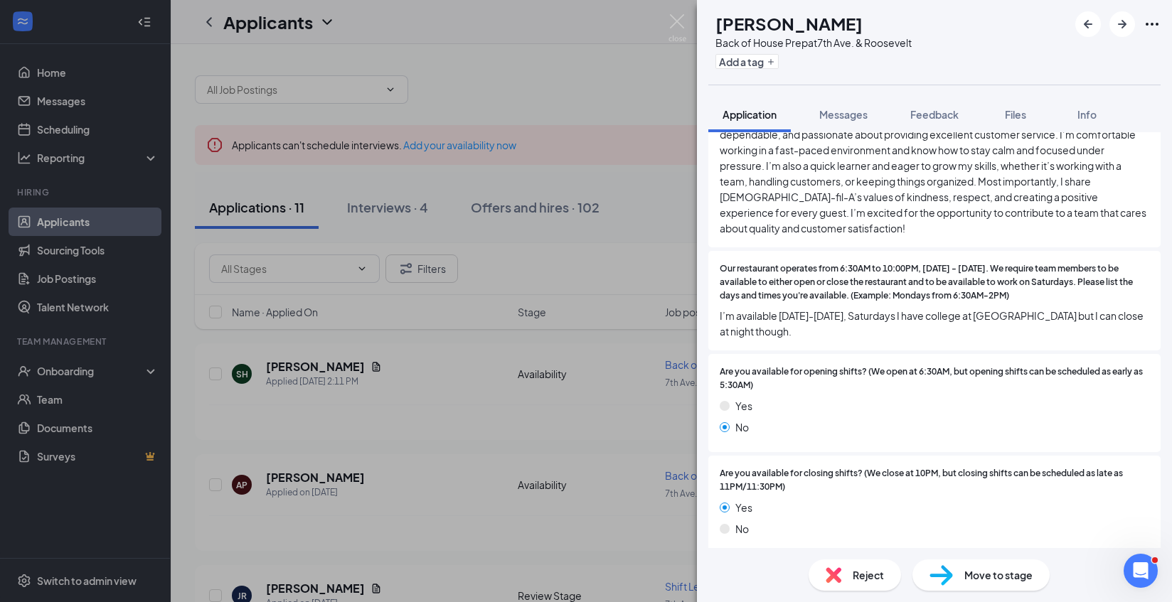
click at [839, 568] on img at bounding box center [834, 576] width 16 height 16
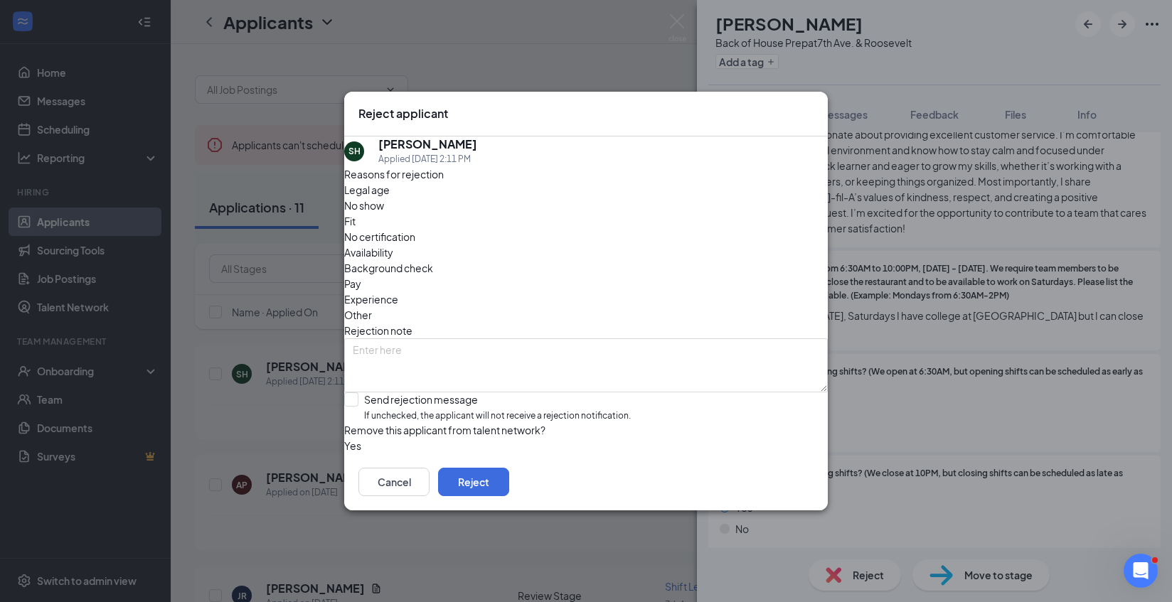
click at [935, 432] on div "Reject applicant SH Serenity [PERSON_NAME] Applied [DATE] 2:11 PM Reasons for r…" at bounding box center [586, 301] width 1172 height 602
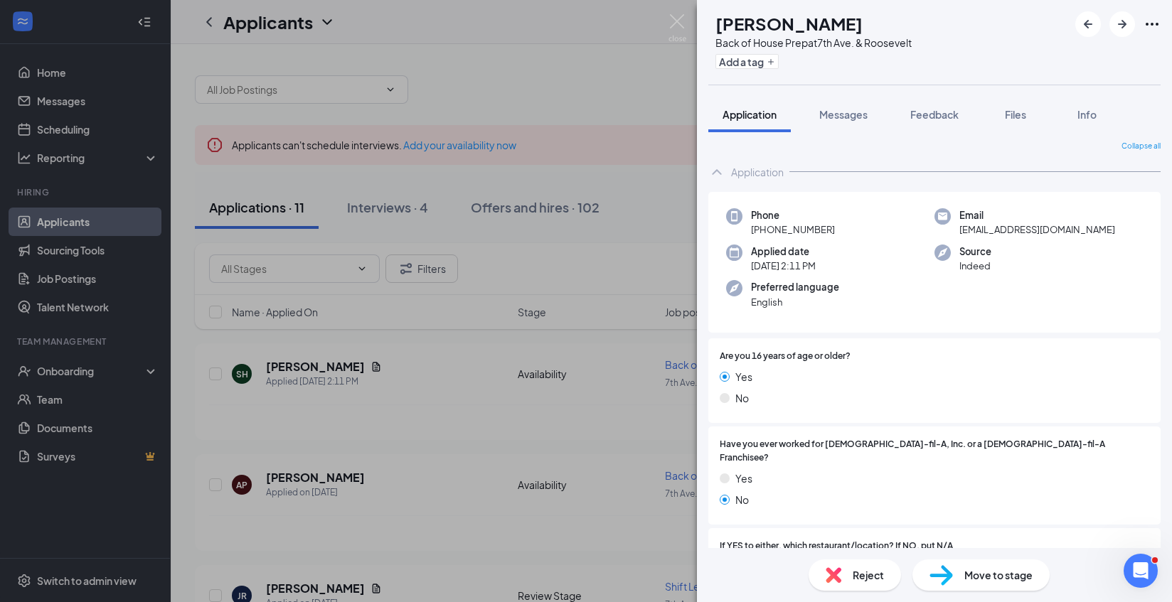
scroll to position [1, 0]
click at [874, 573] on span "Reject" at bounding box center [868, 576] width 31 height 16
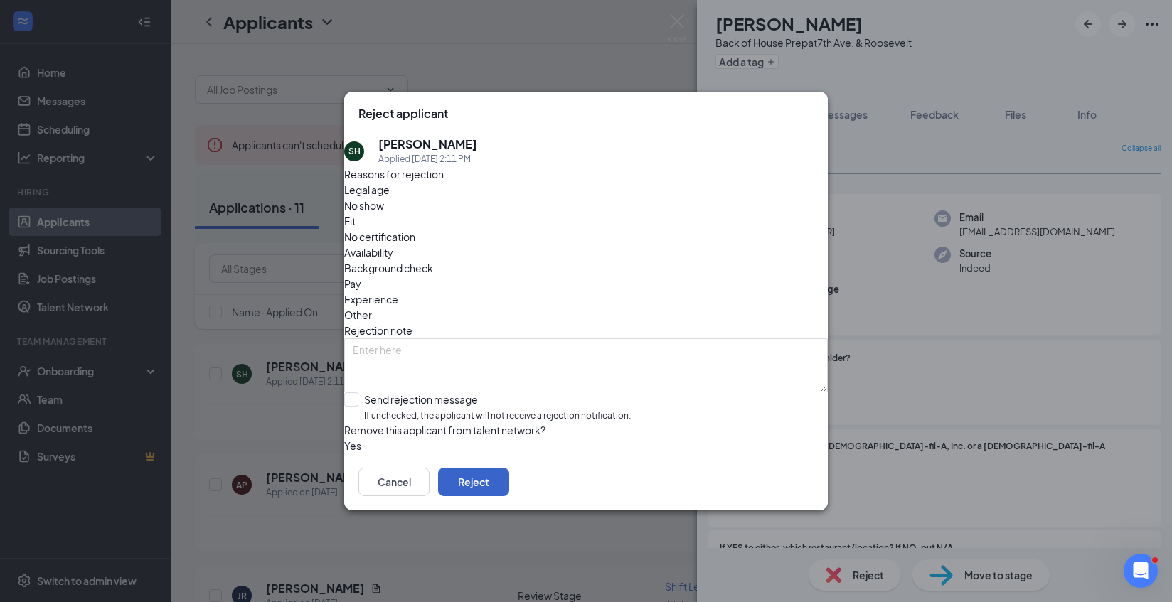
click at [509, 492] on button "Reject" at bounding box center [473, 482] width 71 height 28
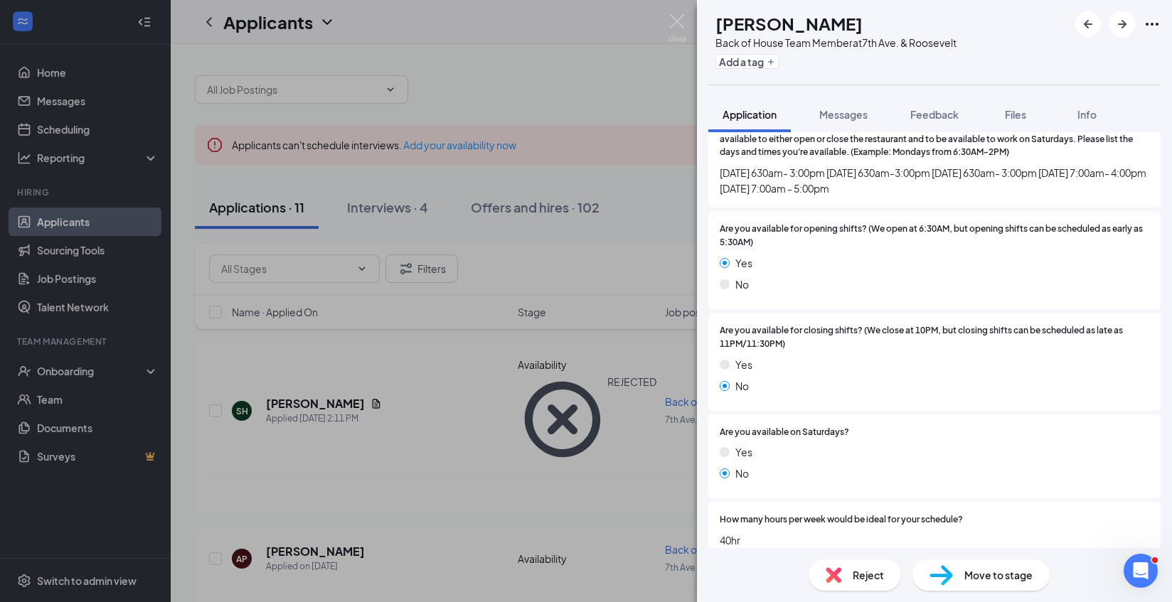
scroll to position [896, 0]
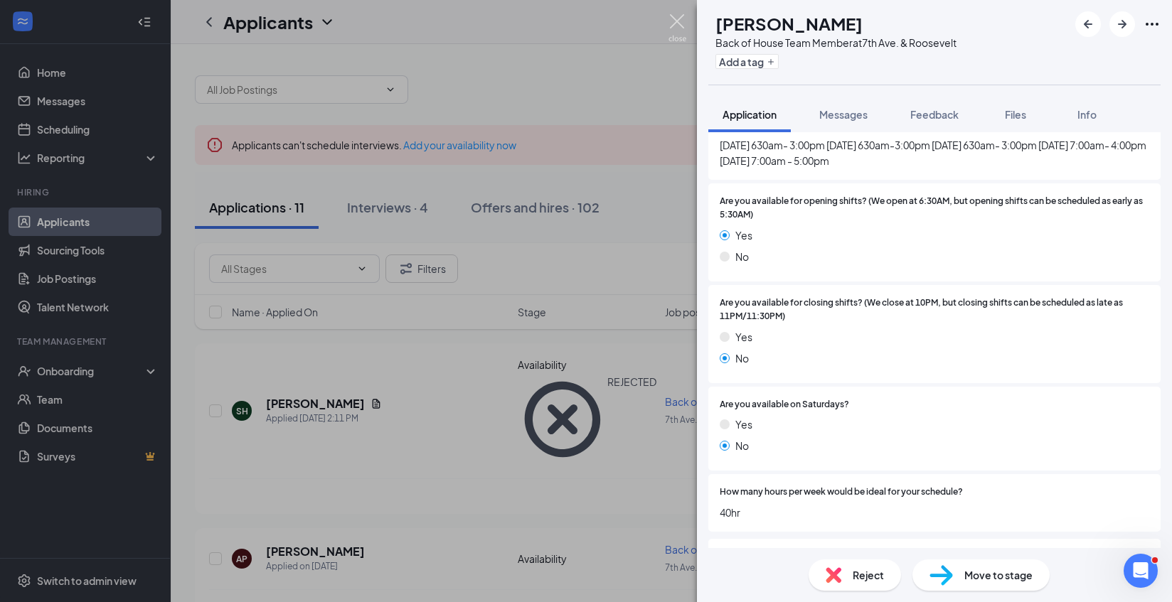
click at [669, 16] on img at bounding box center [678, 28] width 18 height 28
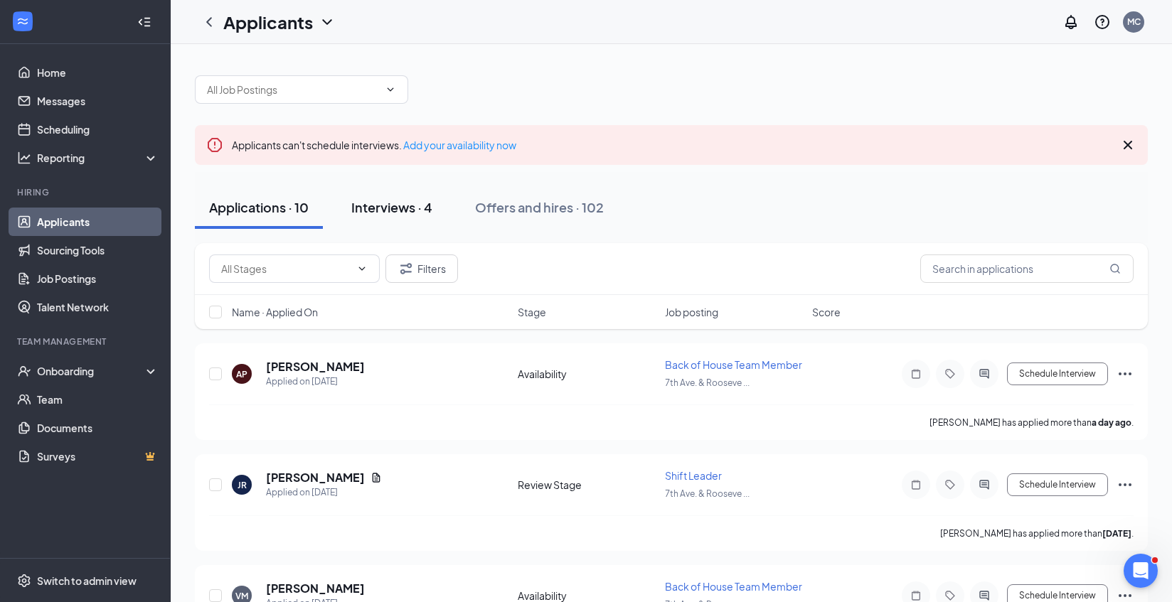
scroll to position [132, 0]
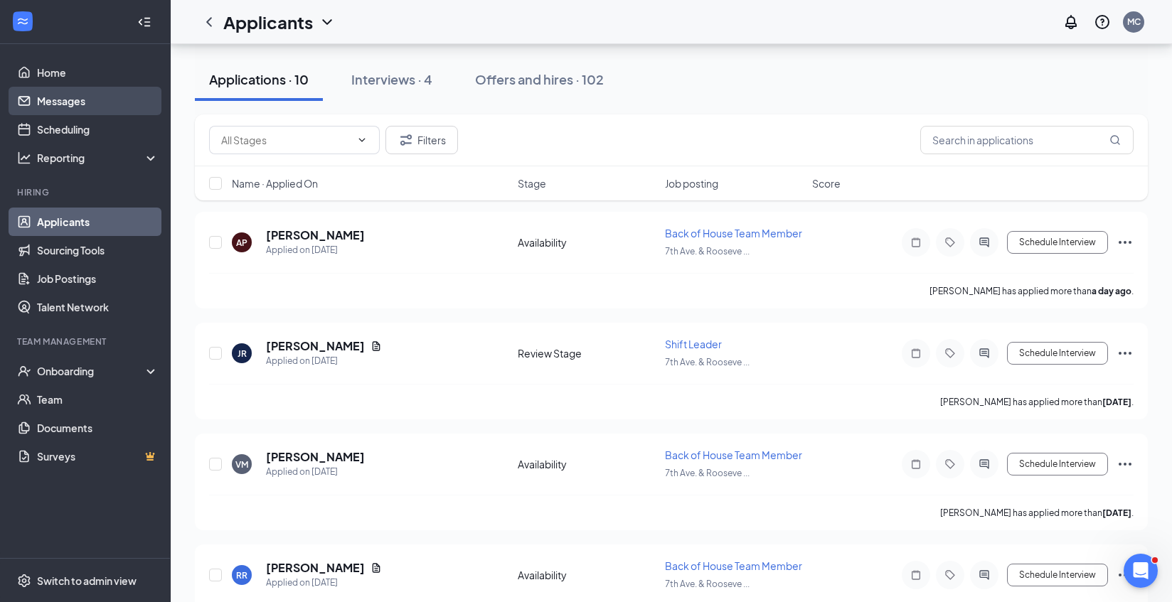
click at [139, 99] on link "Messages" at bounding box center [98, 101] width 122 height 28
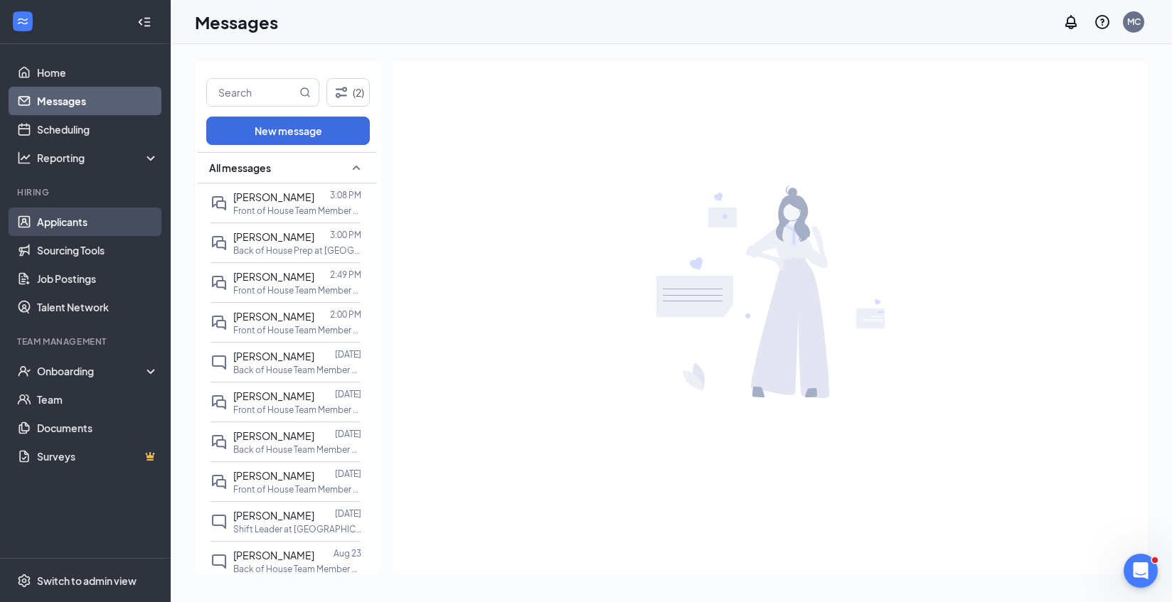
click at [115, 229] on link "Applicants" at bounding box center [98, 222] width 122 height 28
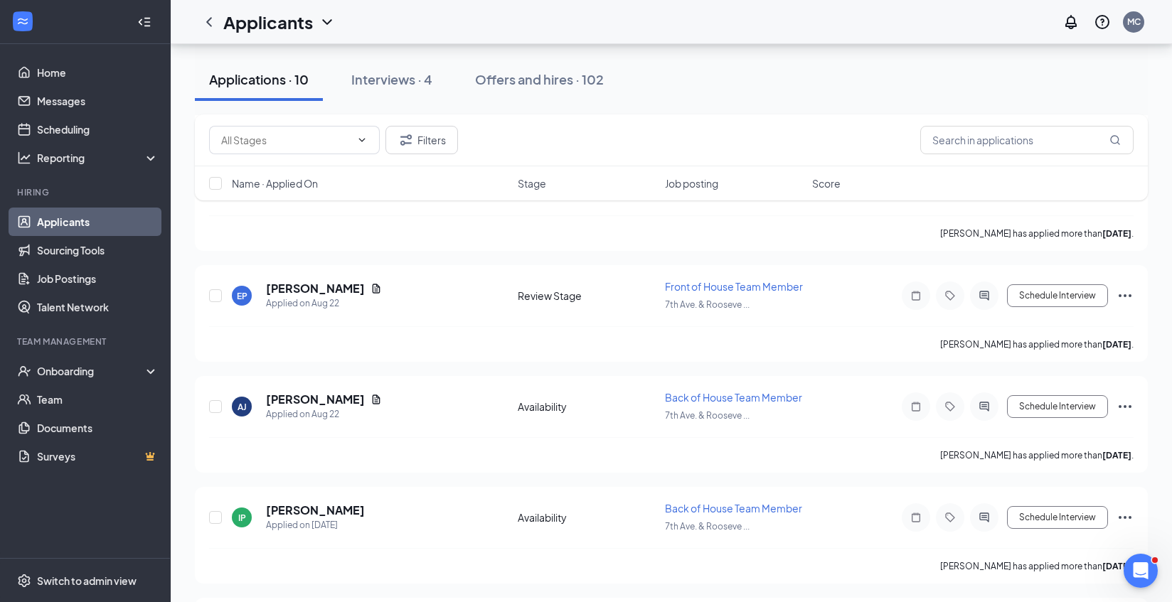
scroll to position [1836, 0]
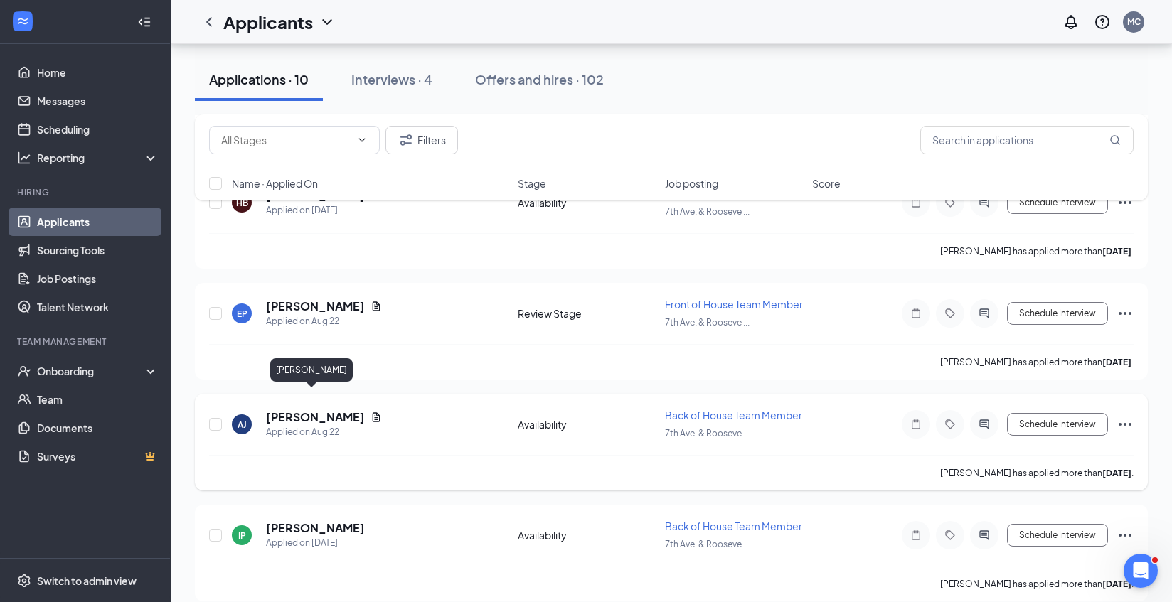
click at [303, 410] on h5 "[PERSON_NAME]" at bounding box center [315, 418] width 99 height 16
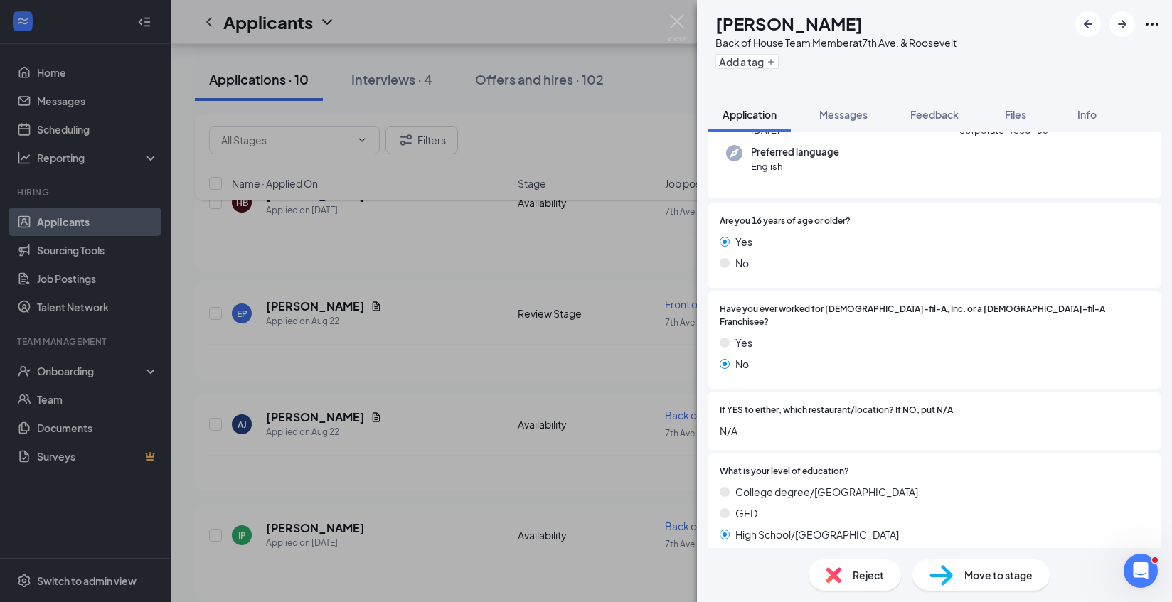
scroll to position [305, 0]
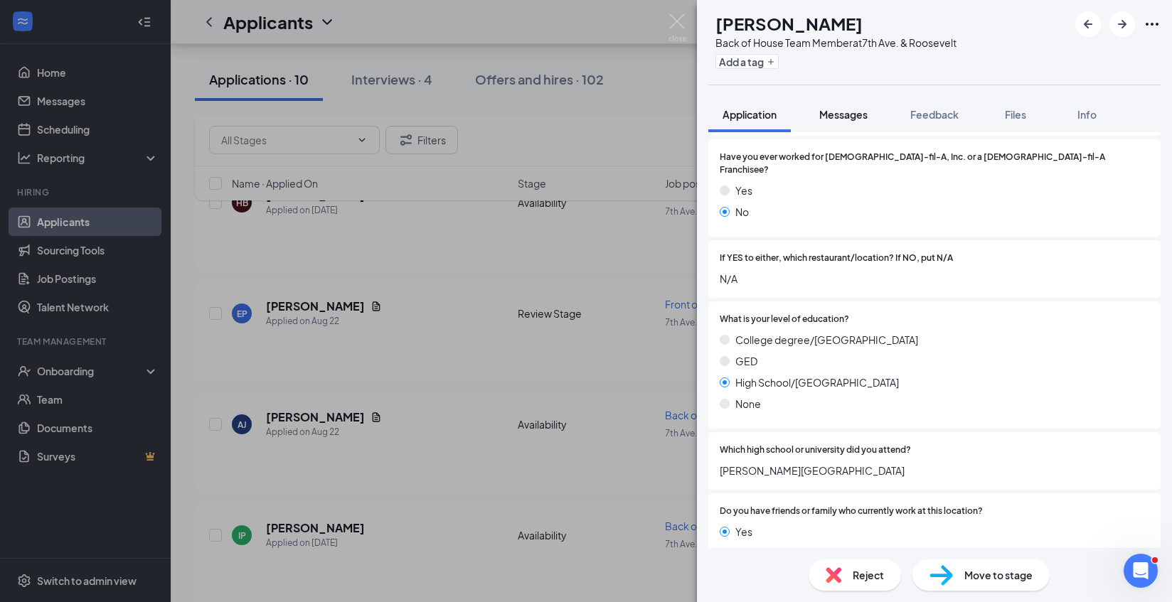
click at [844, 113] on span "Messages" at bounding box center [843, 114] width 48 height 13
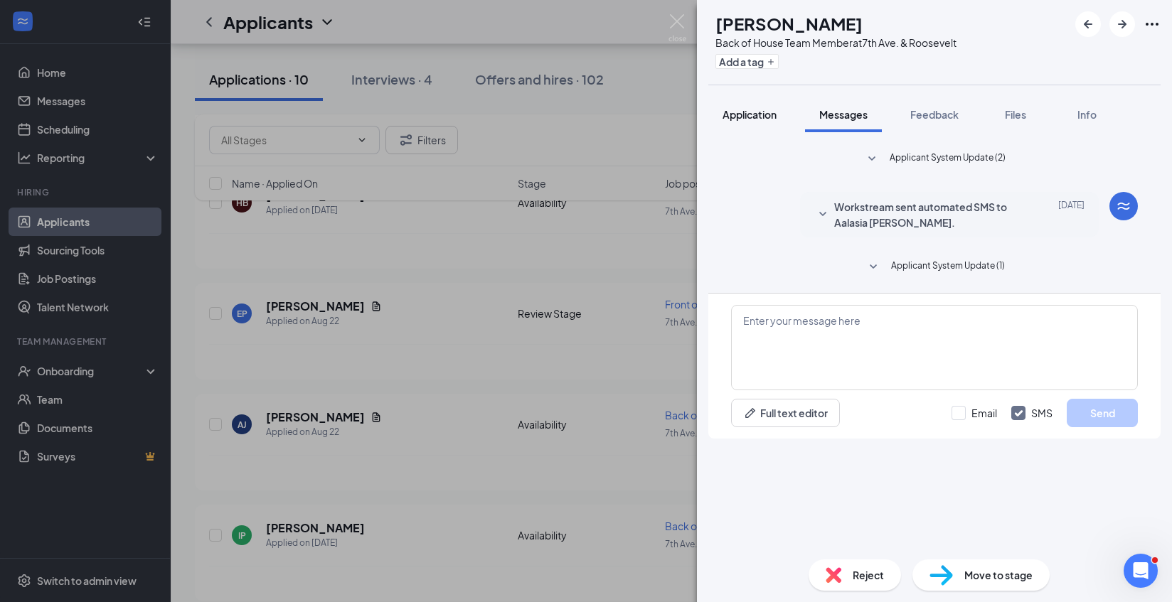
click at [744, 110] on span "Application" at bounding box center [750, 114] width 54 height 13
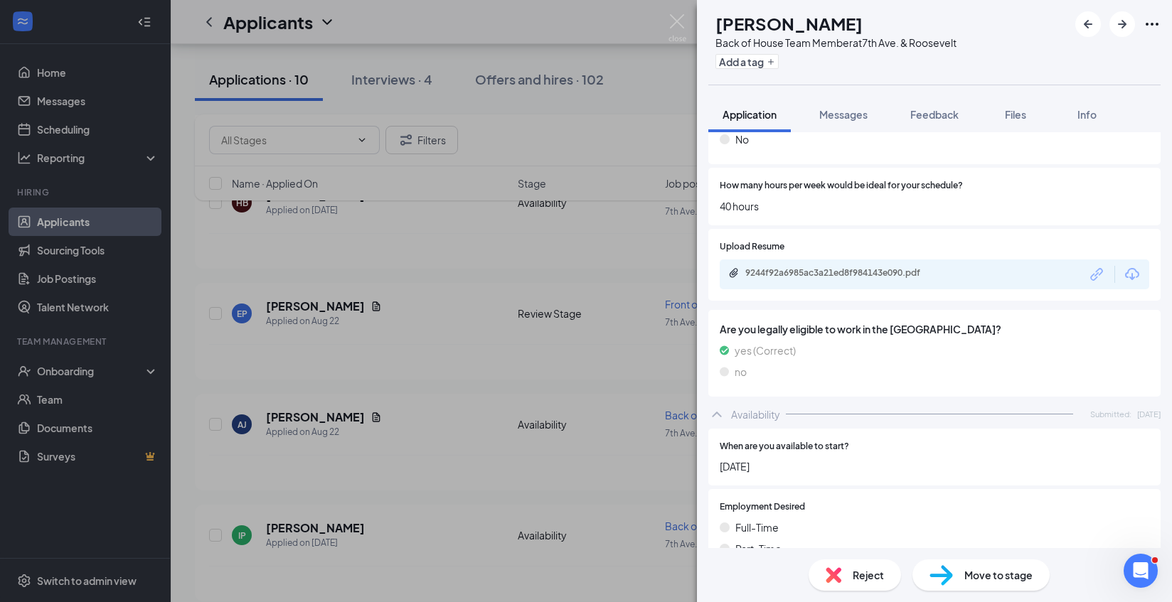
scroll to position [1297, 0]
